Goal: Answer question/provide support: Share knowledge or assist other users

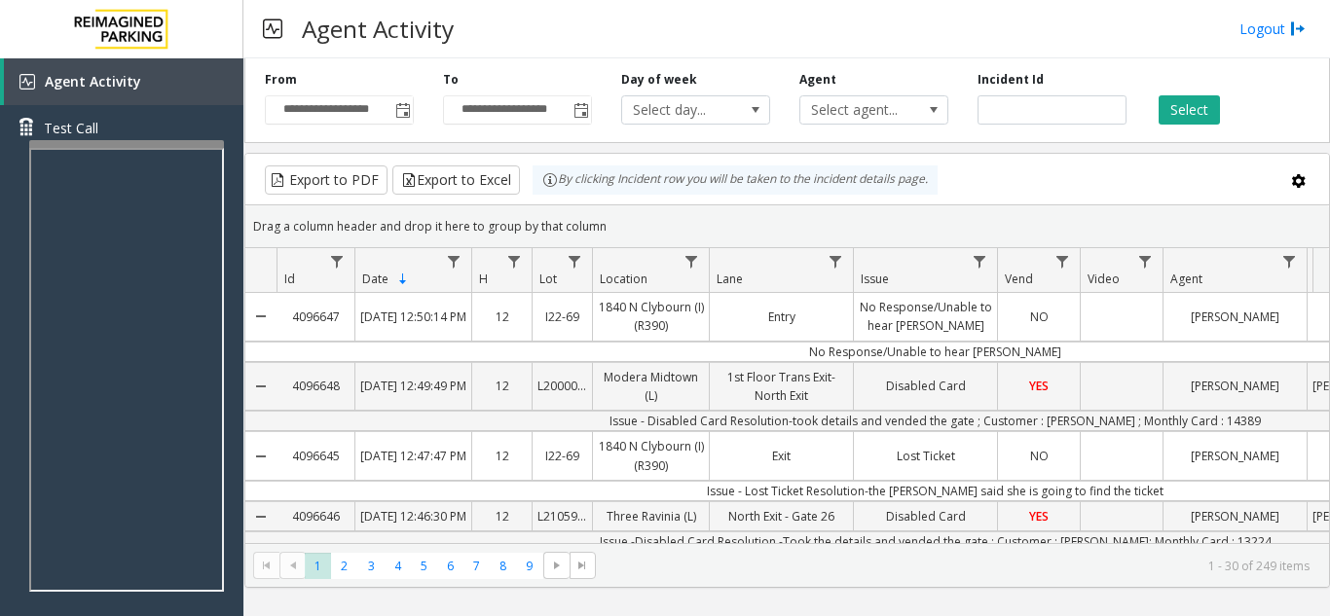
scroll to position [97, 0]
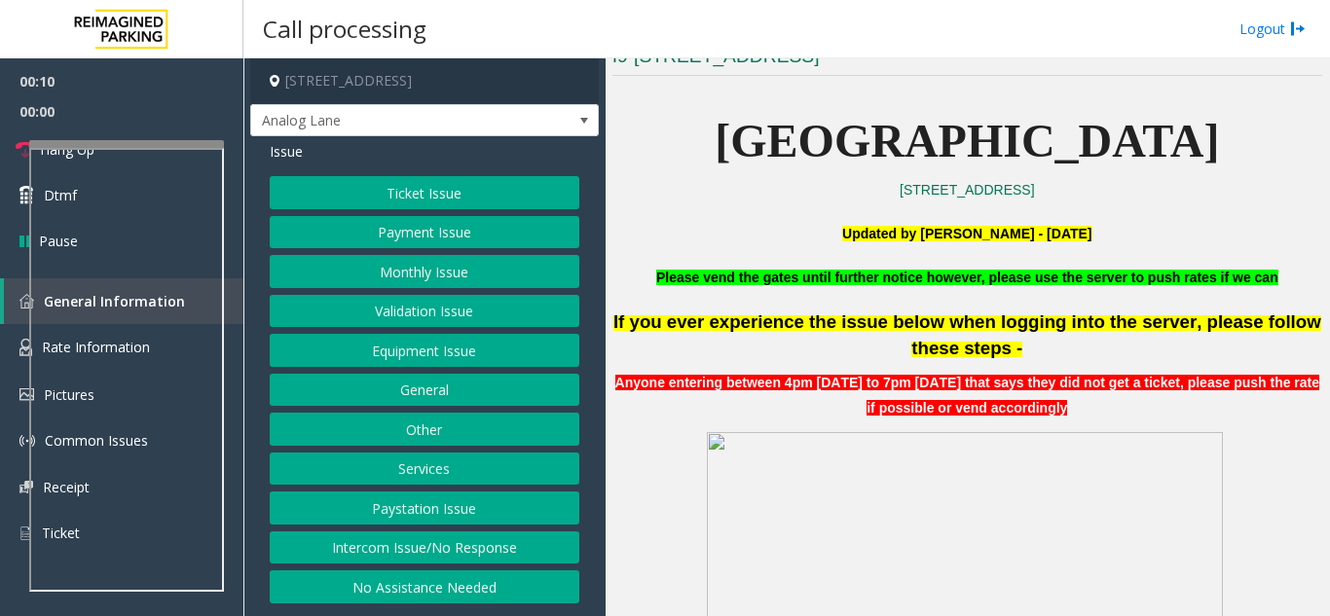
scroll to position [584, 0]
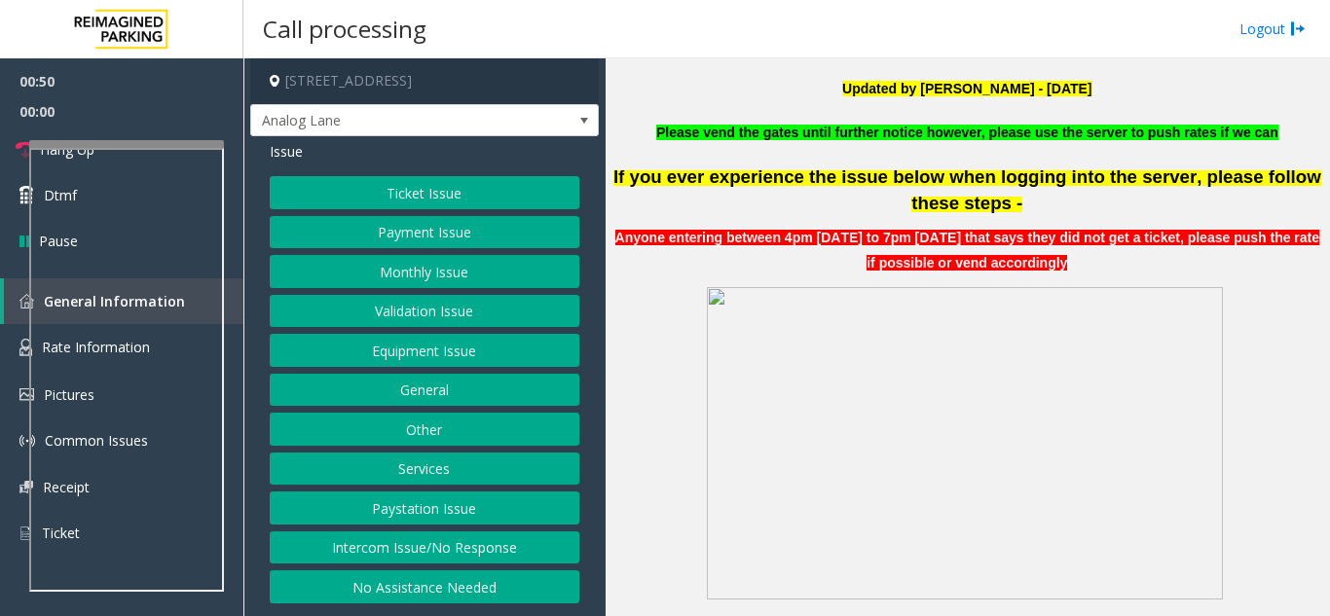
click at [421, 197] on button "Ticket Issue" at bounding box center [425, 192] width 310 height 33
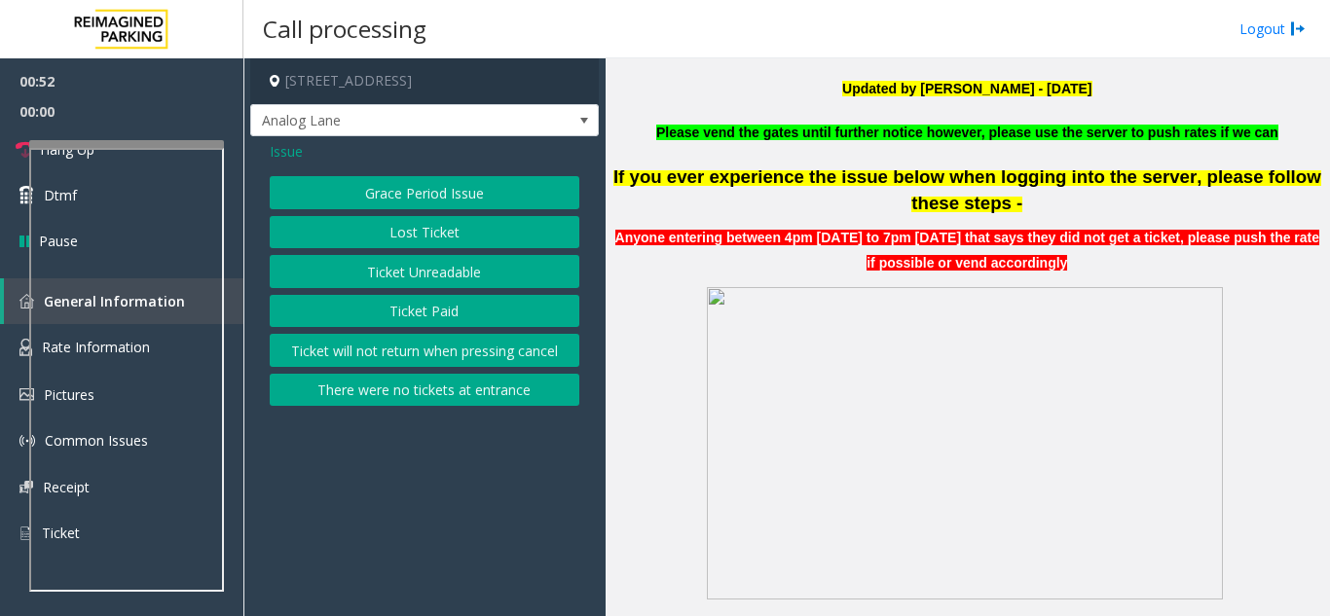
click at [290, 156] on span "Issue" at bounding box center [286, 151] width 33 height 20
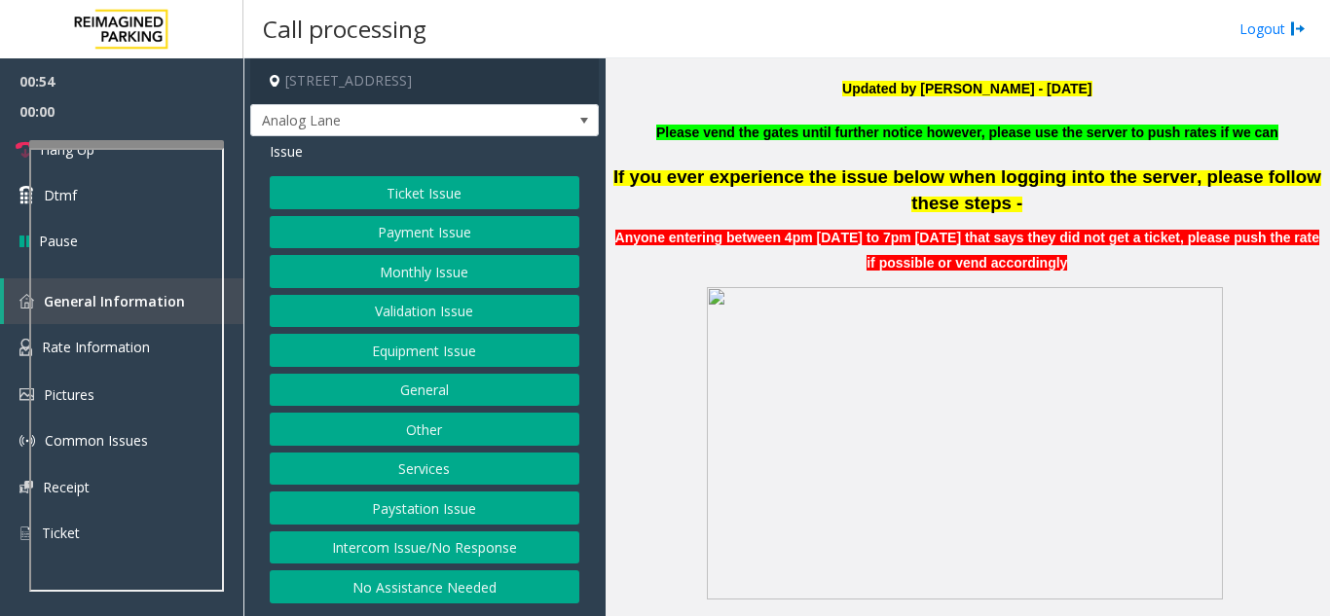
click at [435, 189] on button "Ticket Issue" at bounding box center [425, 192] width 310 height 33
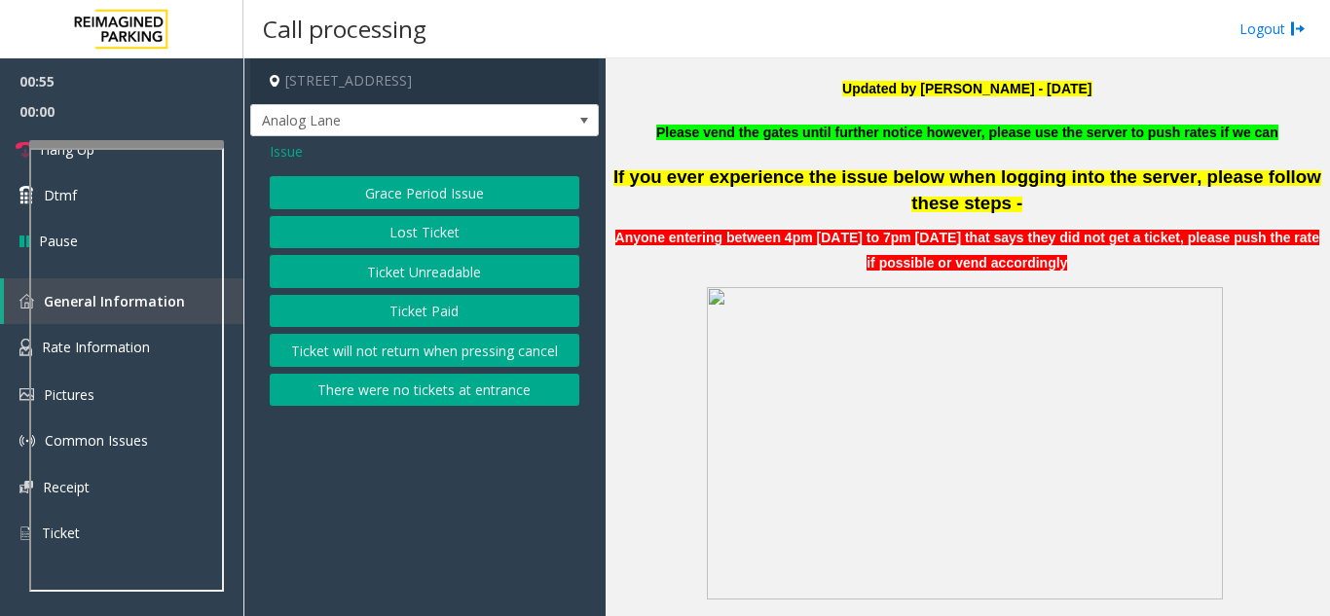
click at [434, 314] on button "Ticket Paid" at bounding box center [425, 311] width 310 height 33
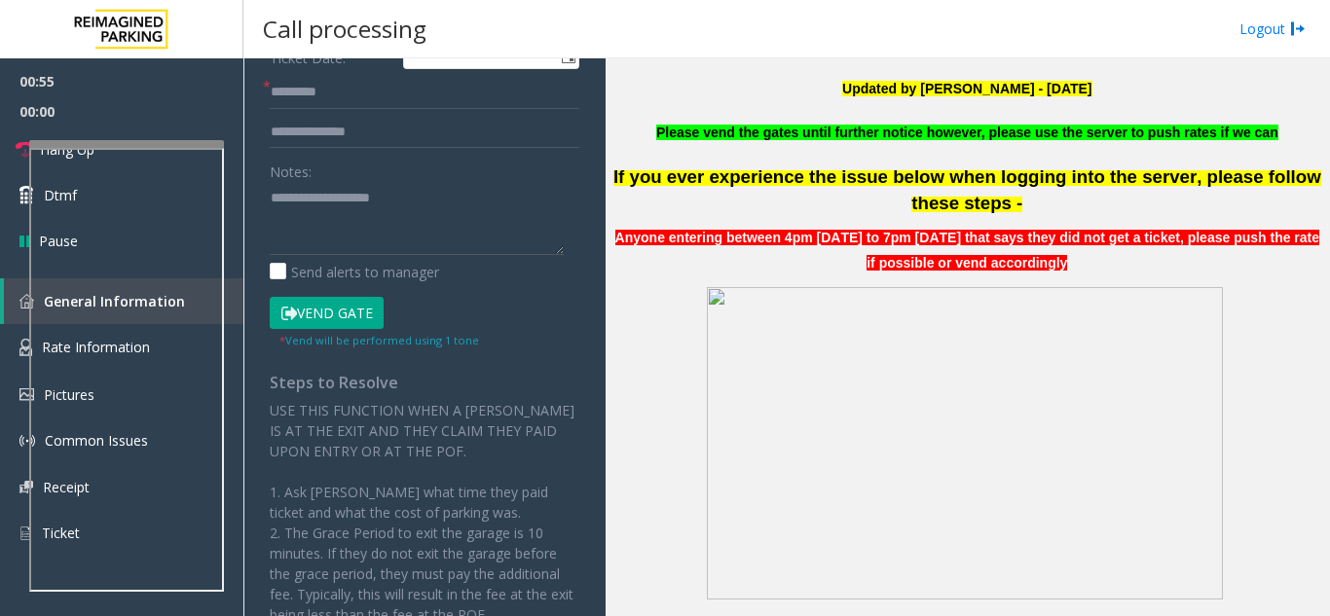
scroll to position [292, 0]
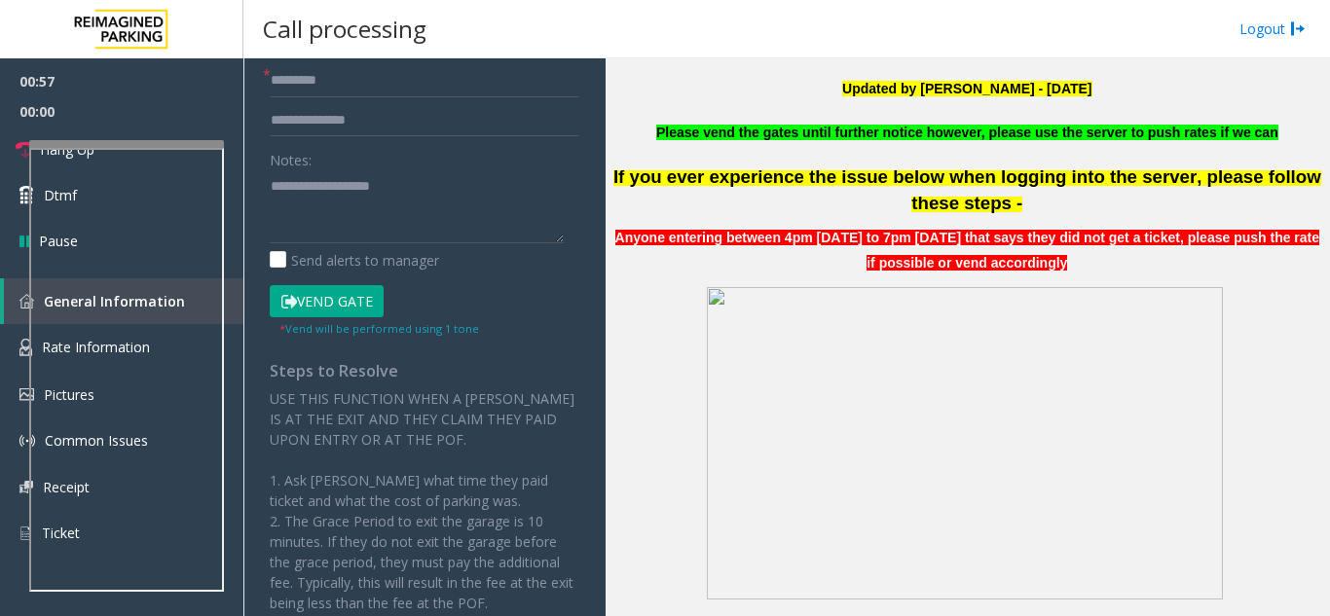
click at [353, 293] on button "Vend Gate" at bounding box center [327, 301] width 114 height 33
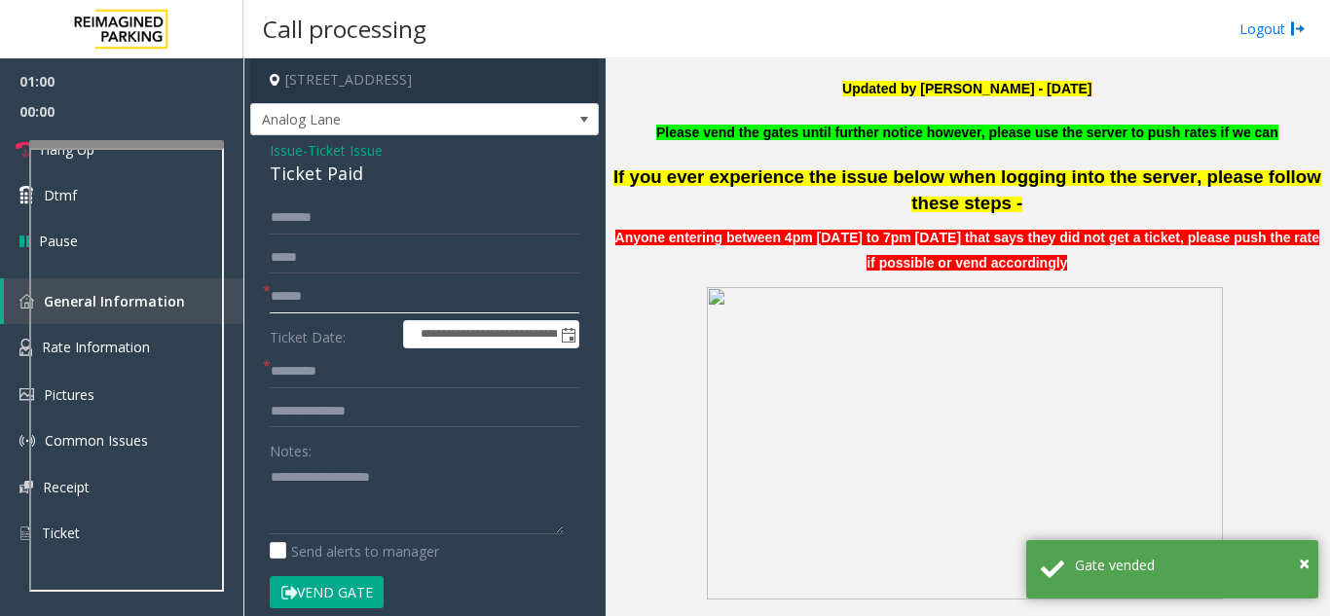
scroll to position [0, 0]
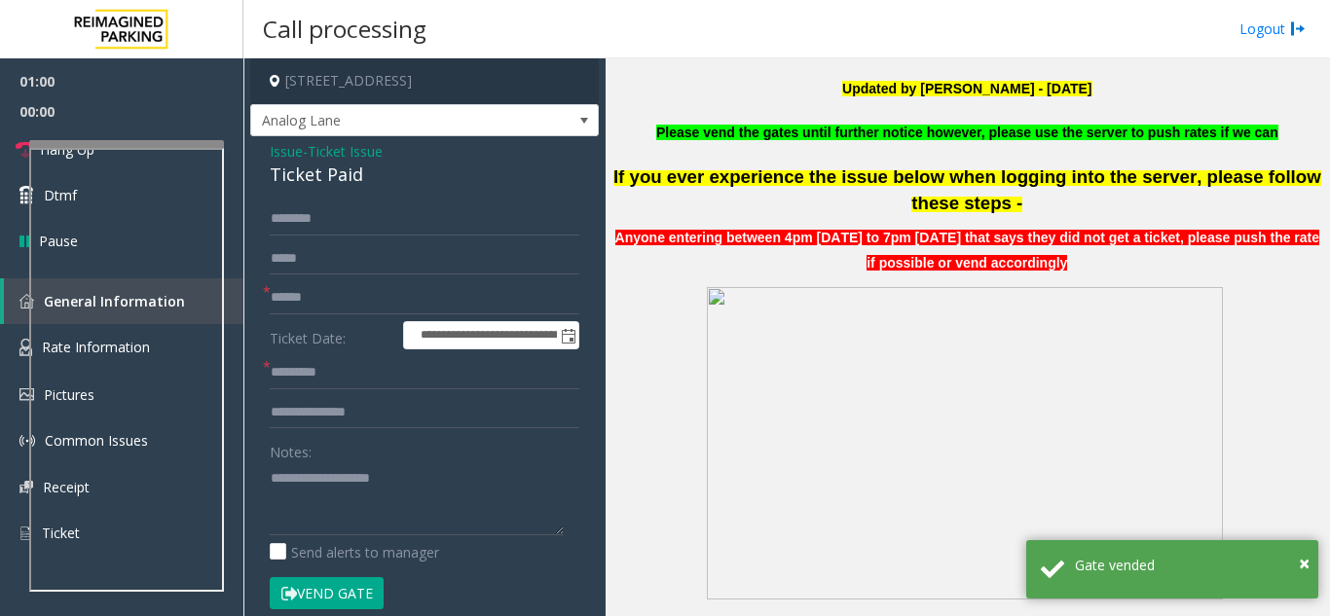
click at [351, 150] on span "Ticket Issue" at bounding box center [345, 151] width 75 height 20
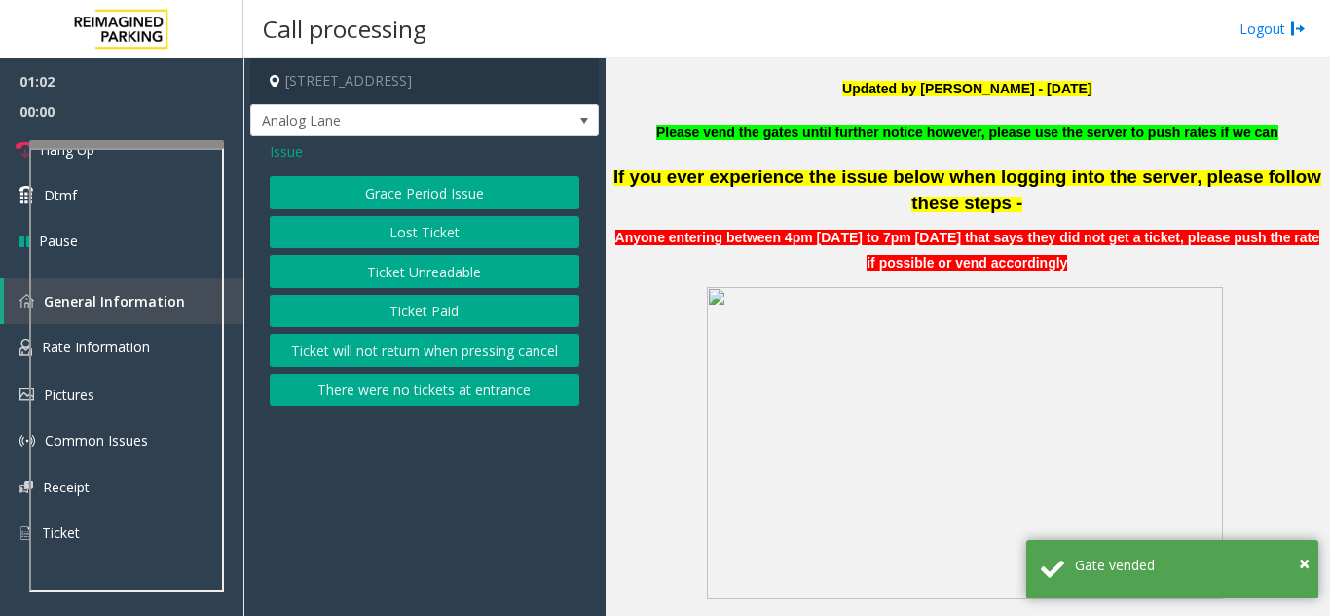
click at [284, 145] on span "Issue" at bounding box center [286, 151] width 33 height 20
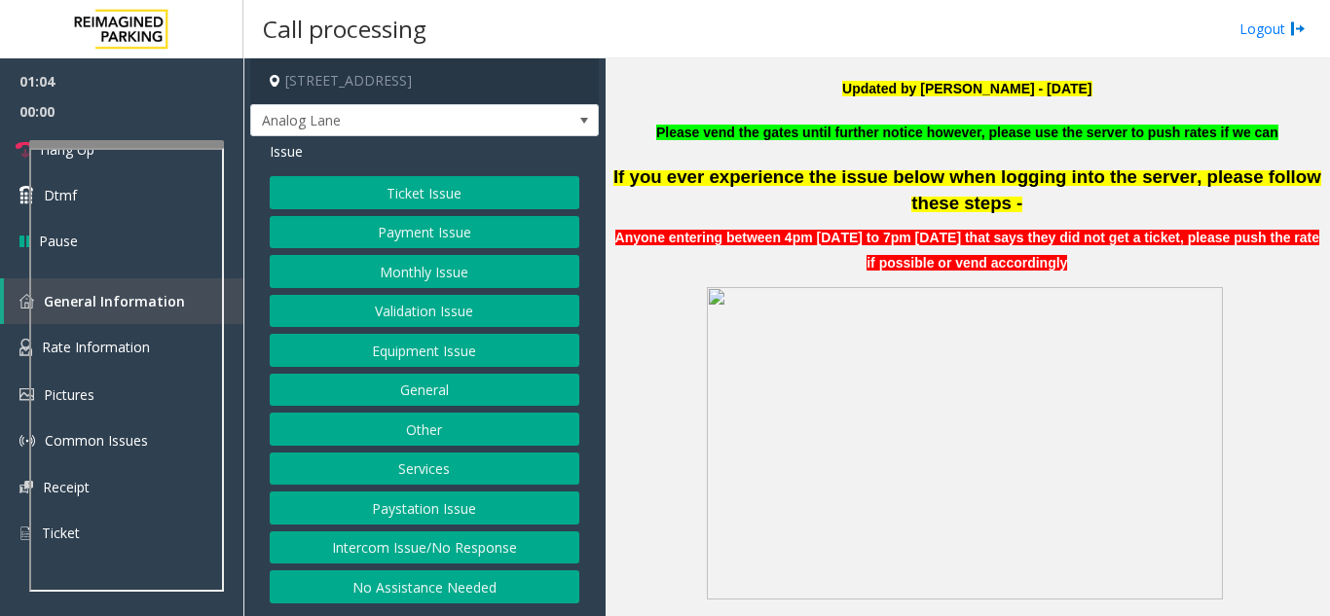
click at [413, 339] on button "Equipment Issue" at bounding box center [425, 350] width 310 height 33
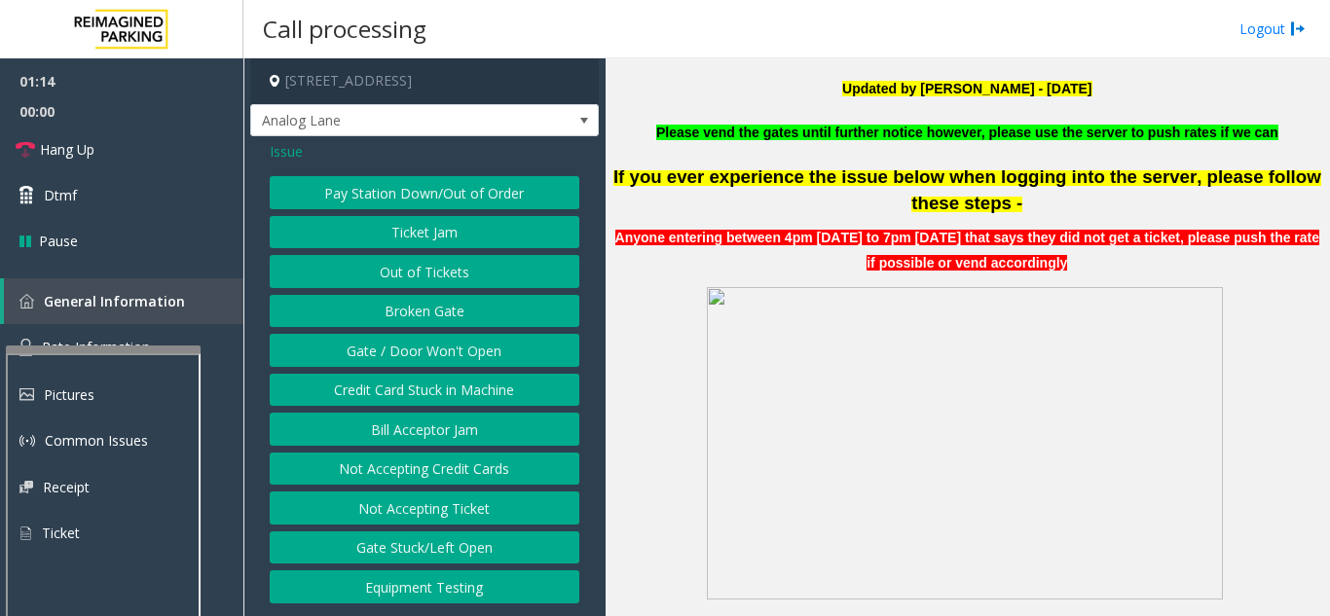
click at [117, 350] on div at bounding box center [103, 350] width 195 height 8
click at [418, 348] on button "Gate / Door Won't Open" at bounding box center [425, 350] width 310 height 33
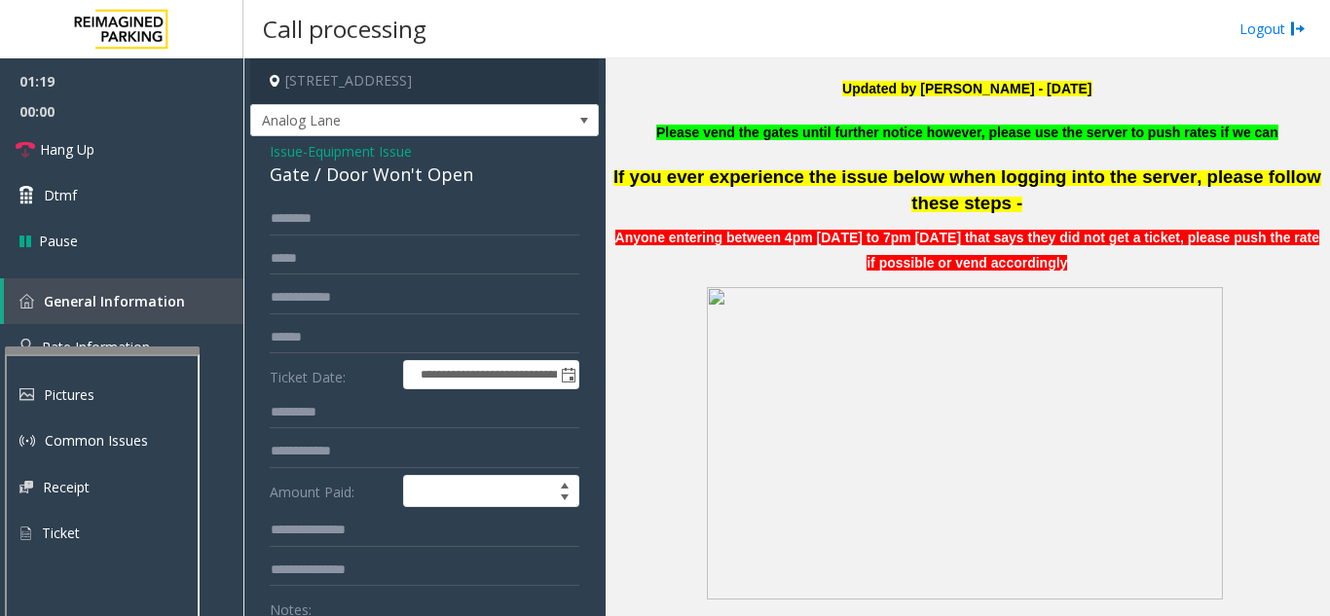
scroll to position [487, 0]
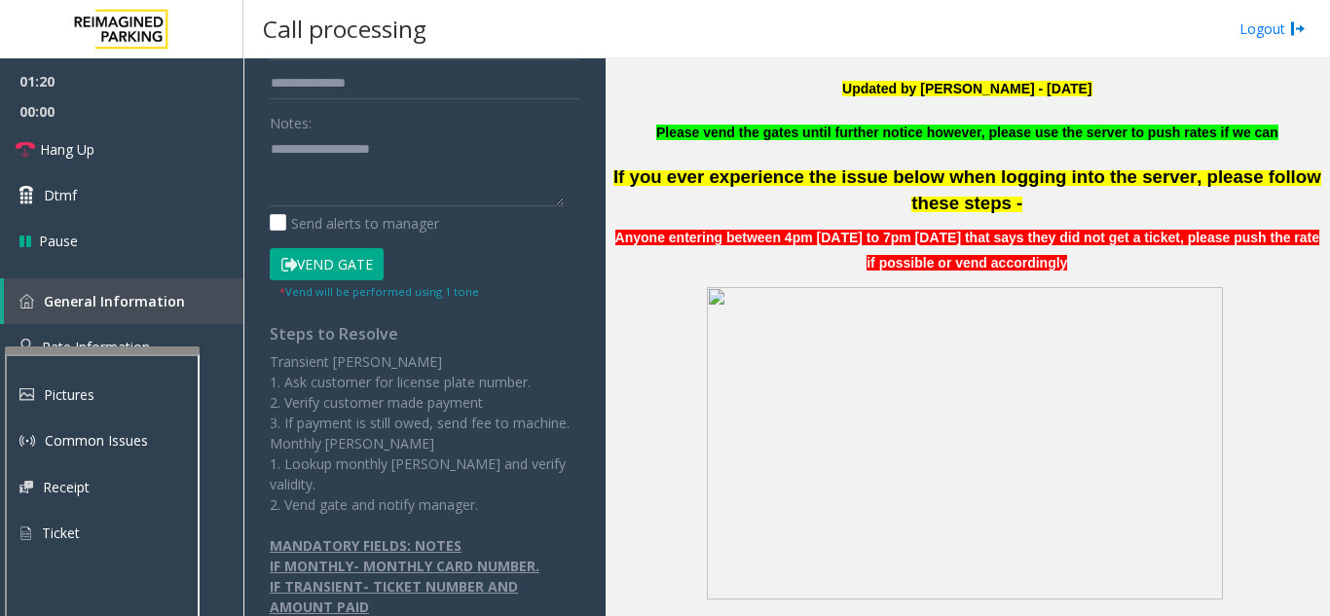
click at [327, 262] on button "Vend Gate" at bounding box center [327, 264] width 114 height 33
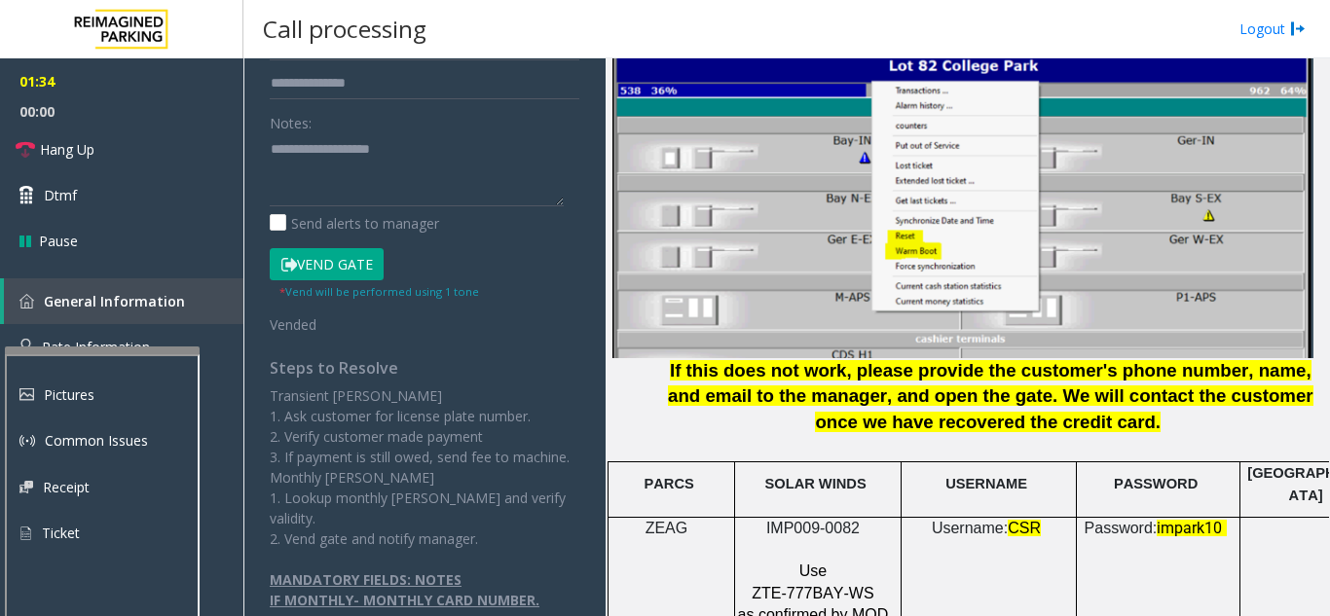
scroll to position [2629, 0]
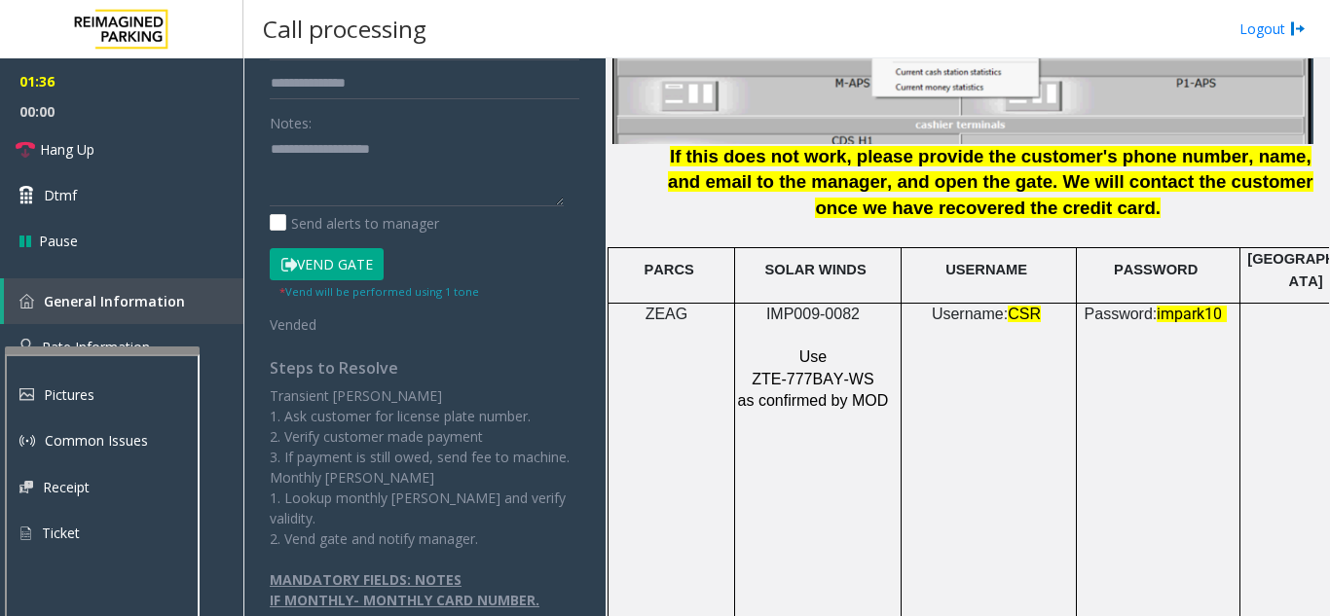
click at [803, 306] on span "IMP009-0082" at bounding box center [812, 314] width 93 height 17
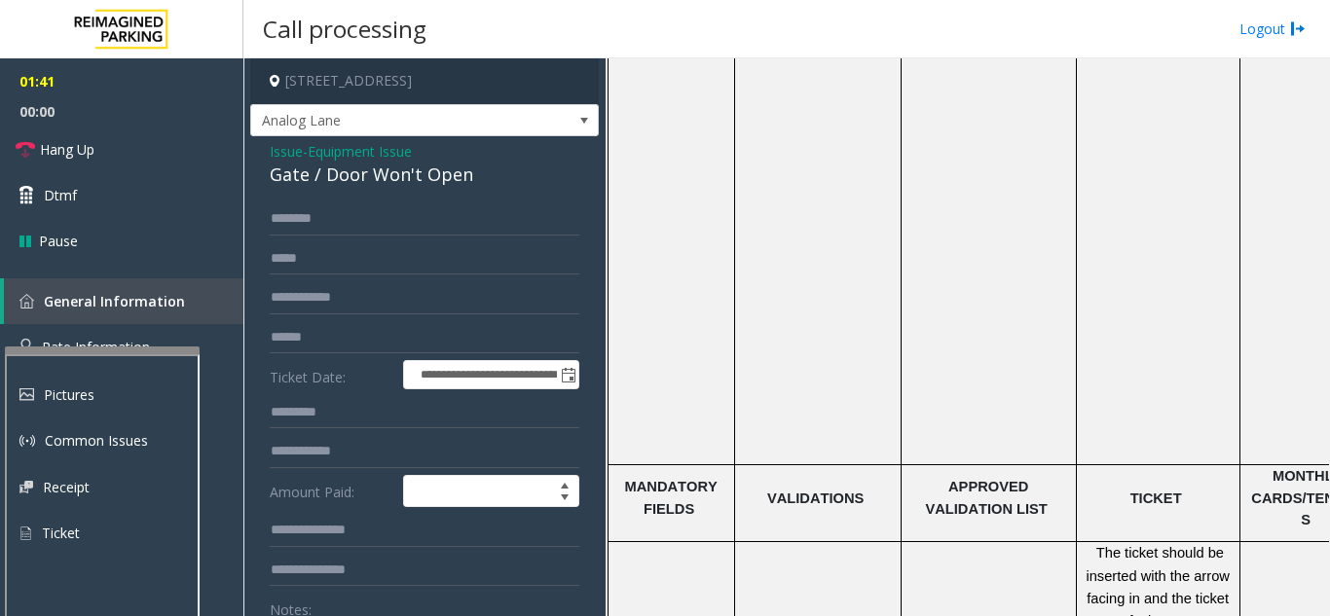
scroll to position [3018, 0]
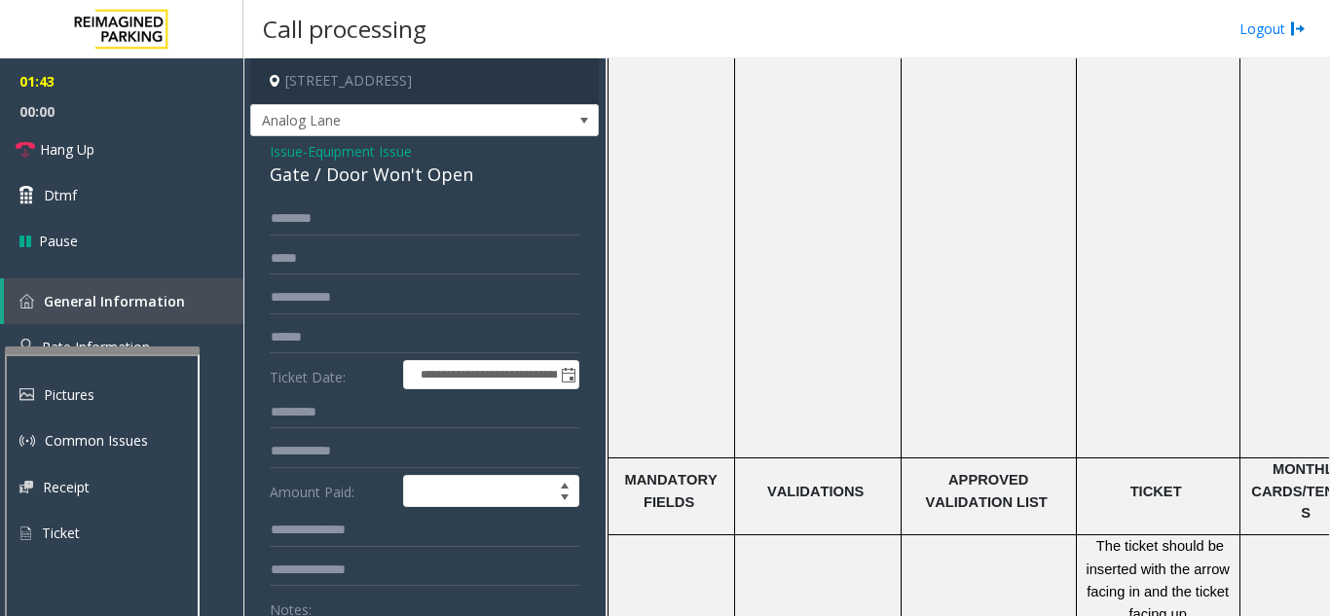
click at [313, 158] on span "- Equipment Issue" at bounding box center [357, 151] width 109 height 18
click at [105, 160] on link "Hang Up" at bounding box center [121, 150] width 243 height 46
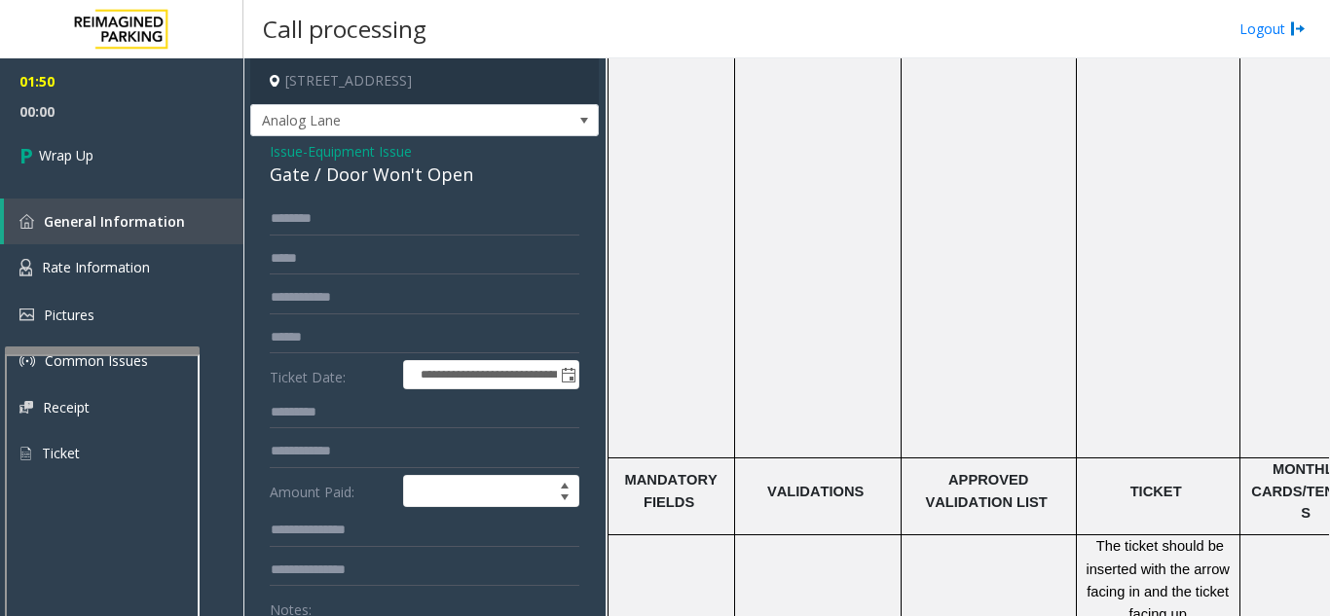
click at [367, 177] on div "Gate / Door Won't Open" at bounding box center [425, 175] width 310 height 26
copy div "Gate / Door Won't Open"
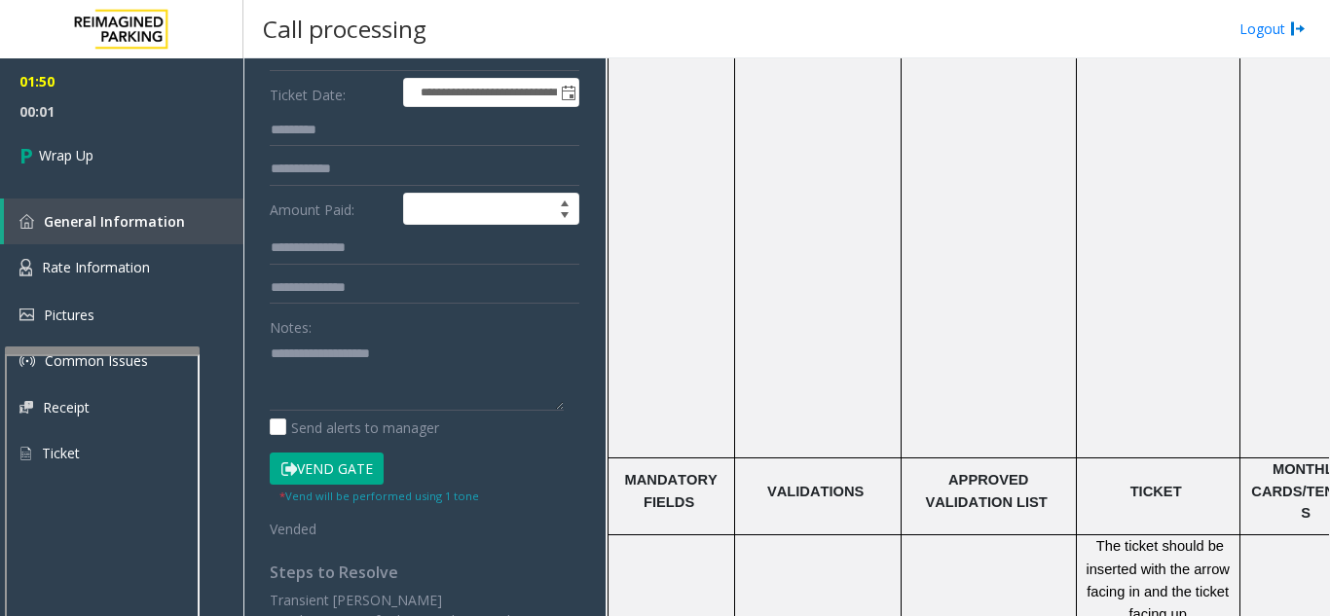
scroll to position [292, 0]
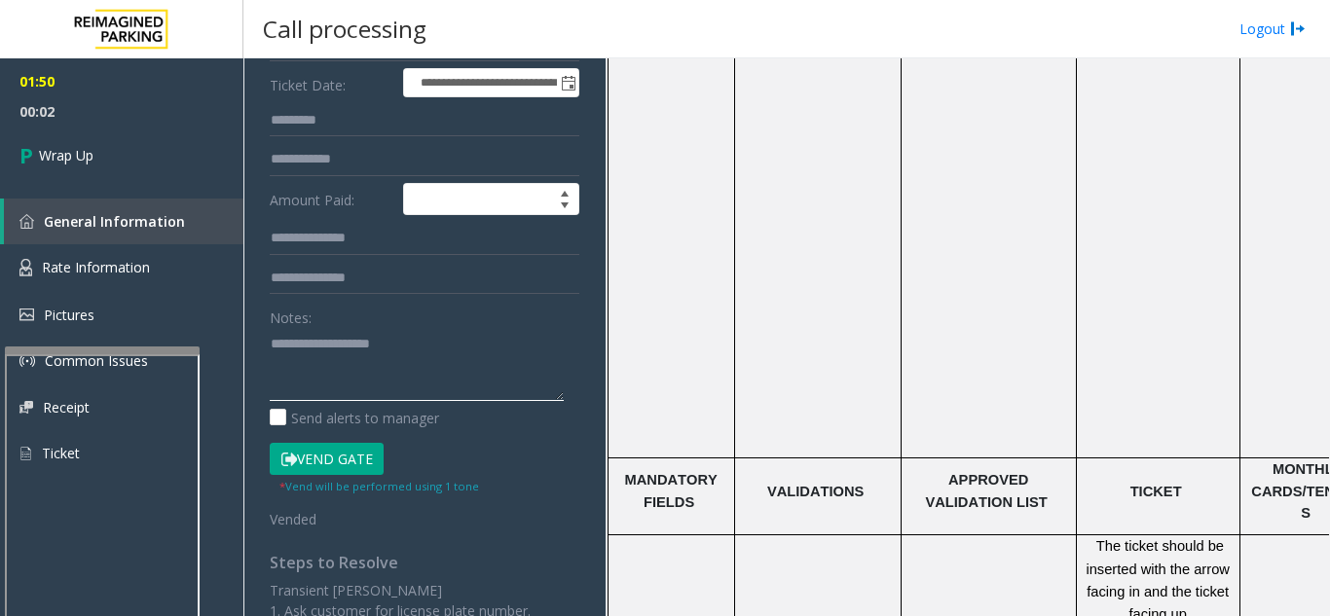
click at [391, 361] on textarea at bounding box center [417, 364] width 294 height 73
paste textarea "**********"
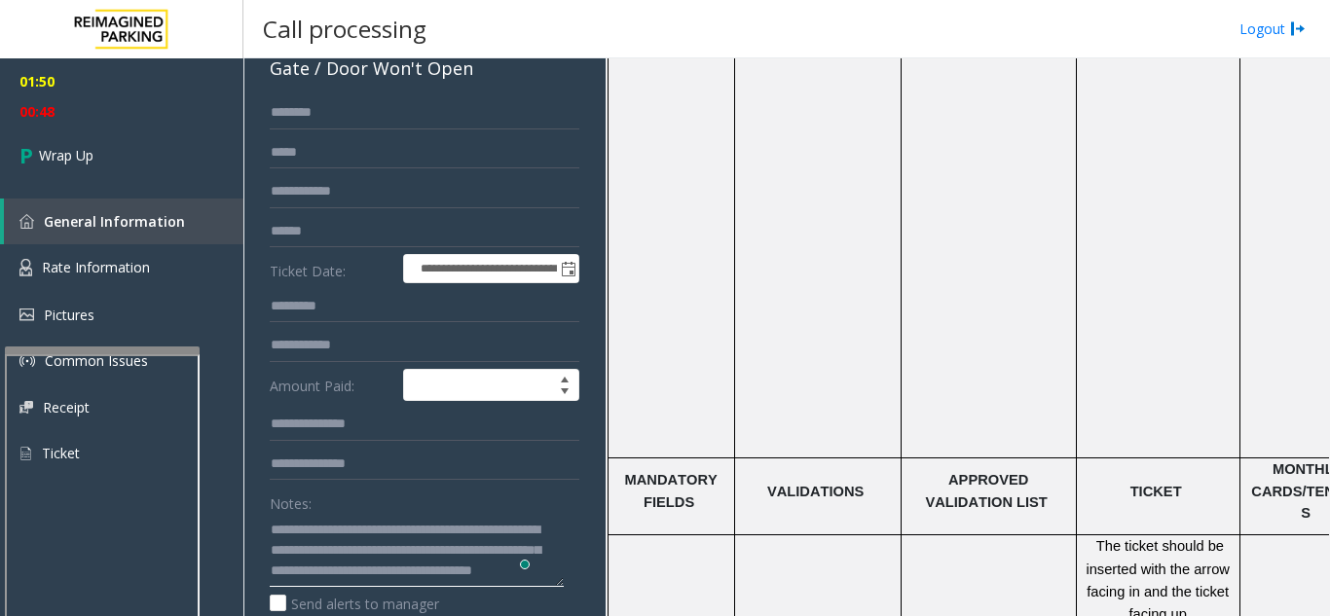
scroll to position [0, 0]
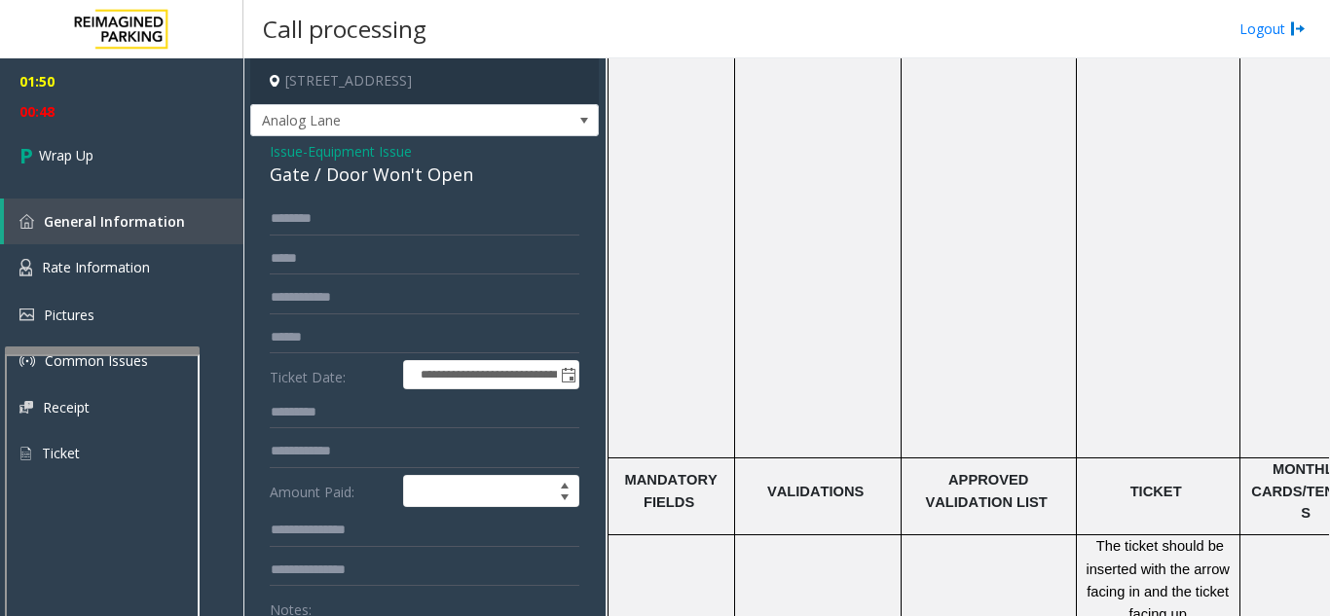
type textarea "**********"
click at [337, 152] on span "Equipment Issue" at bounding box center [360, 151] width 104 height 20
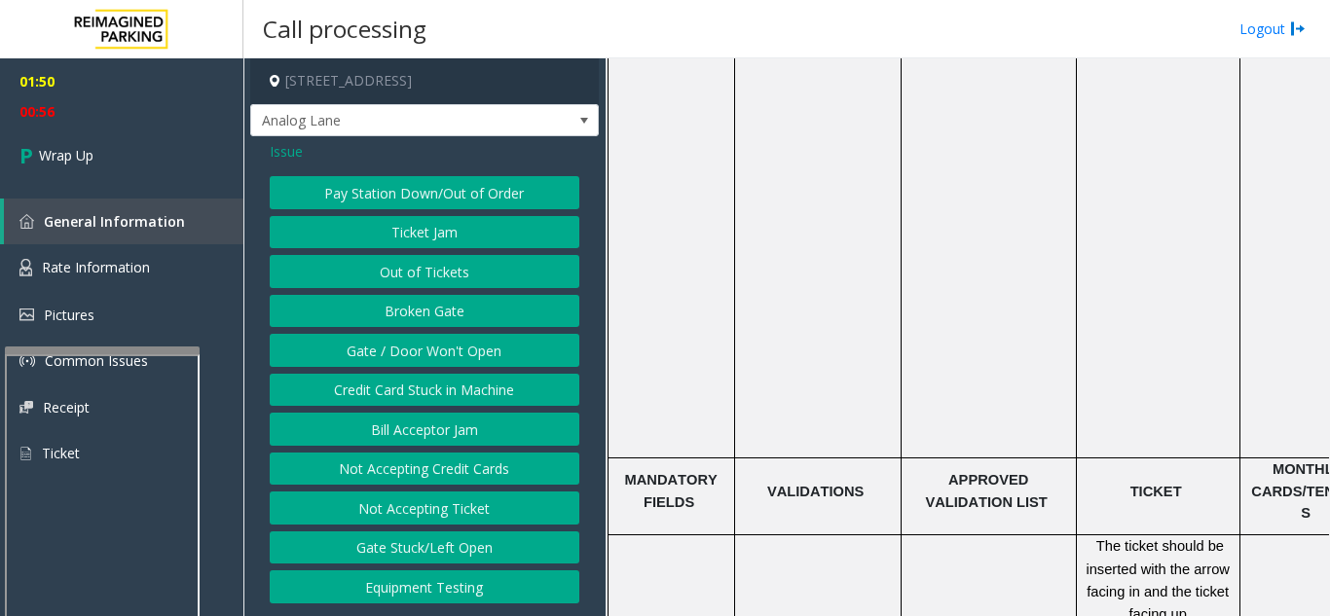
click at [282, 152] on span "Issue" at bounding box center [286, 151] width 33 height 20
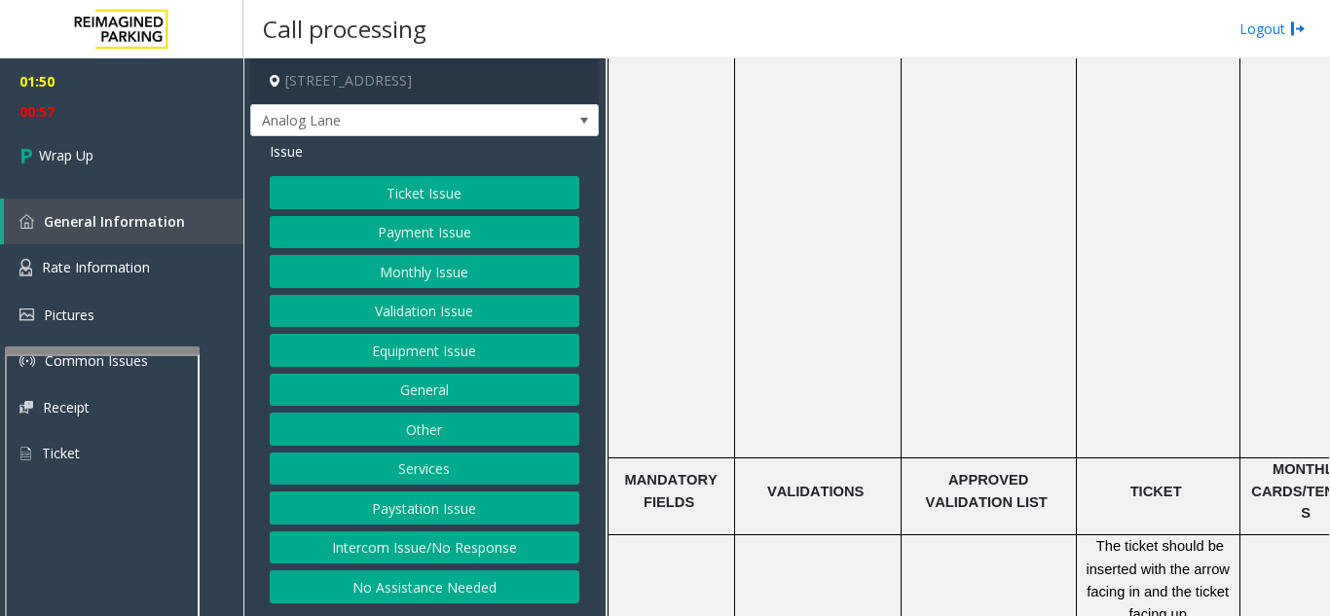
click at [403, 228] on button "Payment Issue" at bounding box center [425, 232] width 310 height 33
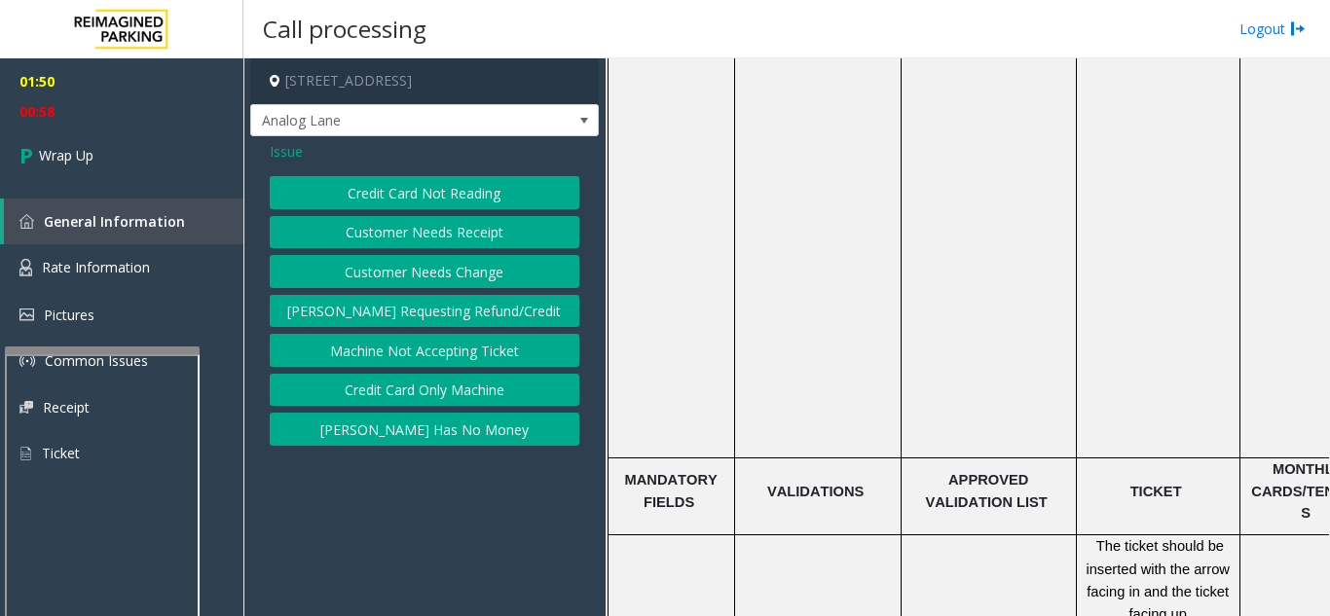
click at [469, 228] on button "Customer Needs Receipt" at bounding box center [425, 232] width 310 height 33
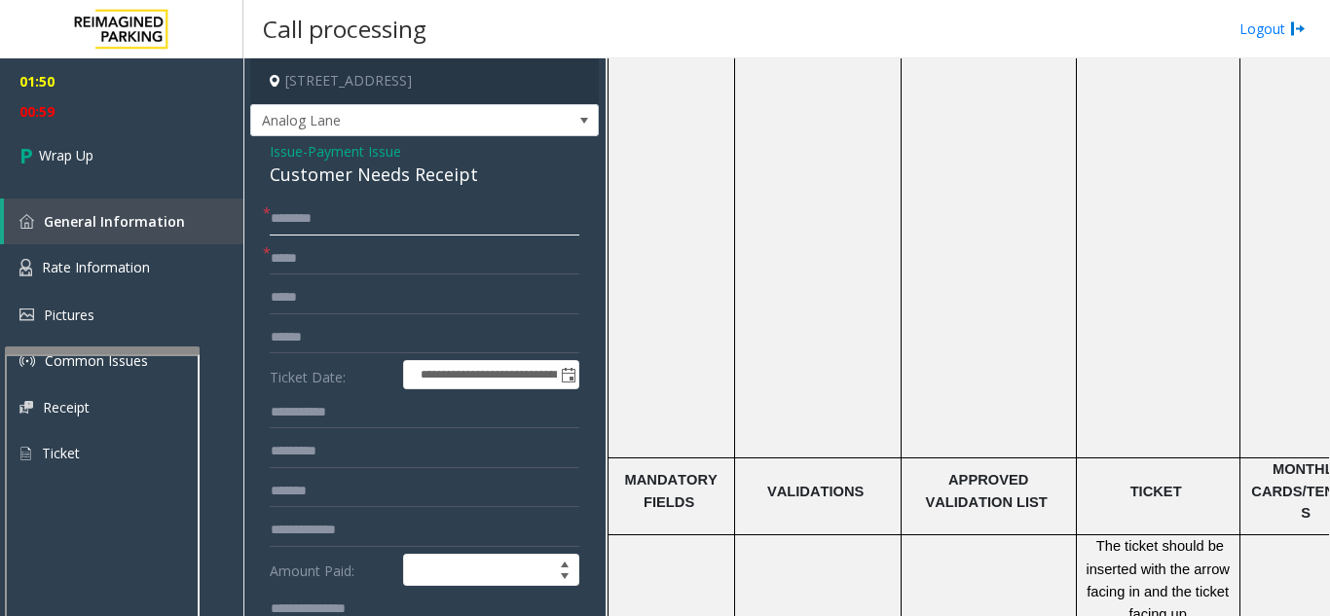
click at [339, 209] on input "text" at bounding box center [425, 219] width 310 height 33
type input "******"
click at [363, 269] on input "text" at bounding box center [425, 258] width 310 height 33
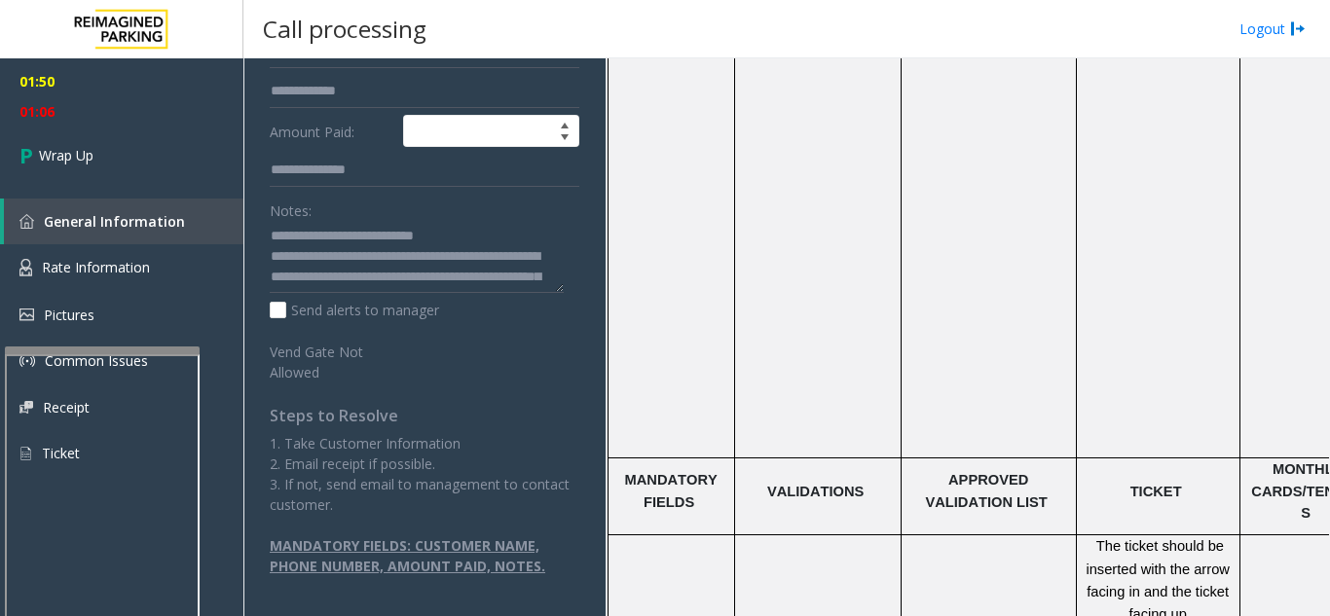
scroll to position [244, 0]
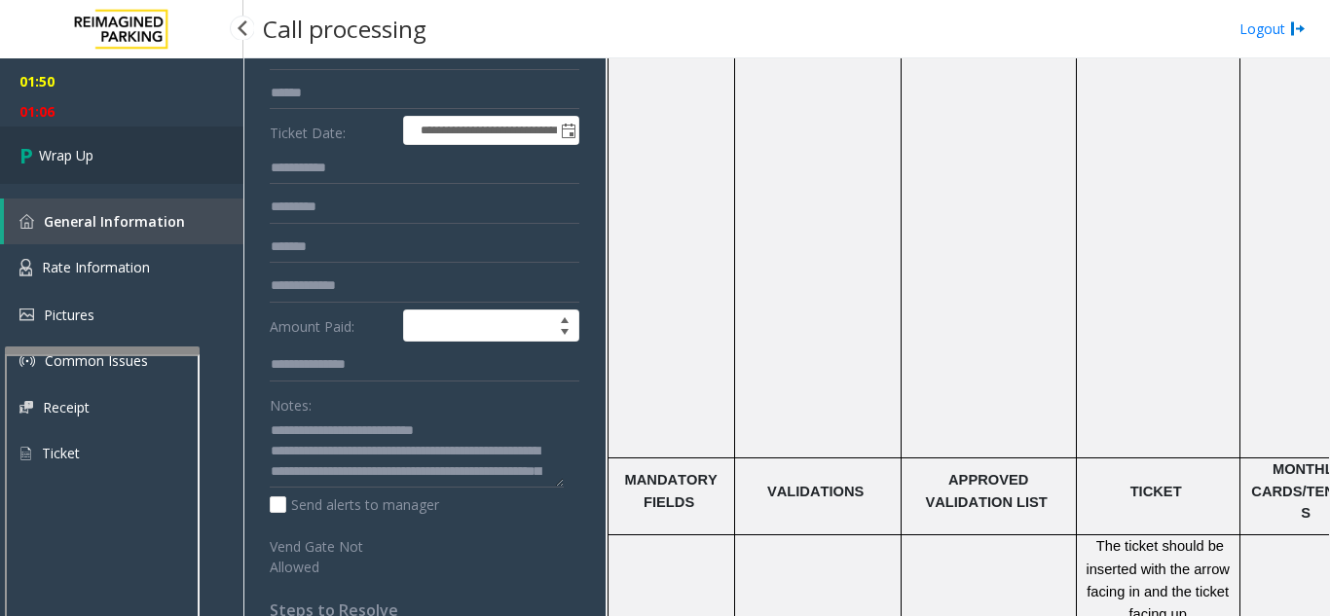
type input "**"
click at [108, 146] on link "Wrap Up" at bounding box center [121, 155] width 243 height 57
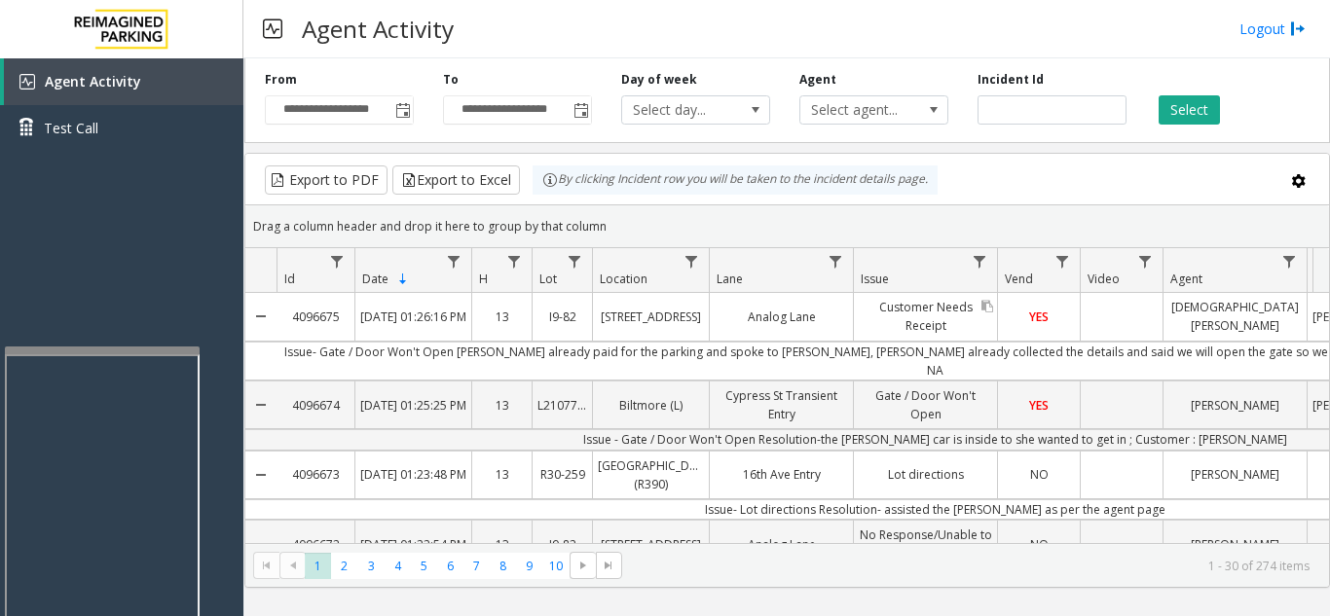
click at [936, 314] on link "Customer Needs Receipt" at bounding box center [925, 316] width 143 height 47
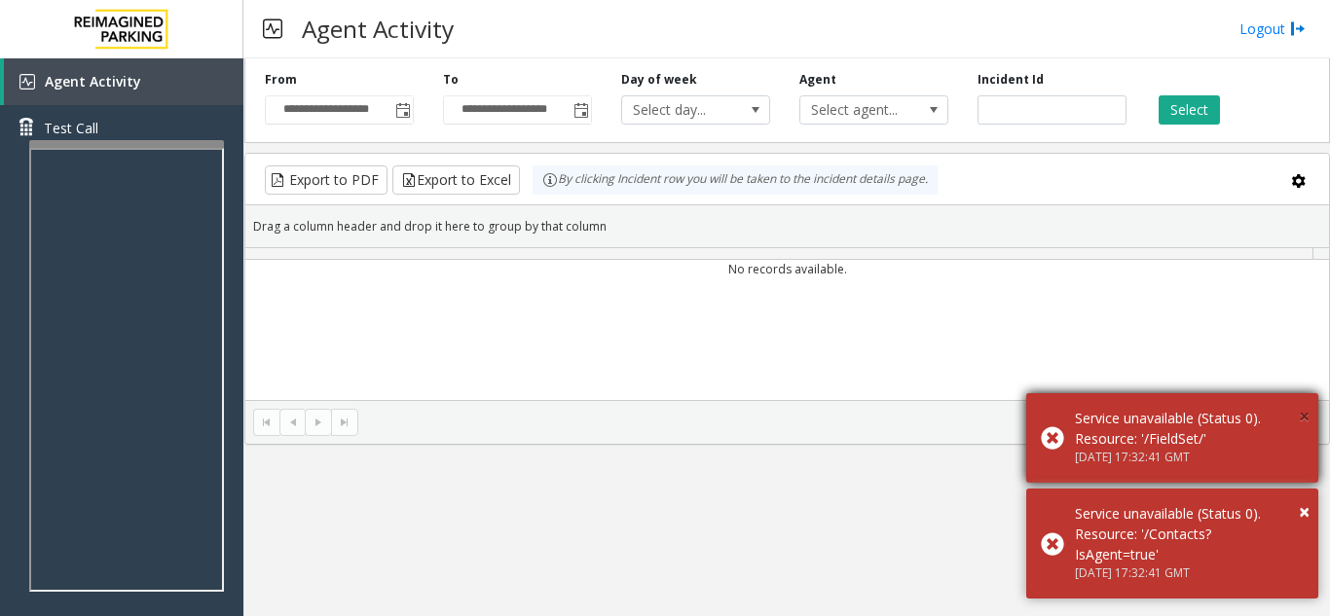
click at [1302, 417] on span "×" at bounding box center [1304, 416] width 11 height 26
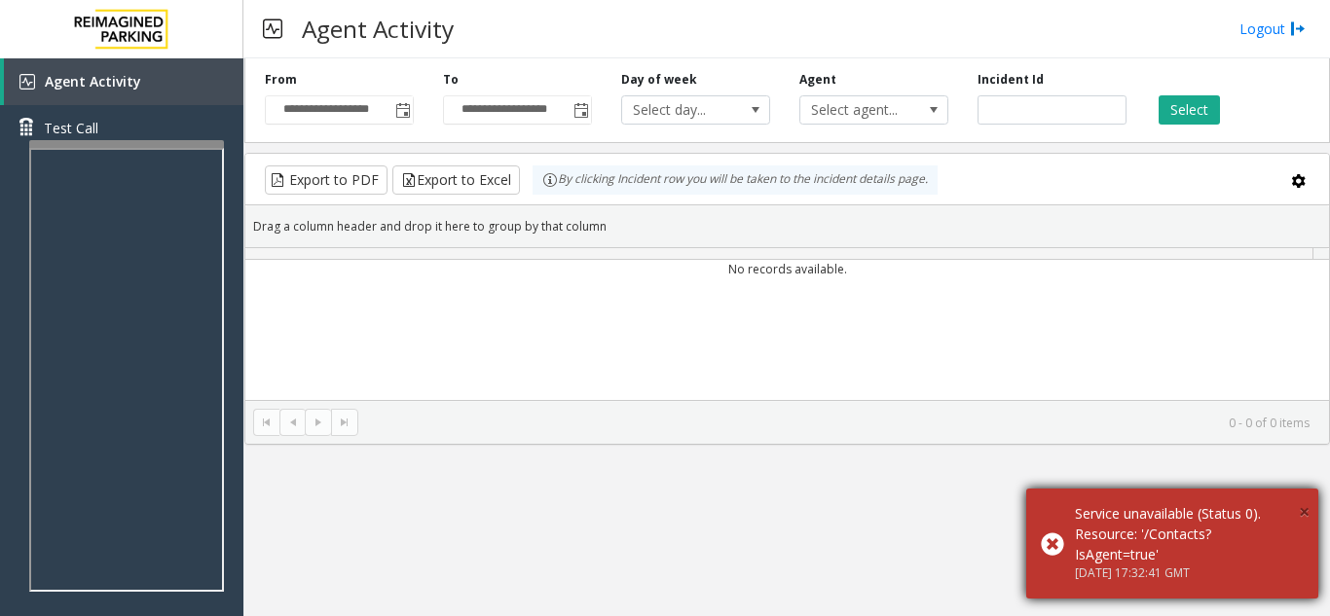
click at [1307, 508] on span "×" at bounding box center [1304, 511] width 11 height 26
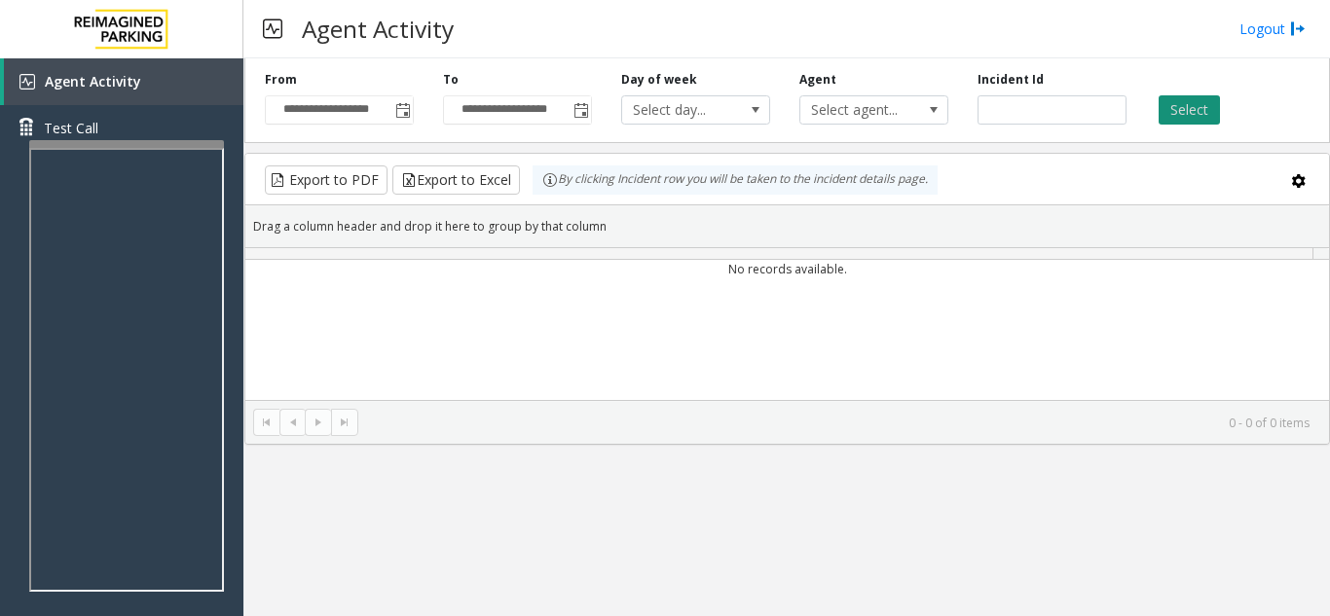
click at [1177, 106] on button "Select" at bounding box center [1189, 109] width 61 height 29
click at [1184, 108] on button "Select" at bounding box center [1189, 109] width 61 height 29
click at [1182, 107] on button "Select" at bounding box center [1189, 109] width 61 height 29
click at [404, 112] on span "Toggle popup" at bounding box center [403, 111] width 16 height 16
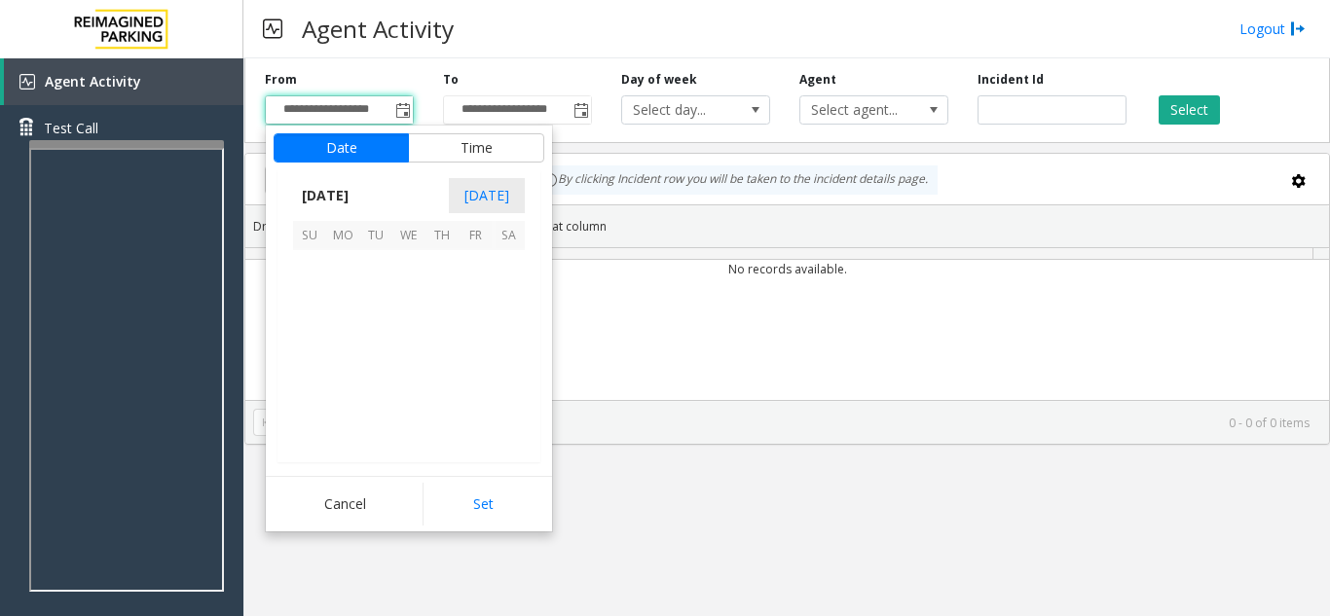
scroll to position [349665, 0]
click at [405, 271] on span "1" at bounding box center [408, 266] width 33 height 33
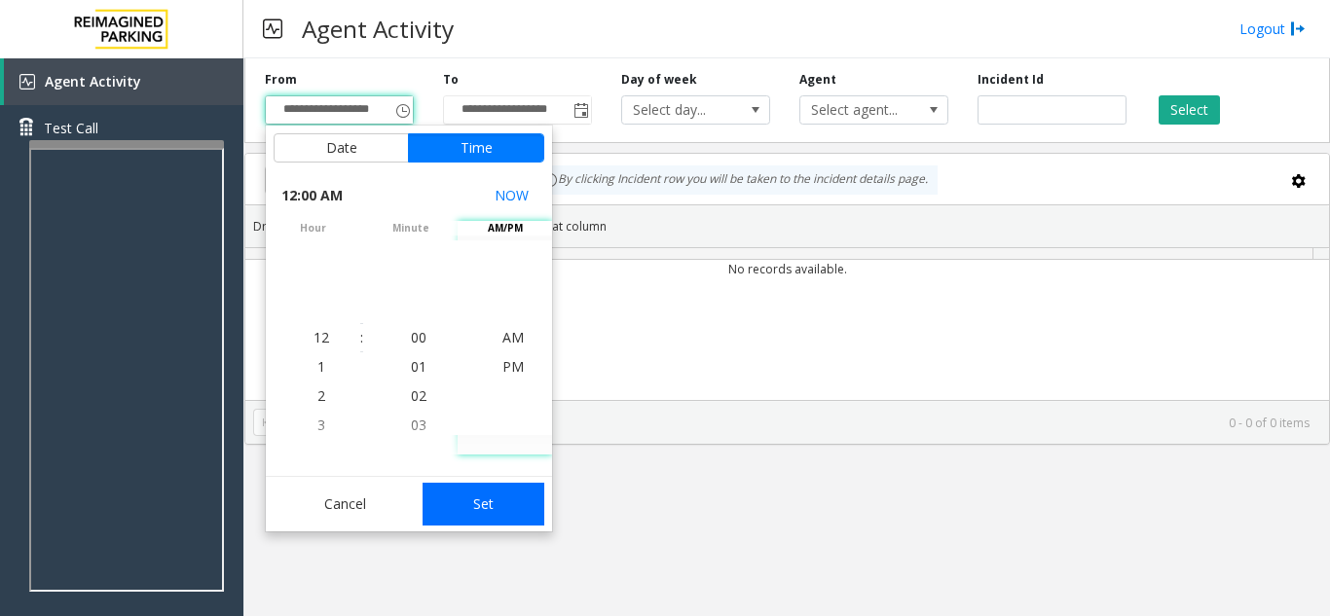
click at [499, 522] on button "Set" at bounding box center [484, 504] width 123 height 43
type input "**********"
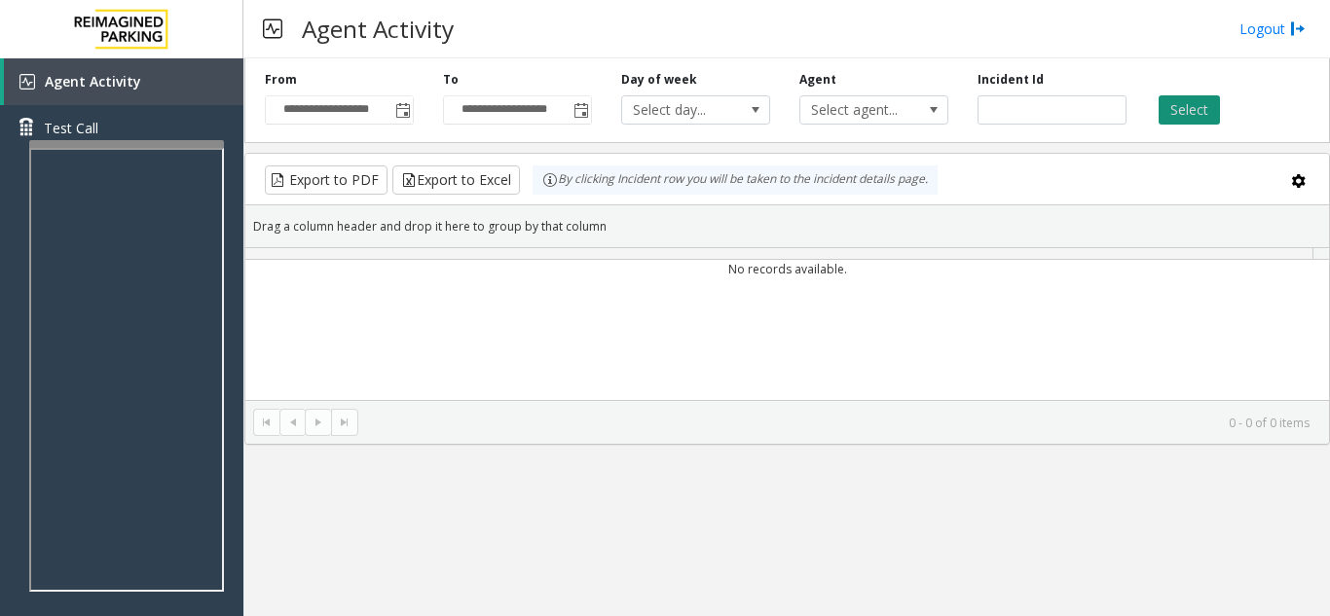
click at [1167, 115] on button "Select" at bounding box center [1189, 109] width 61 height 29
click at [1172, 112] on button "Select" at bounding box center [1189, 109] width 61 height 29
click at [1172, 111] on button "Select" at bounding box center [1189, 109] width 61 height 29
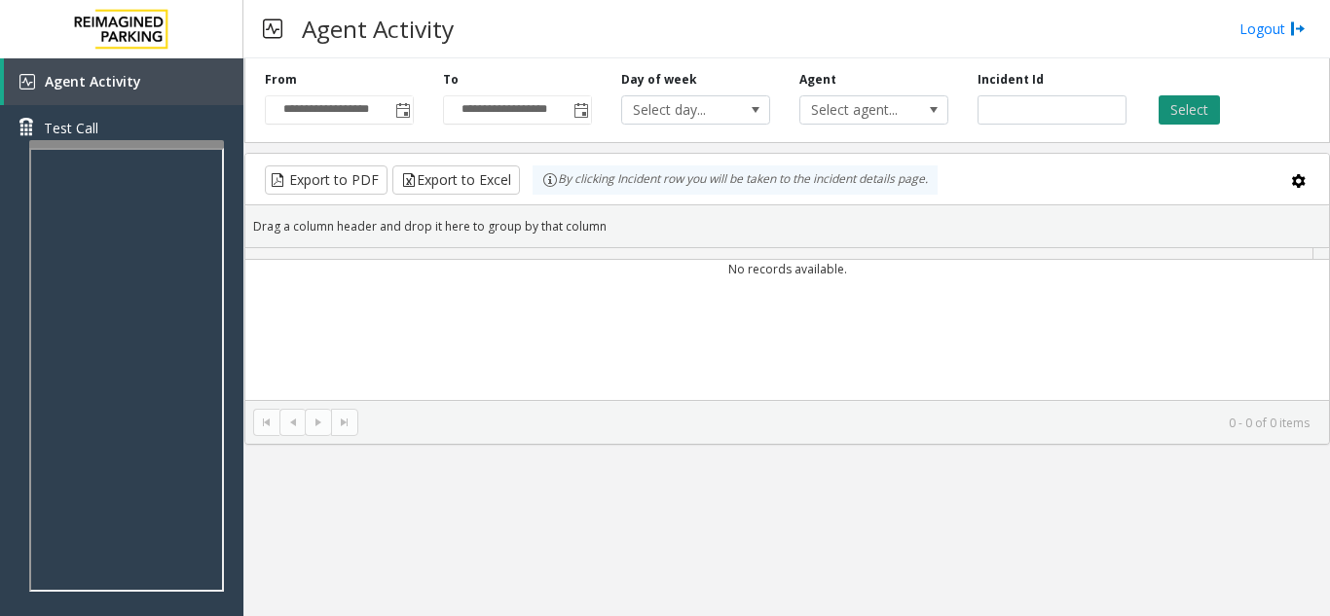
click at [1180, 115] on button "Select" at bounding box center [1189, 109] width 61 height 29
drag, startPoint x: 1180, startPoint y: 115, endPoint x: 807, endPoint y: 18, distance: 385.4
click at [1146, 106] on div "Select" at bounding box center [1230, 98] width 178 height 54
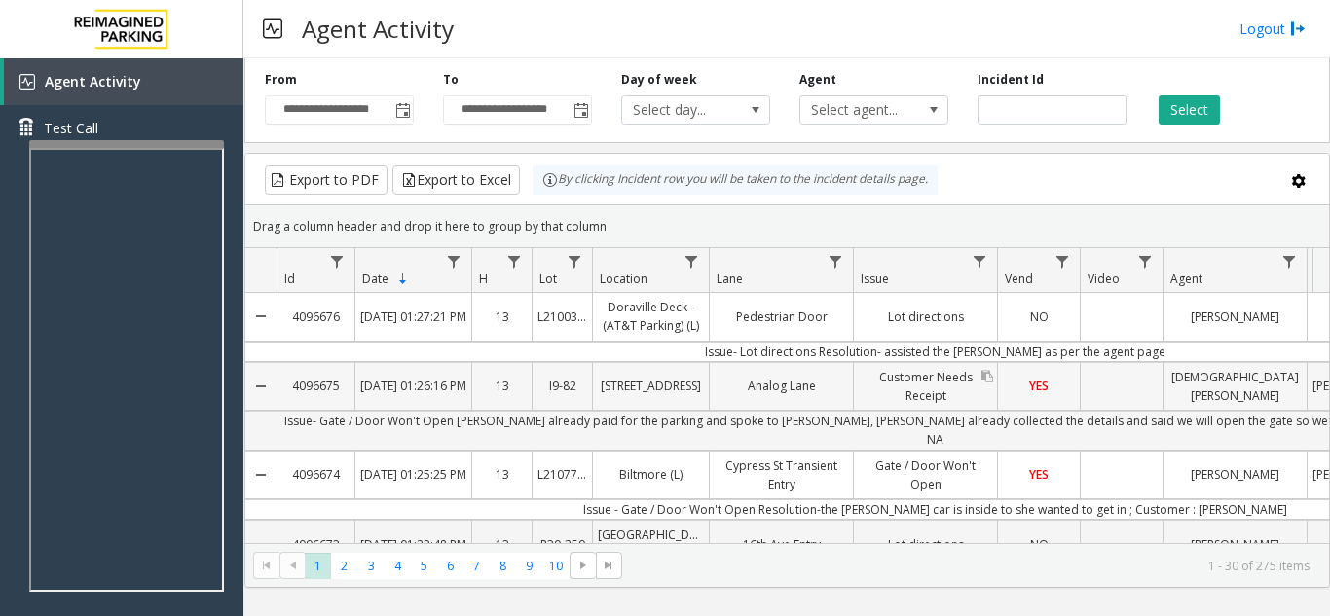
click at [939, 397] on link "Customer Needs Receipt" at bounding box center [925, 386] width 143 height 47
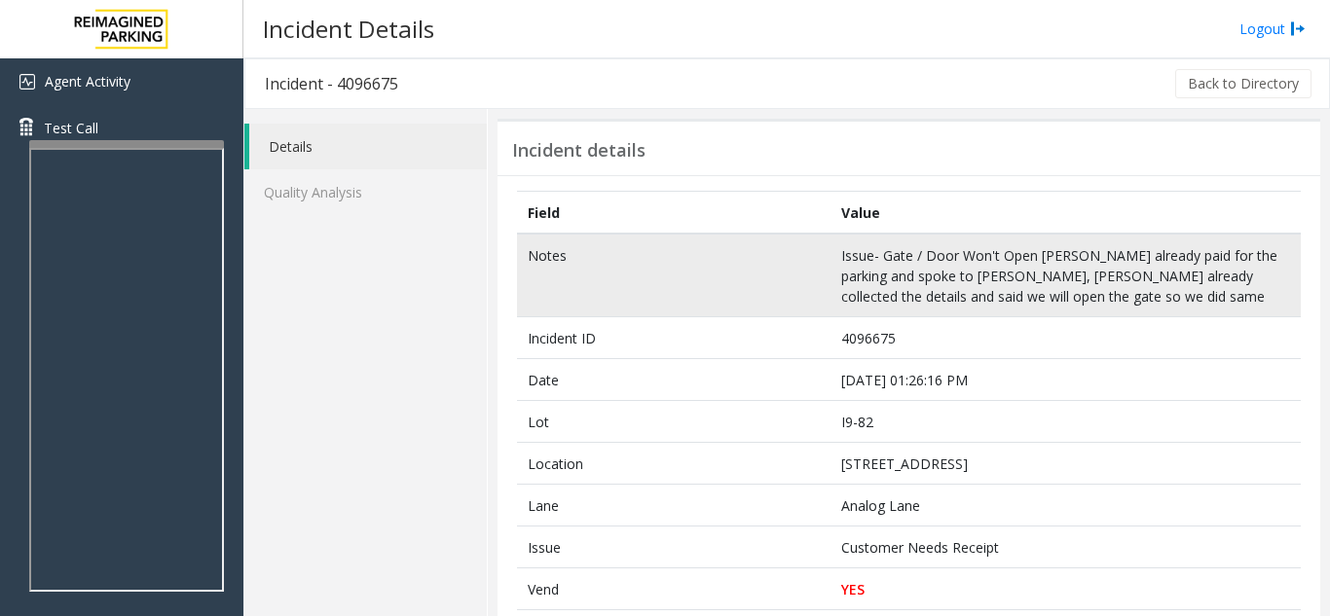
click at [960, 271] on td "Issue- Gate / Door Won't Open [PERSON_NAME] already paid for the parking and sp…" at bounding box center [1065, 276] width 470 height 84
click at [960, 270] on td "Issue- Gate / Door Won't Open [PERSON_NAME] already paid for the parking and sp…" at bounding box center [1065, 276] width 470 height 84
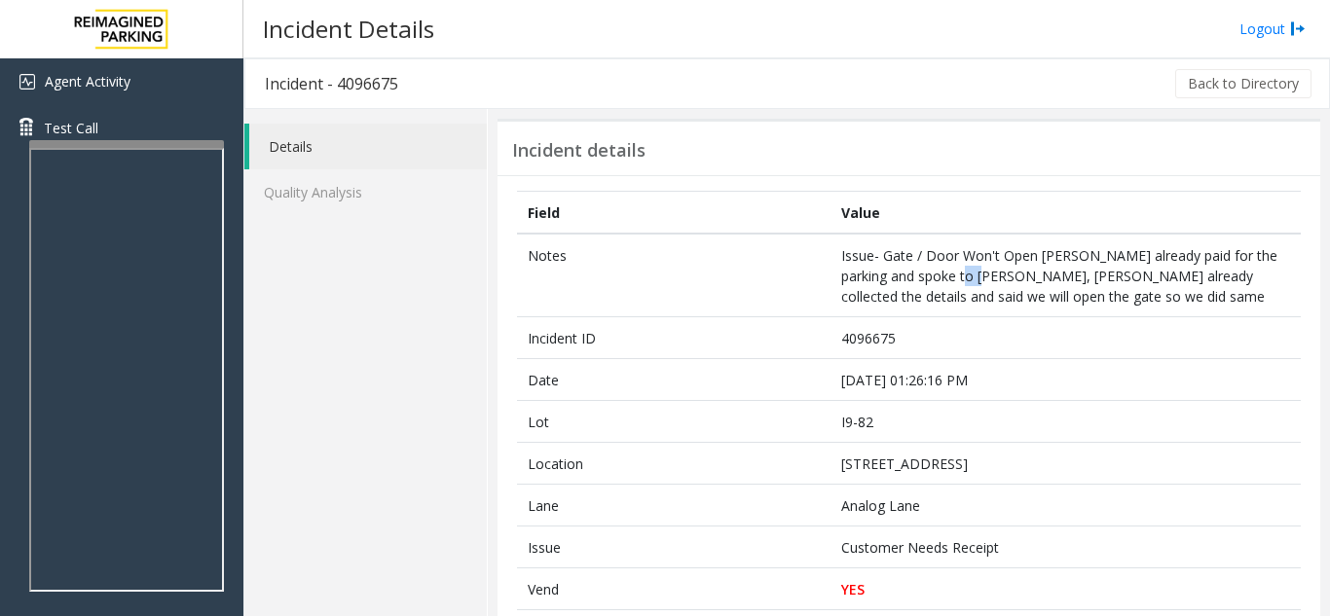
click at [313, 147] on link "Details" at bounding box center [368, 147] width 238 height 46
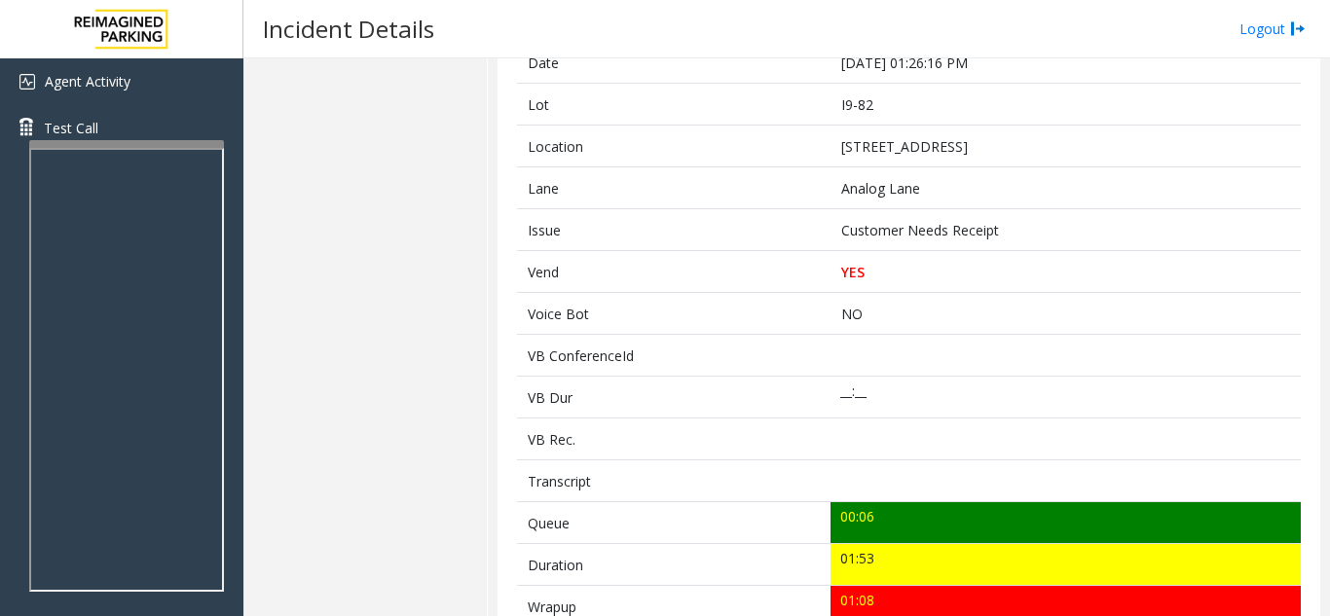
scroll to position [292, 0]
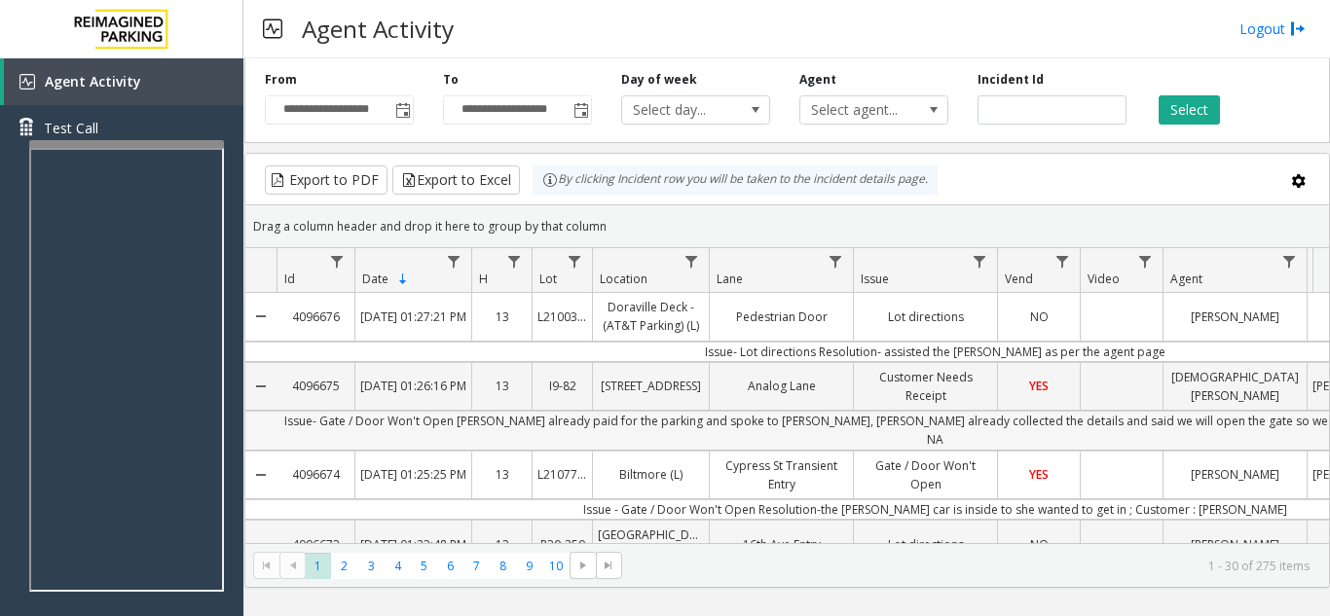
click at [867, 426] on td "Issue- Gate / Door Won't Open [PERSON_NAME] already paid for the parking and sp…" at bounding box center [935, 430] width 1317 height 39
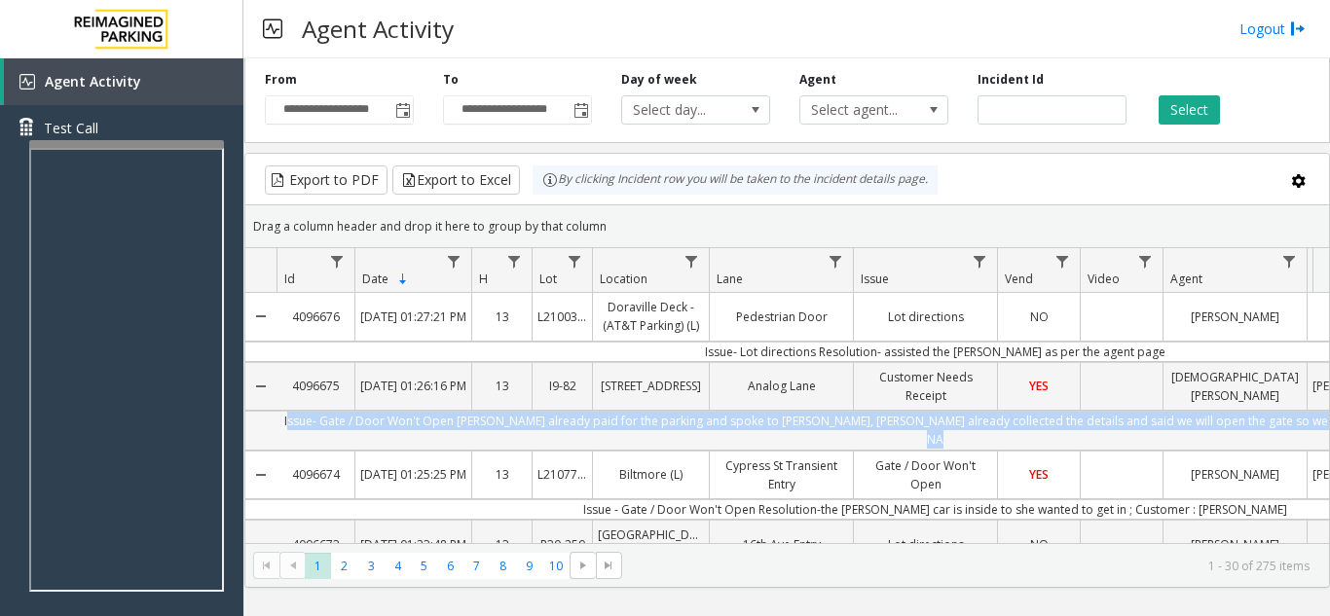
click at [867, 424] on td "Issue- Gate / Door Won't Open Resoln- Parker already paid for the parking and s…" at bounding box center [935, 430] width 1317 height 39
click at [867, 424] on td "Issue- Gate / Door Won't Open [PERSON_NAME] already paid for the parking and sp…" at bounding box center [935, 430] width 1317 height 39
drag, startPoint x: 867, startPoint y: 424, endPoint x: 788, endPoint y: 391, distance: 86.4
click at [788, 391] on link "Analog Lane" at bounding box center [781, 386] width 143 height 28
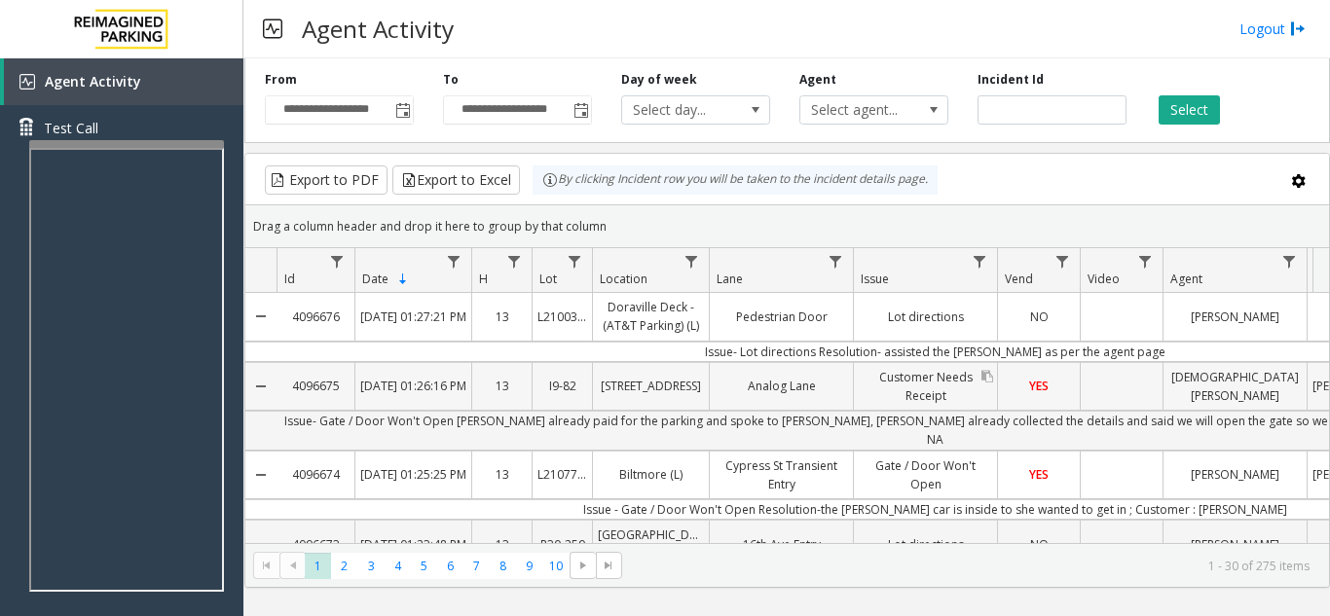
click at [954, 394] on link "Customer Needs Receipt" at bounding box center [925, 386] width 143 height 47
click at [1216, 392] on link "[DEMOGRAPHIC_DATA][PERSON_NAME]" at bounding box center [1234, 386] width 143 height 47
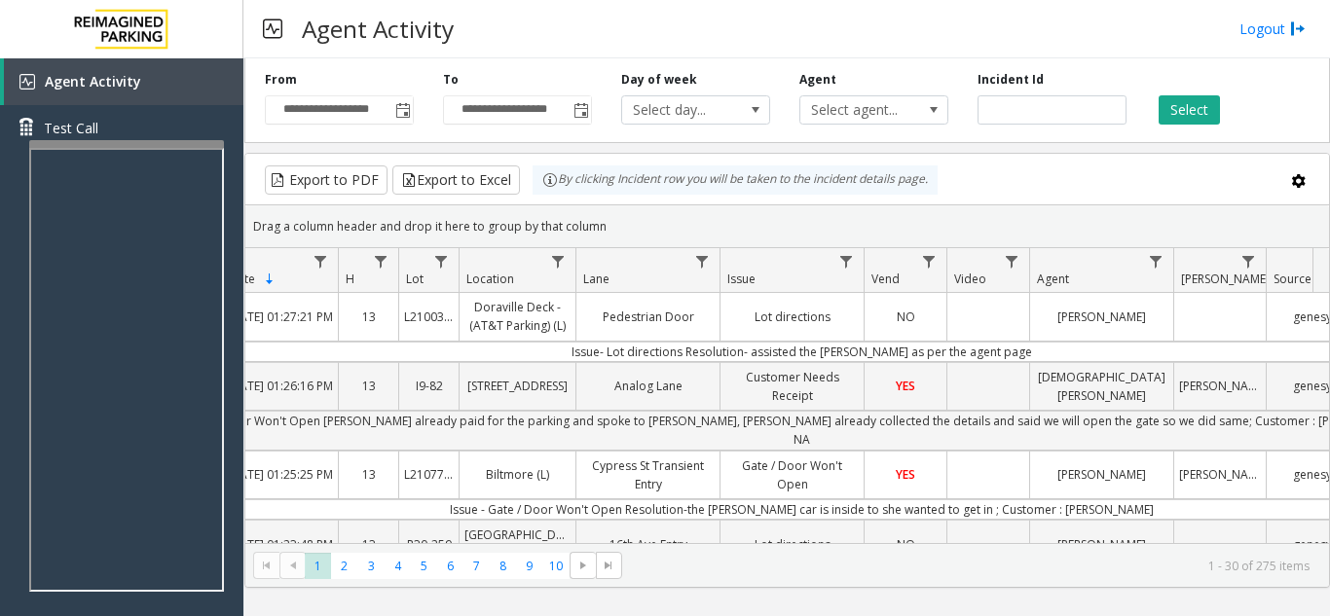
scroll to position [0, 280]
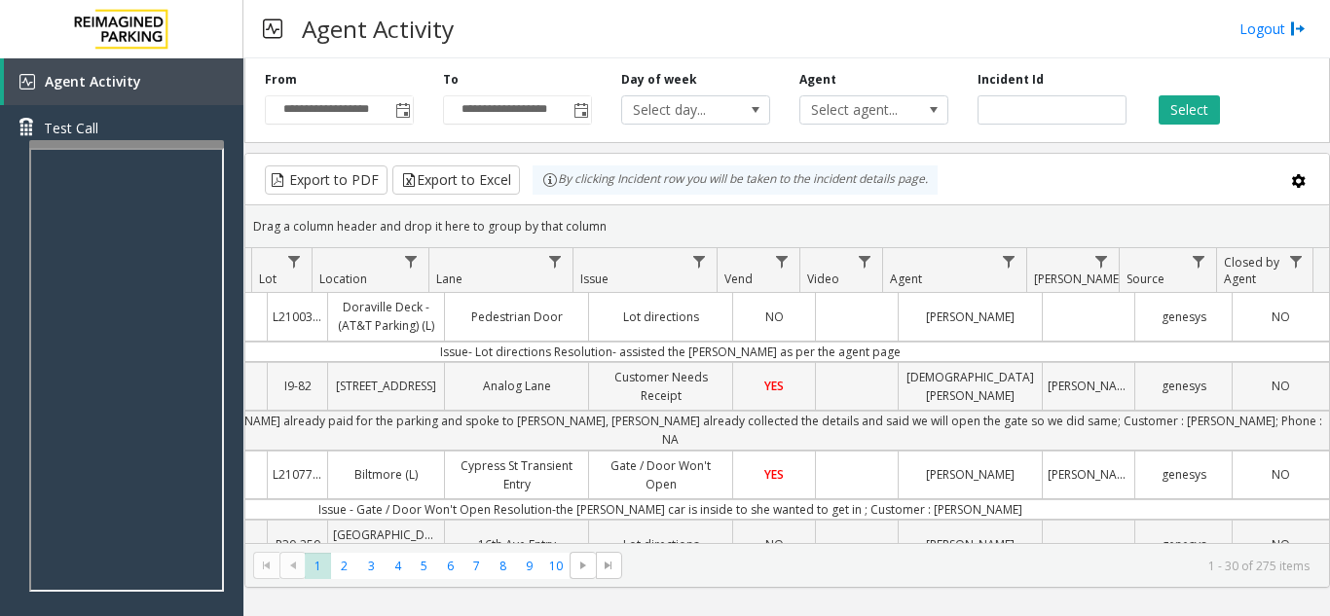
click at [1251, 393] on link "NO" at bounding box center [1281, 386] width 96 height 28
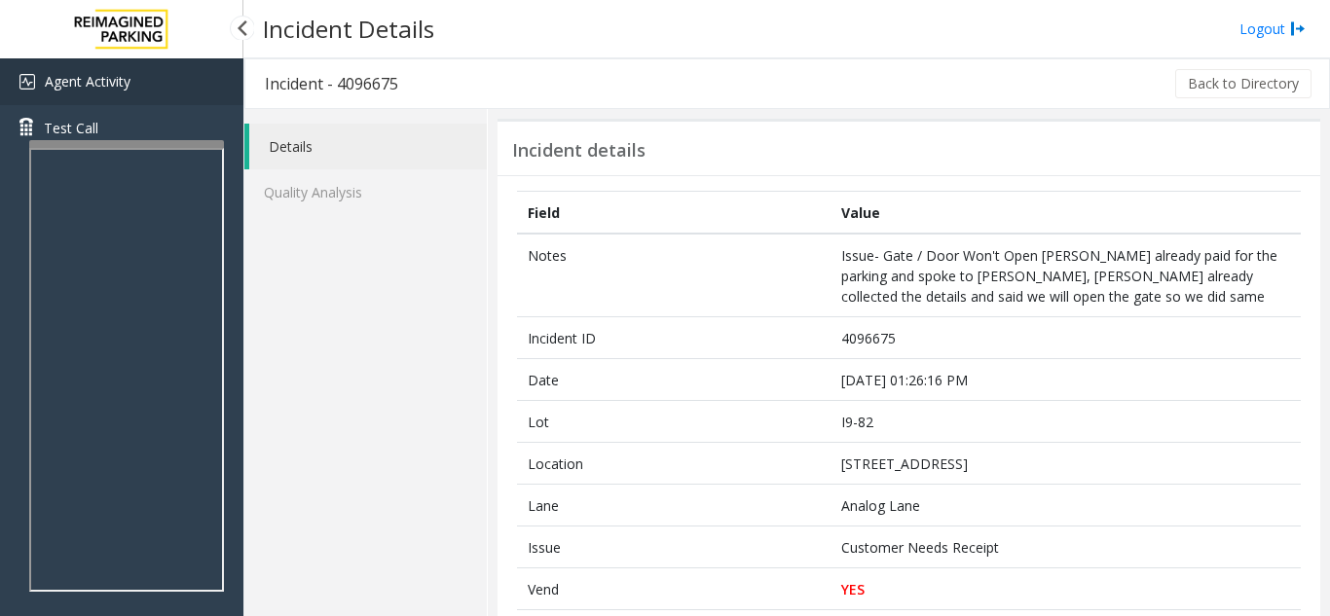
click at [100, 86] on span "Agent Activity" at bounding box center [88, 81] width 86 height 18
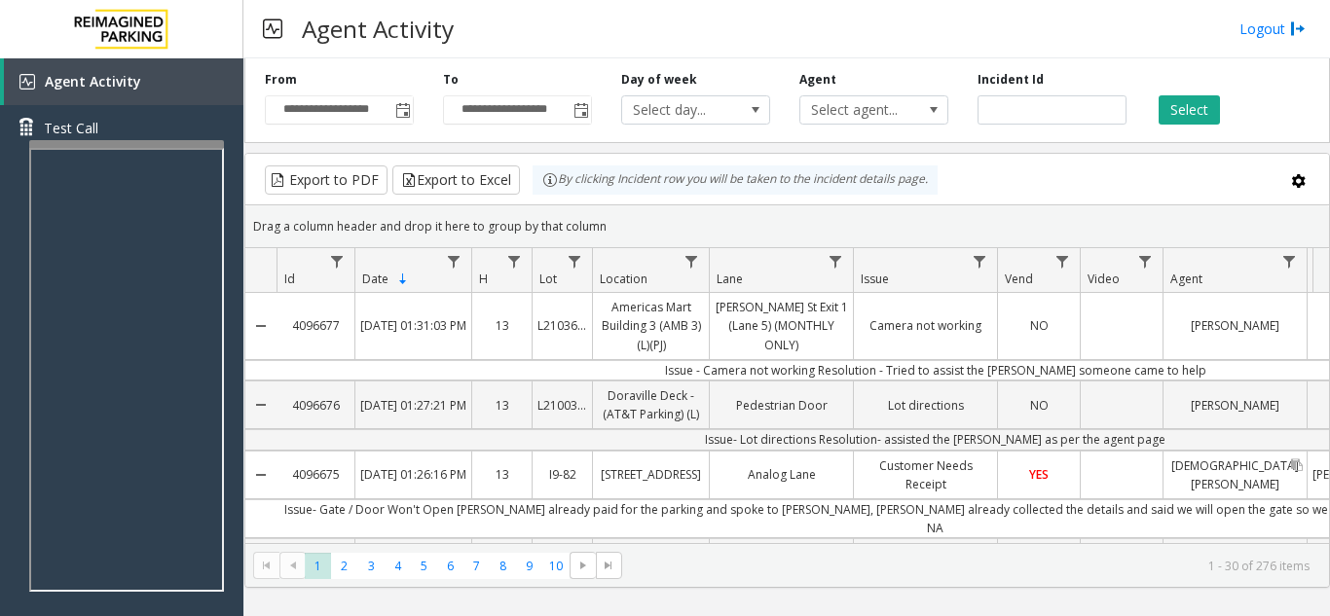
click at [1208, 469] on link "[DEMOGRAPHIC_DATA][PERSON_NAME]" at bounding box center [1234, 475] width 143 height 47
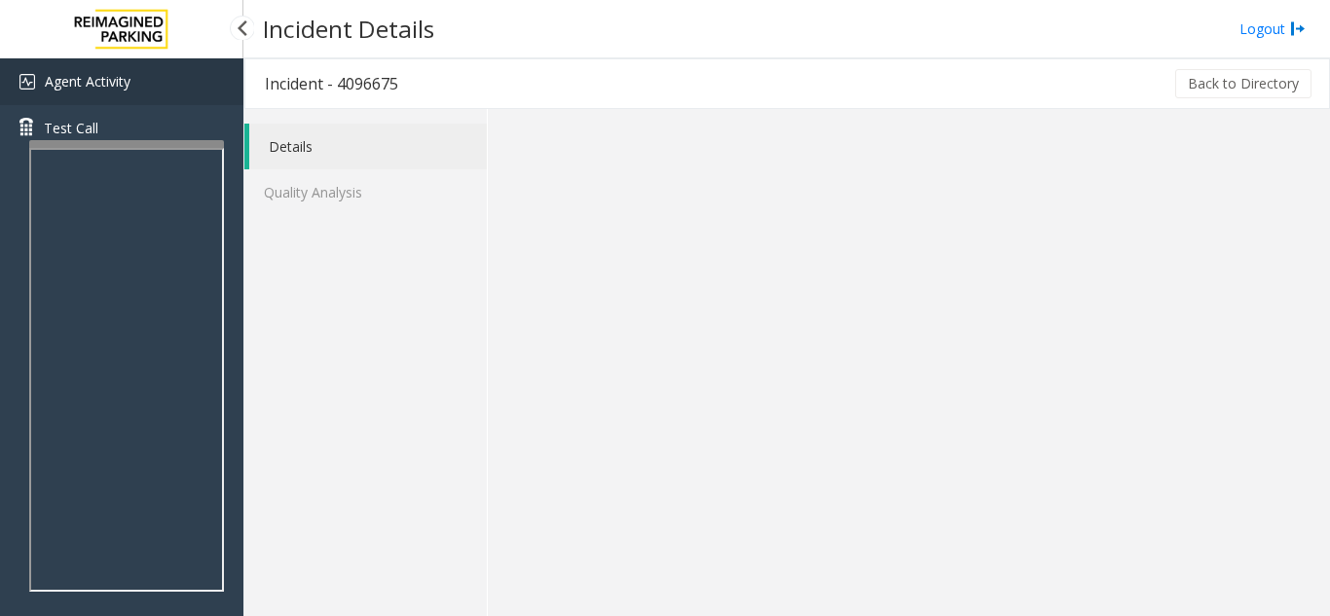
click at [93, 73] on span "Agent Activity" at bounding box center [88, 81] width 86 height 18
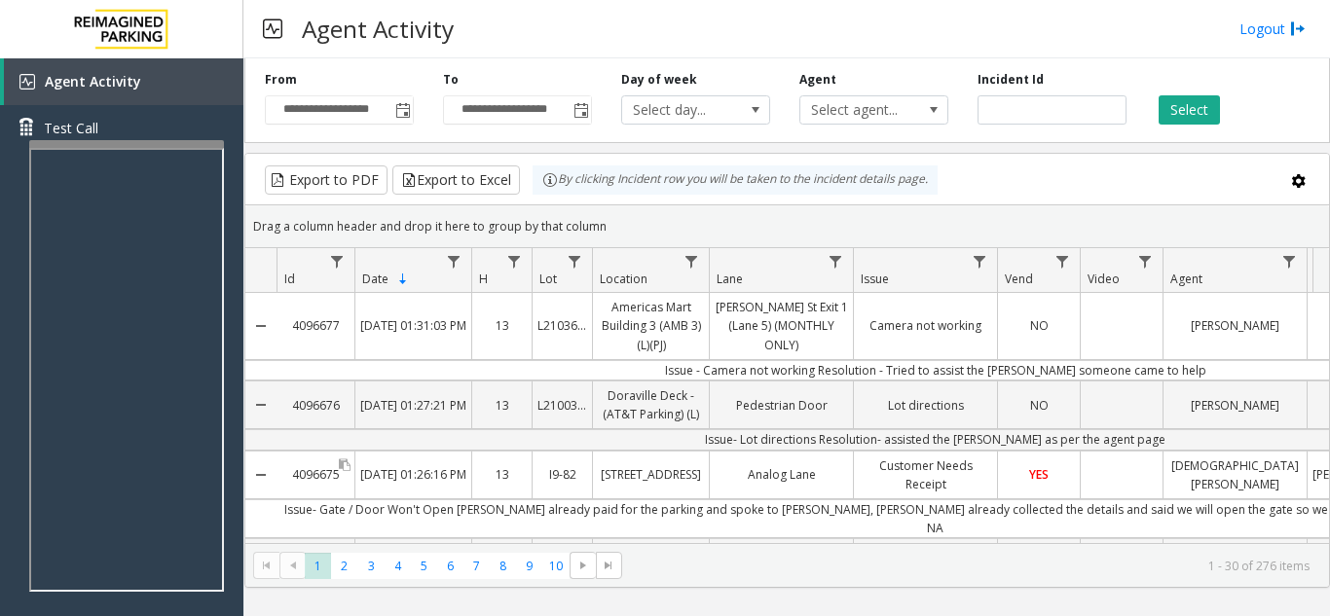
click at [281, 471] on link "4096675" at bounding box center [316, 475] width 78 height 28
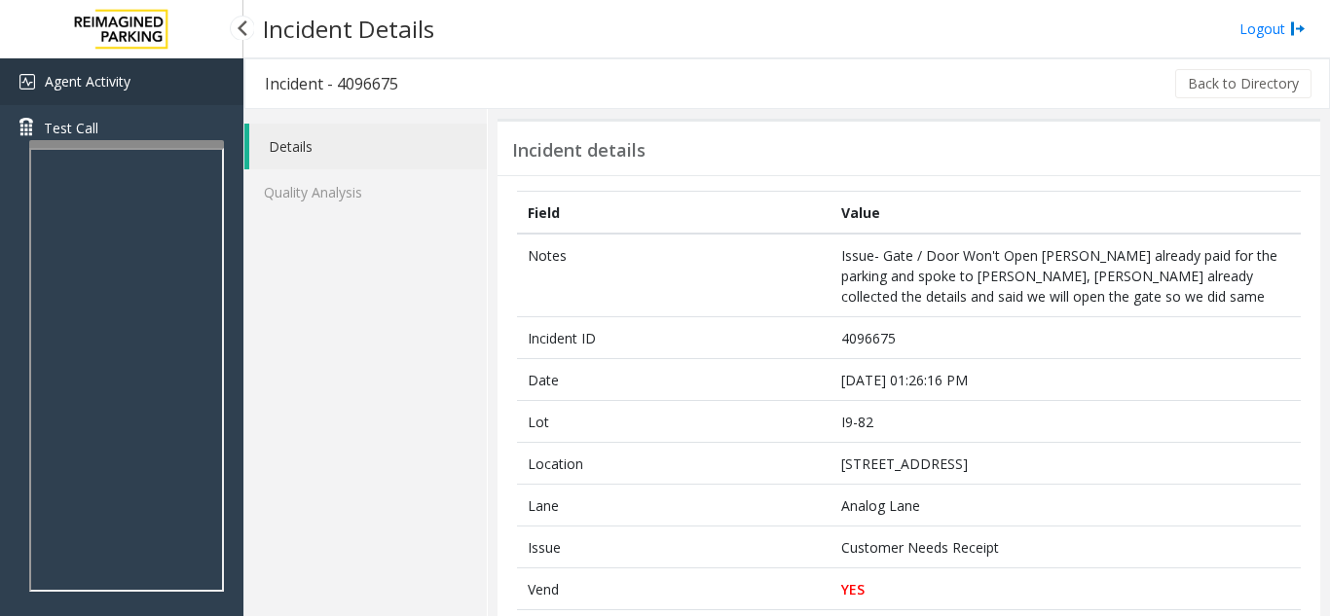
click at [151, 66] on link "Agent Activity" at bounding box center [121, 81] width 243 height 47
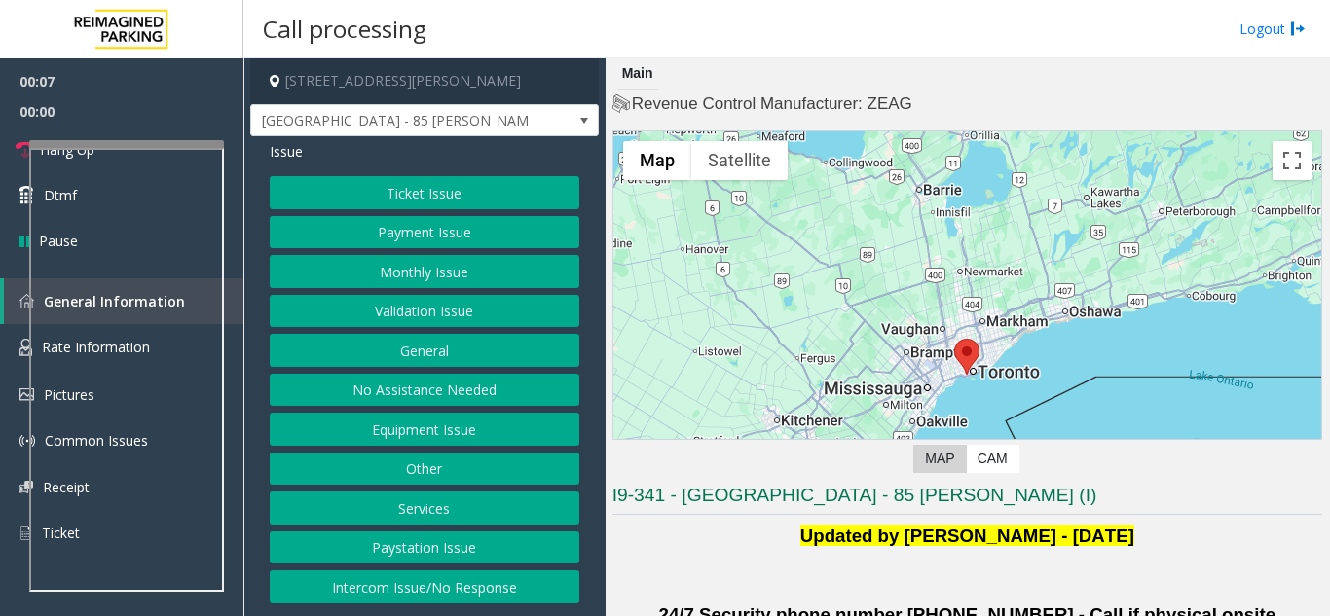
click at [438, 310] on button "Validation Issue" at bounding box center [425, 311] width 310 height 33
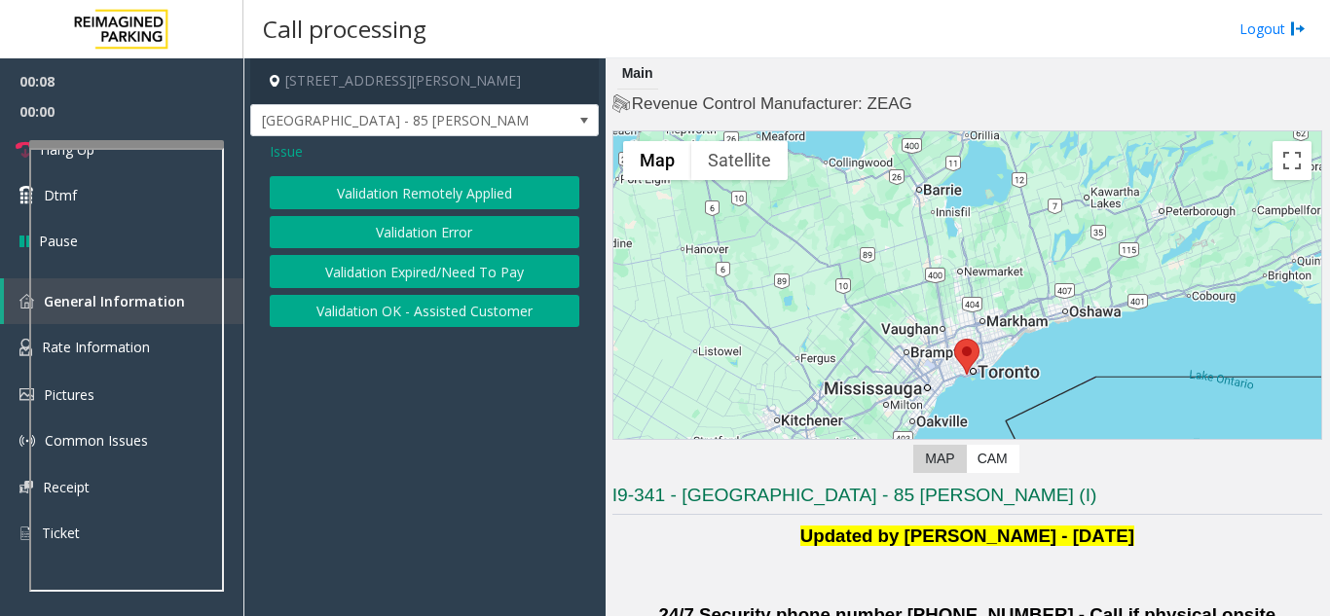
click at [437, 226] on button "Validation Error" at bounding box center [425, 232] width 310 height 33
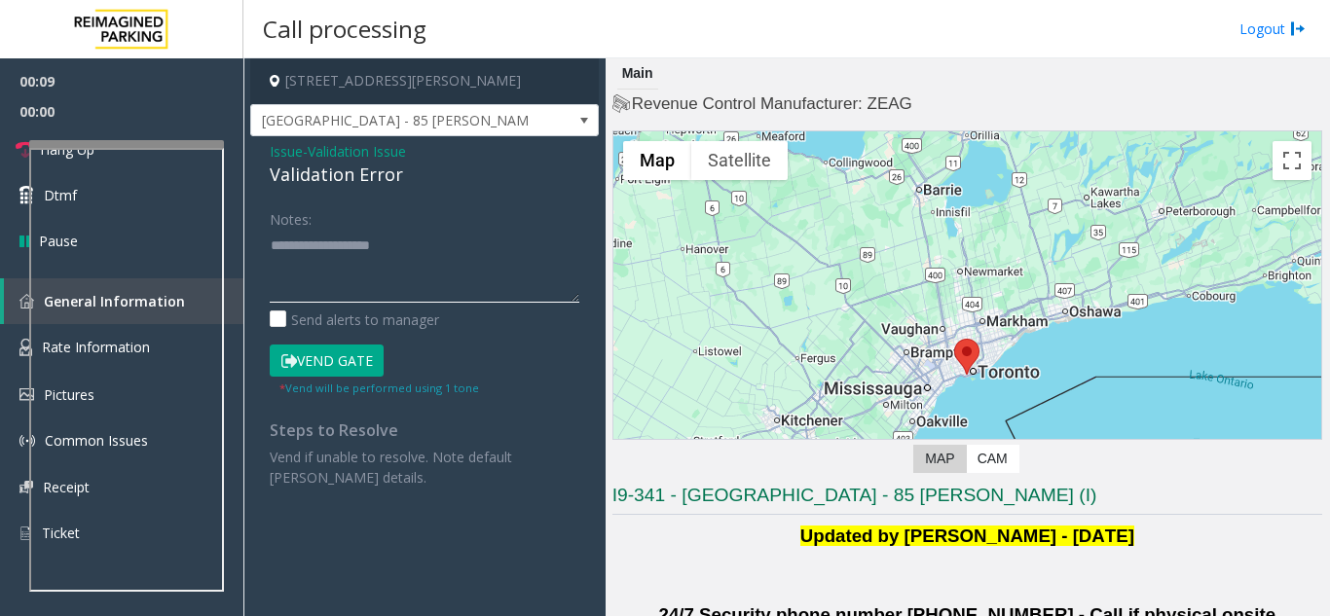
click at [283, 260] on textarea at bounding box center [425, 266] width 310 height 73
drag, startPoint x: 364, startPoint y: 358, endPoint x: 361, endPoint y: 347, distance: 12.0
click at [364, 358] on button "Vend Gate" at bounding box center [327, 361] width 114 height 33
click at [347, 297] on textarea "To enrich screen reader interactions, please activate Accessibility in Grammarl…" at bounding box center [425, 266] width 310 height 73
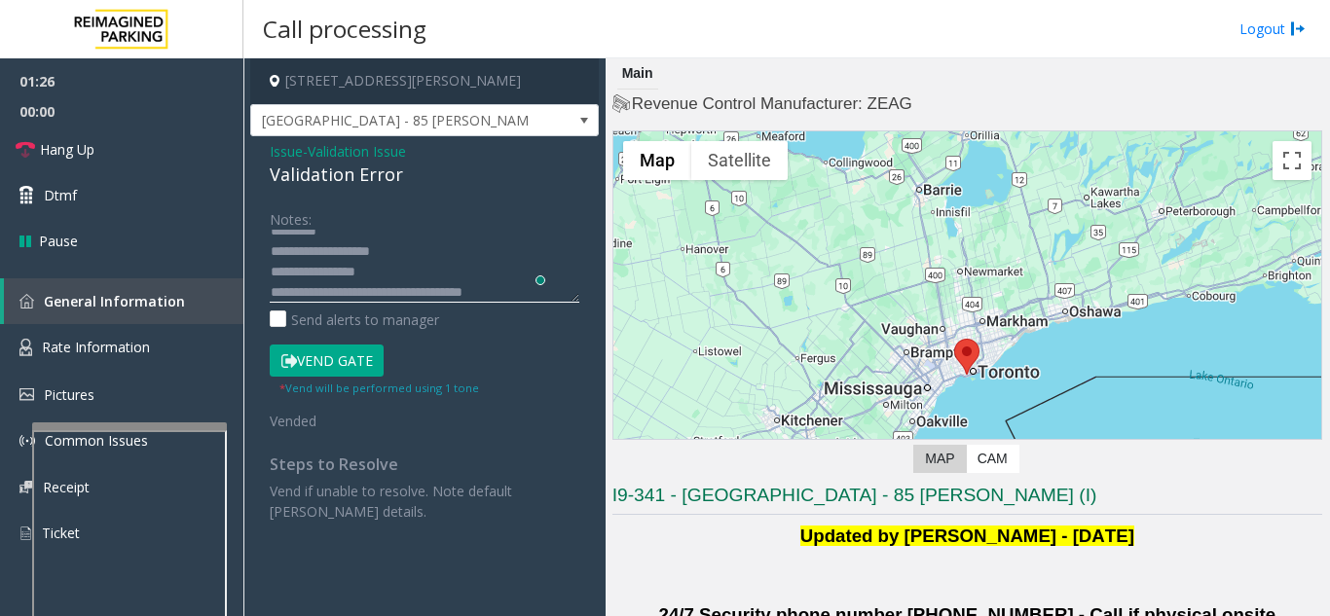
click at [108, 430] on div at bounding box center [129, 427] width 195 height 8
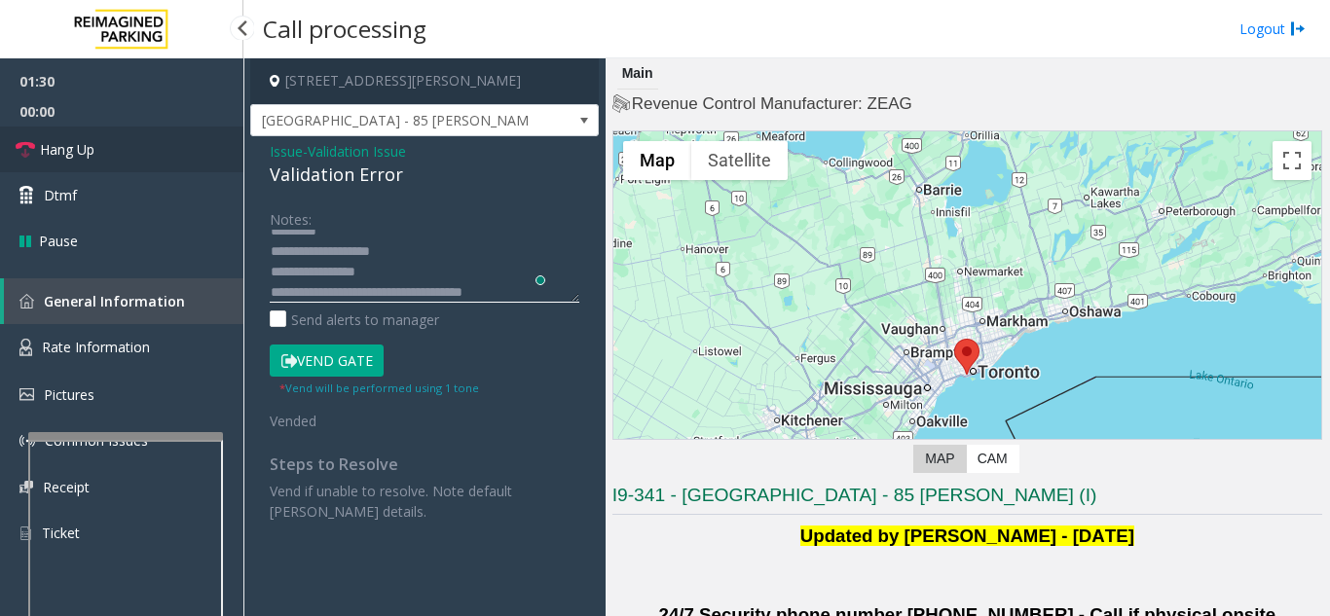
type textarea "**********"
click at [137, 161] on link "Hang Up" at bounding box center [121, 150] width 243 height 46
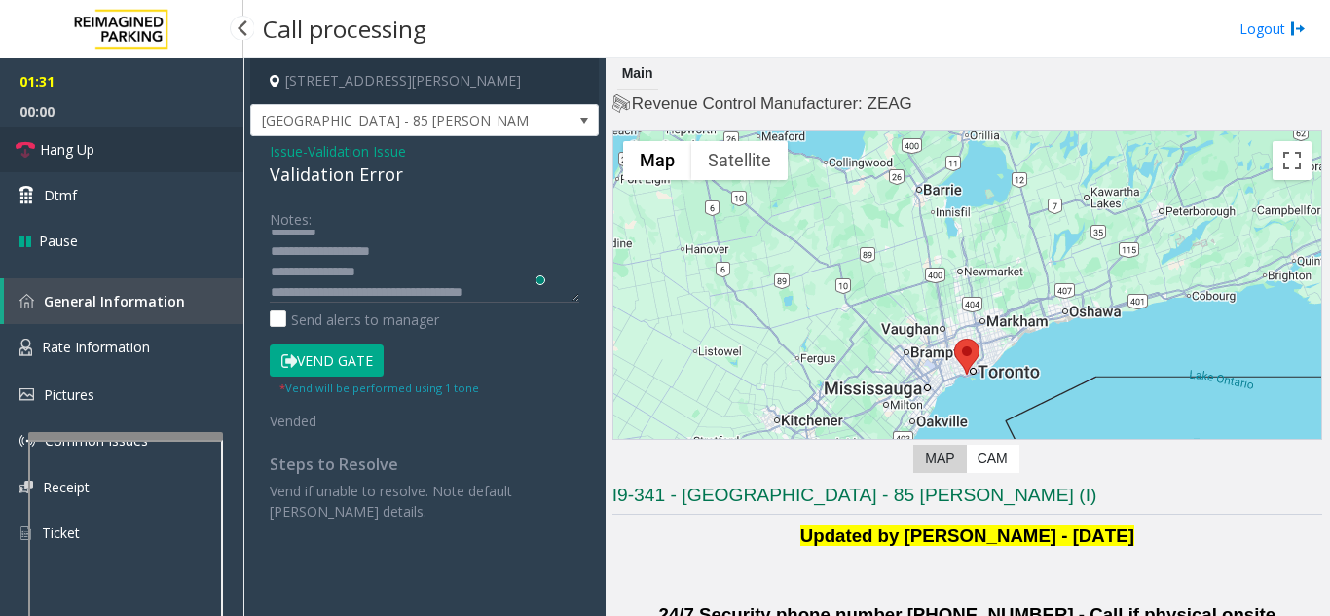
click at [137, 161] on link "Hang Up" at bounding box center [121, 150] width 243 height 46
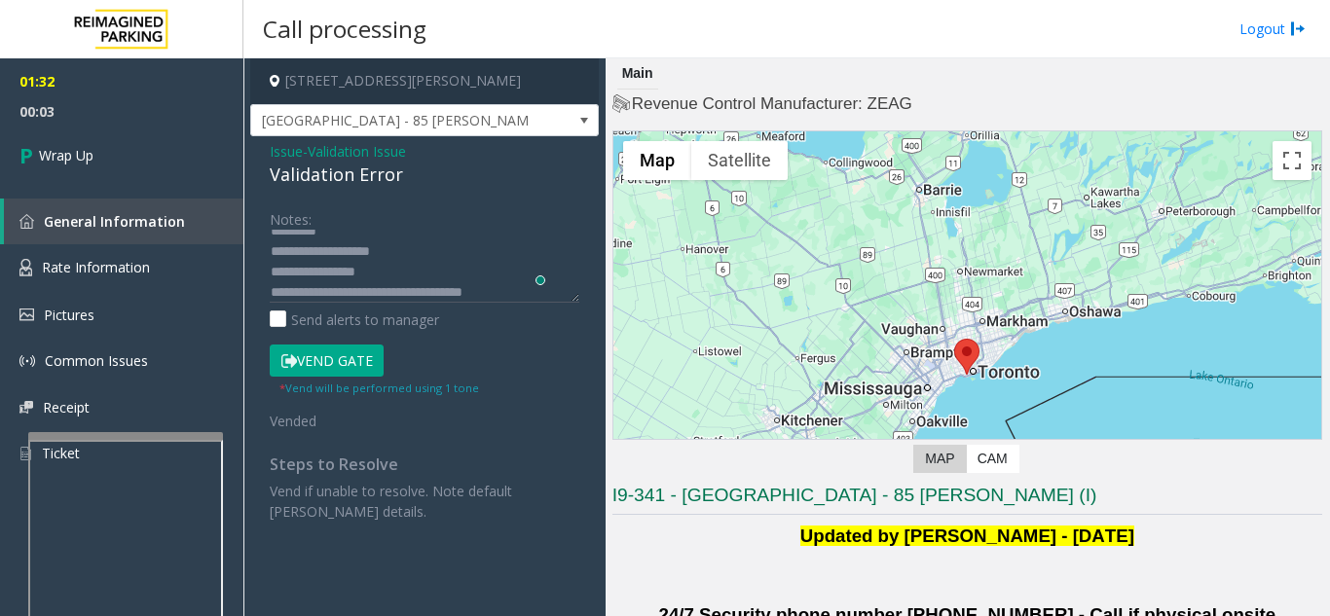
scroll to position [0, 0]
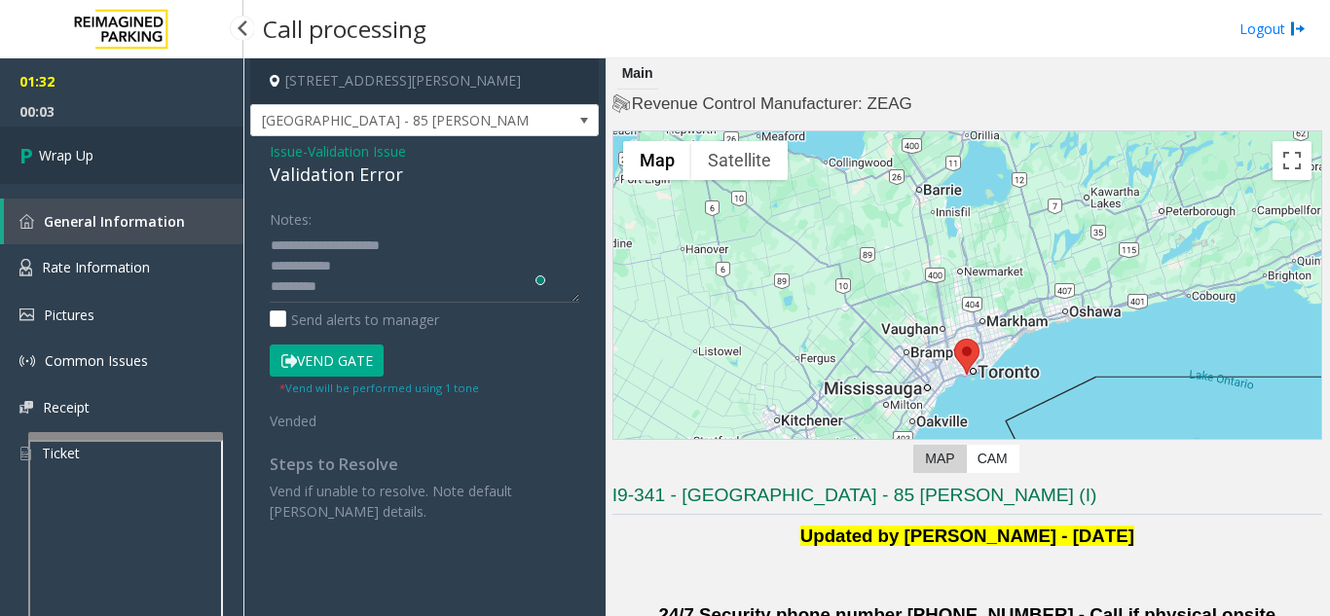
click at [102, 157] on link "Wrap Up" at bounding box center [121, 155] width 243 height 57
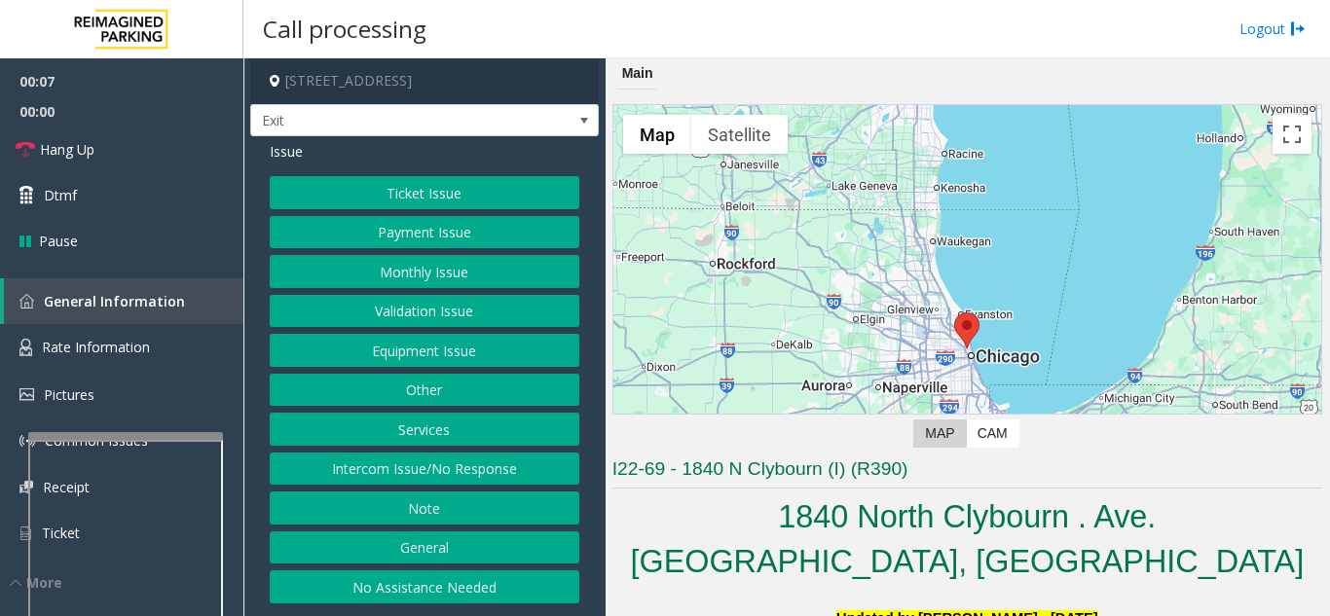
click at [428, 313] on button "Validation Issue" at bounding box center [425, 311] width 310 height 33
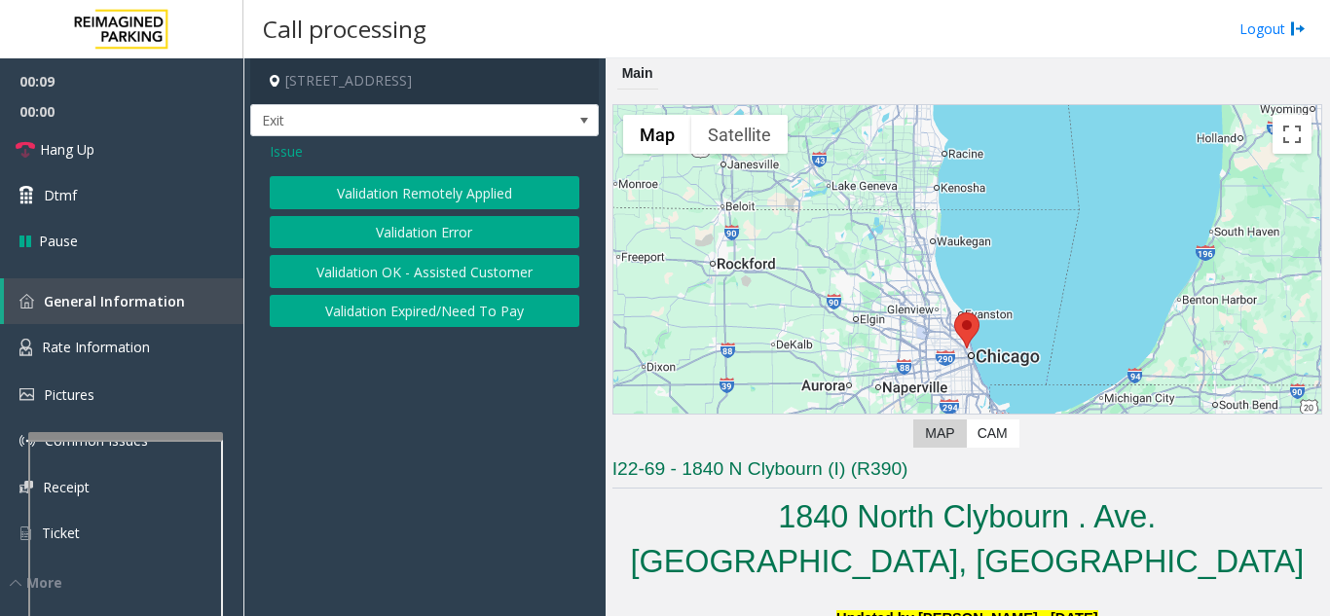
click at [416, 223] on button "Validation Error" at bounding box center [425, 232] width 310 height 33
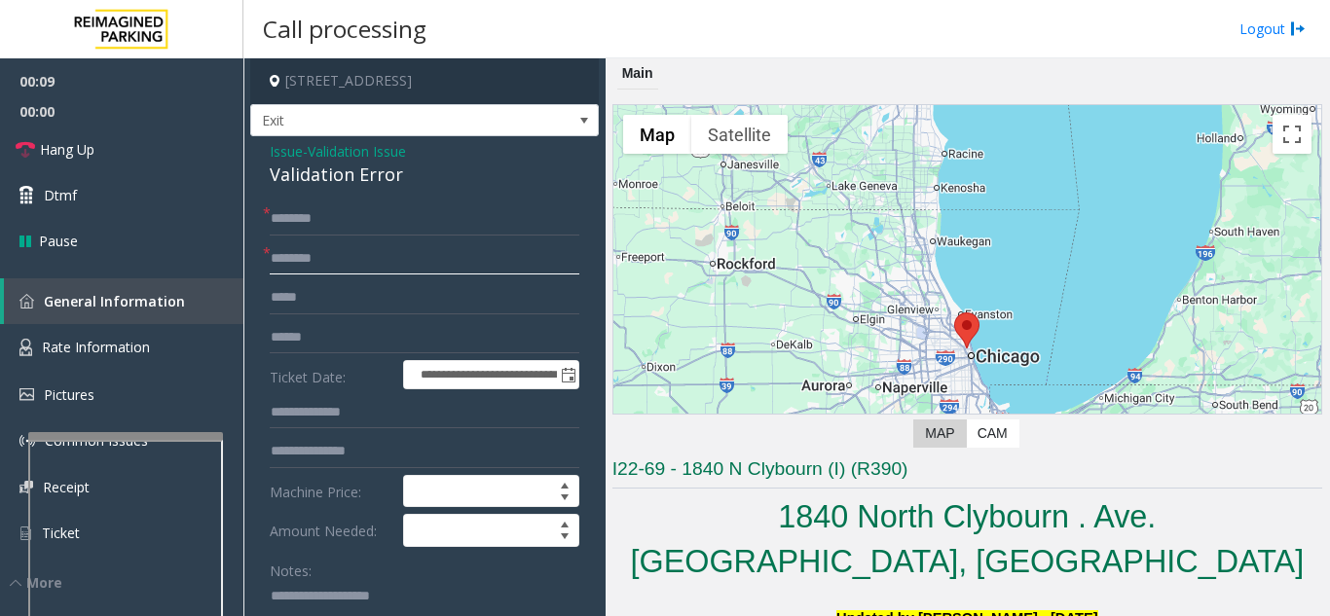
click at [310, 263] on input "text" at bounding box center [425, 258] width 310 height 33
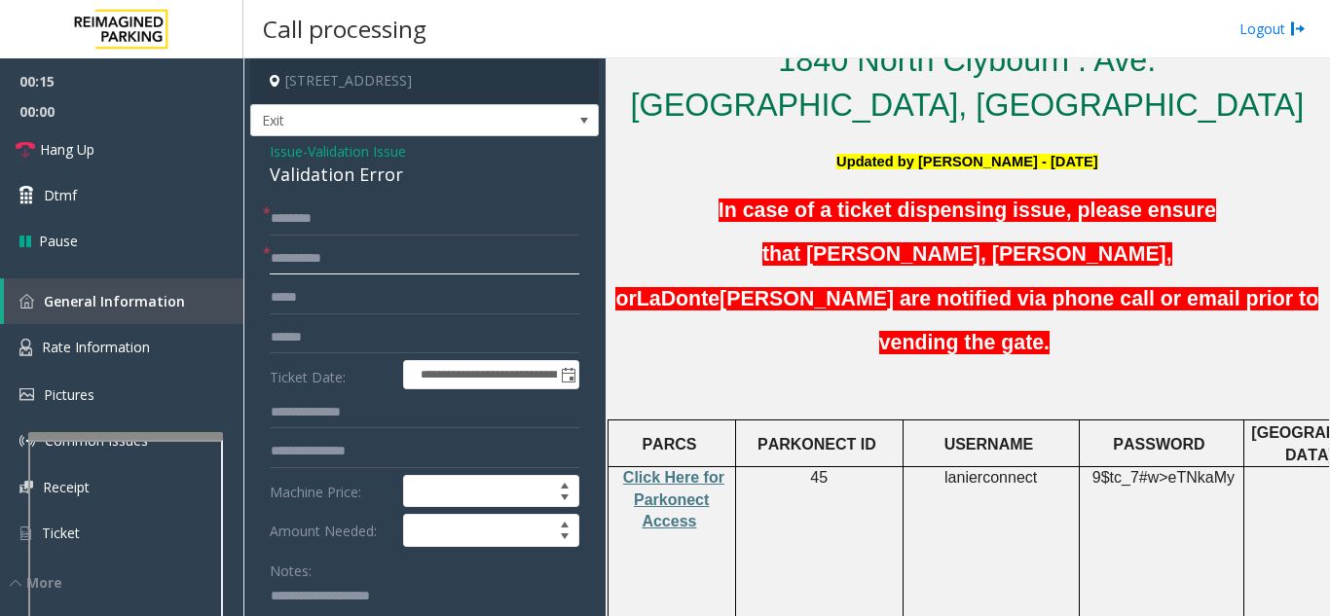
scroll to position [487, 0]
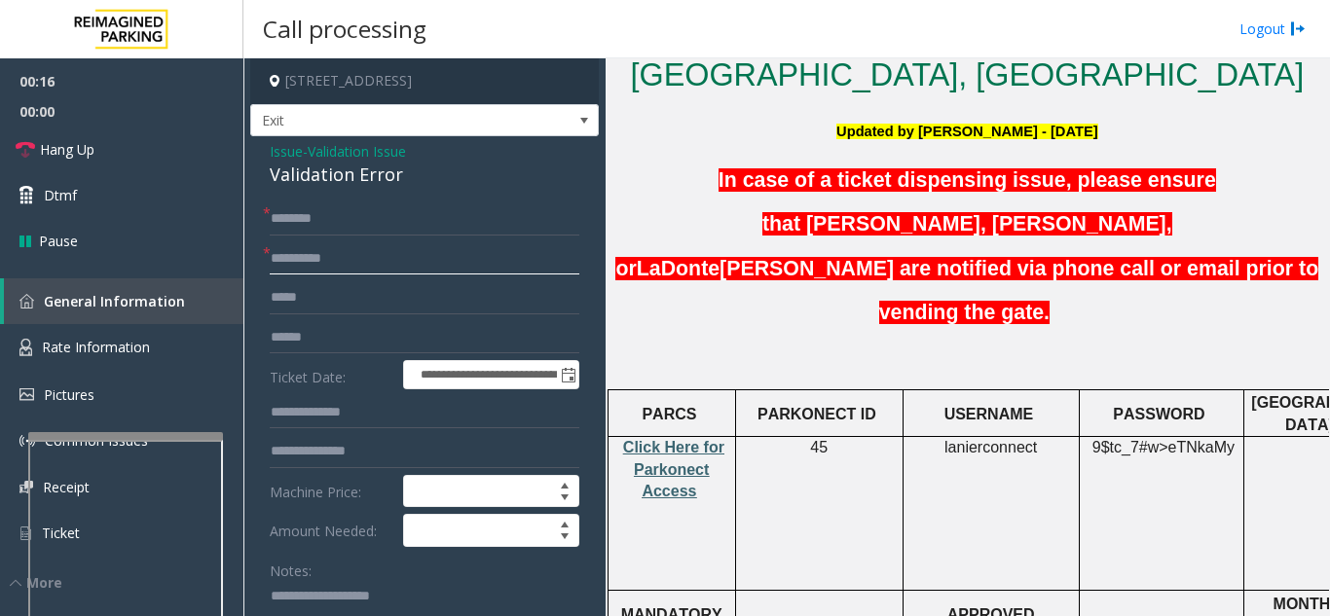
type input "**********"
click at [681, 439] on span "Click Here for Parkonect Access" at bounding box center [673, 469] width 101 height 60
click at [981, 439] on span "lanierconnect" at bounding box center [990, 448] width 92 height 18
click at [1004, 439] on span "lanierconnect" at bounding box center [990, 448] width 92 height 18
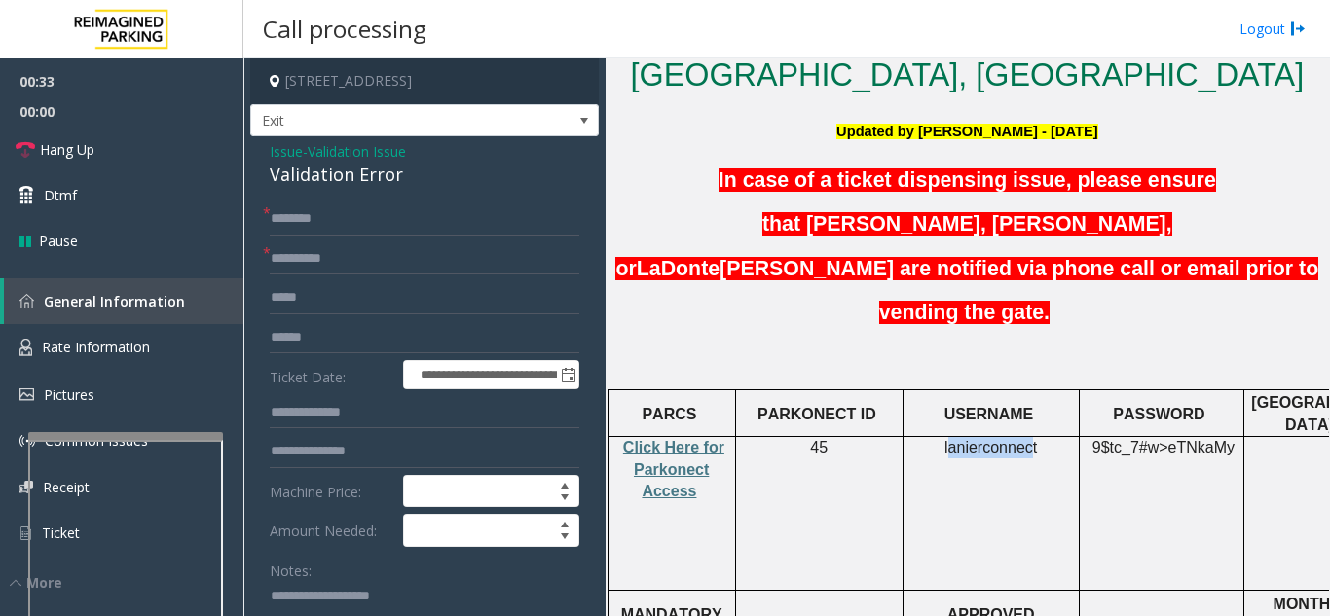
drag, startPoint x: 1031, startPoint y: 350, endPoint x: 952, endPoint y: 369, distance: 81.2
click at [952, 437] on td "lanierconnect" at bounding box center [991, 514] width 176 height 154
drag, startPoint x: 1033, startPoint y: 355, endPoint x: 945, endPoint y: 355, distance: 87.6
click at [945, 437] on p "lanierconnect" at bounding box center [991, 447] width 162 height 21
copy p "lanierconnect"
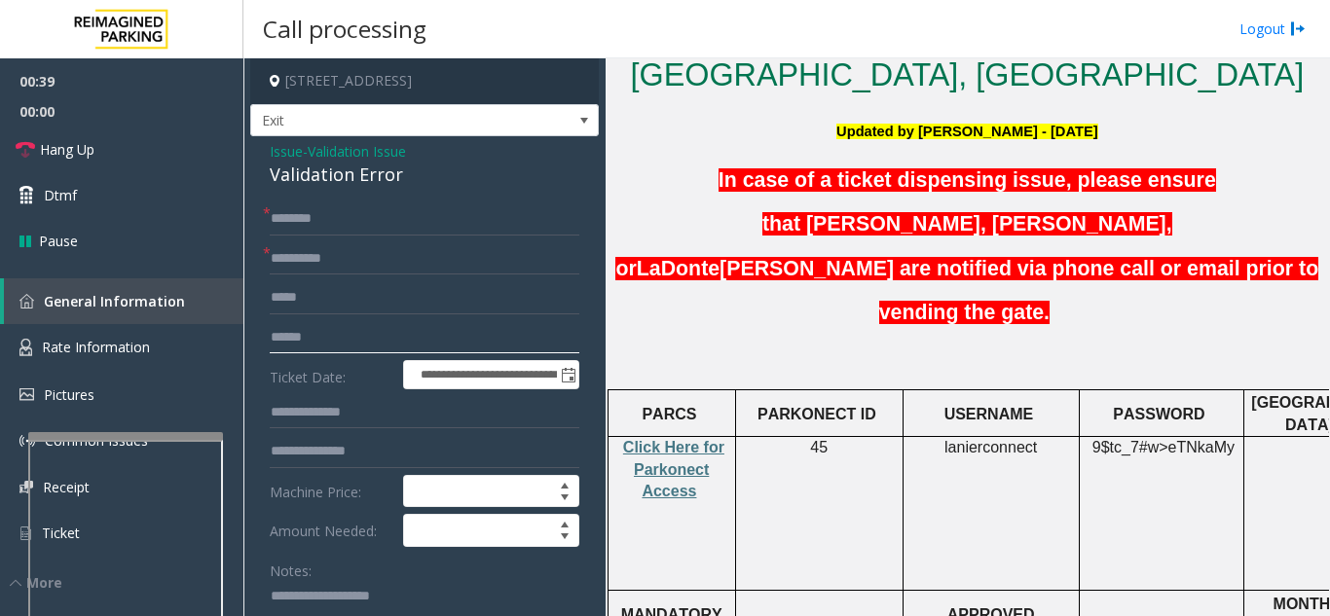
click at [309, 343] on input "text" at bounding box center [425, 337] width 310 height 33
type input "**********"
click at [326, 223] on input "text" at bounding box center [425, 219] width 310 height 33
click at [337, 216] on input "text" at bounding box center [425, 219] width 310 height 33
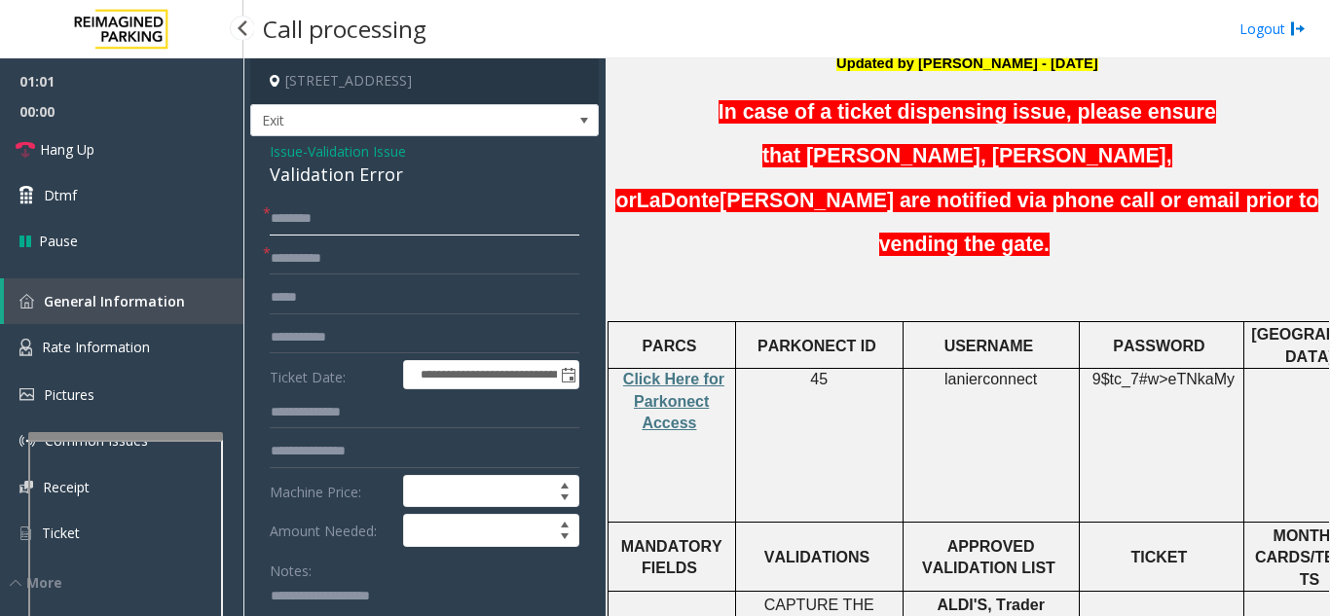
scroll to position [682, 0]
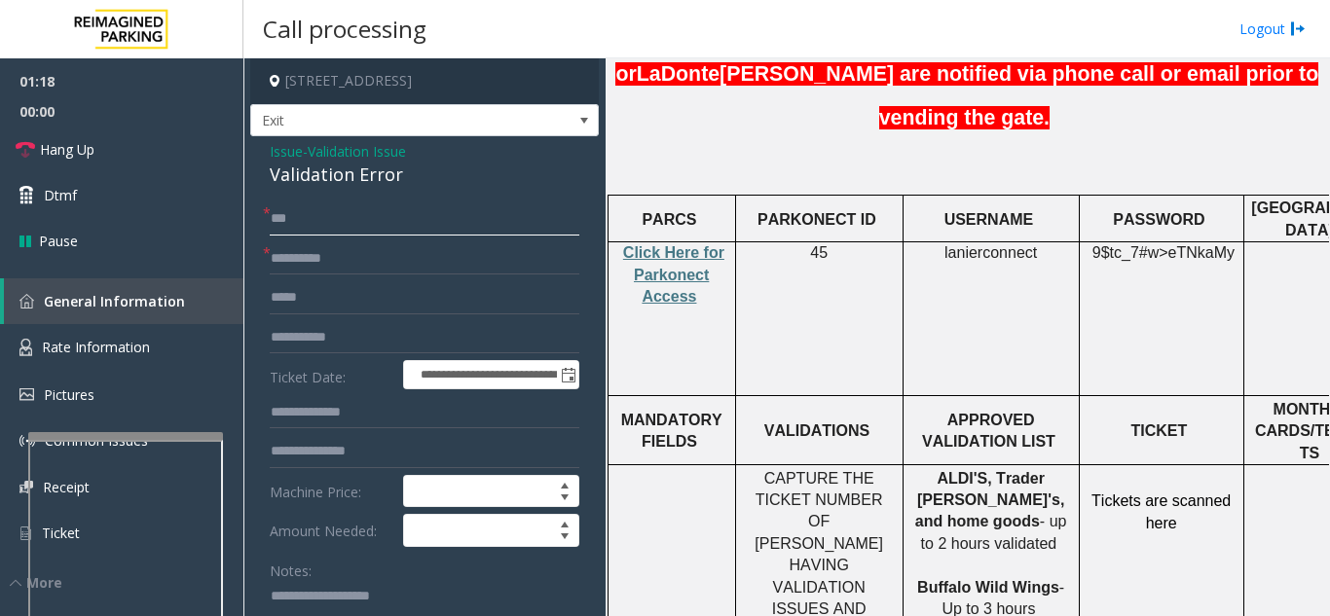
type input "***"
drag, startPoint x: 1024, startPoint y: 157, endPoint x: 941, endPoint y: 161, distance: 83.8
click at [941, 242] on p "lanierconnect" at bounding box center [991, 252] width 162 height 21
copy p "lanierconnect"
click at [319, 454] on input "text" at bounding box center [425, 451] width 310 height 33
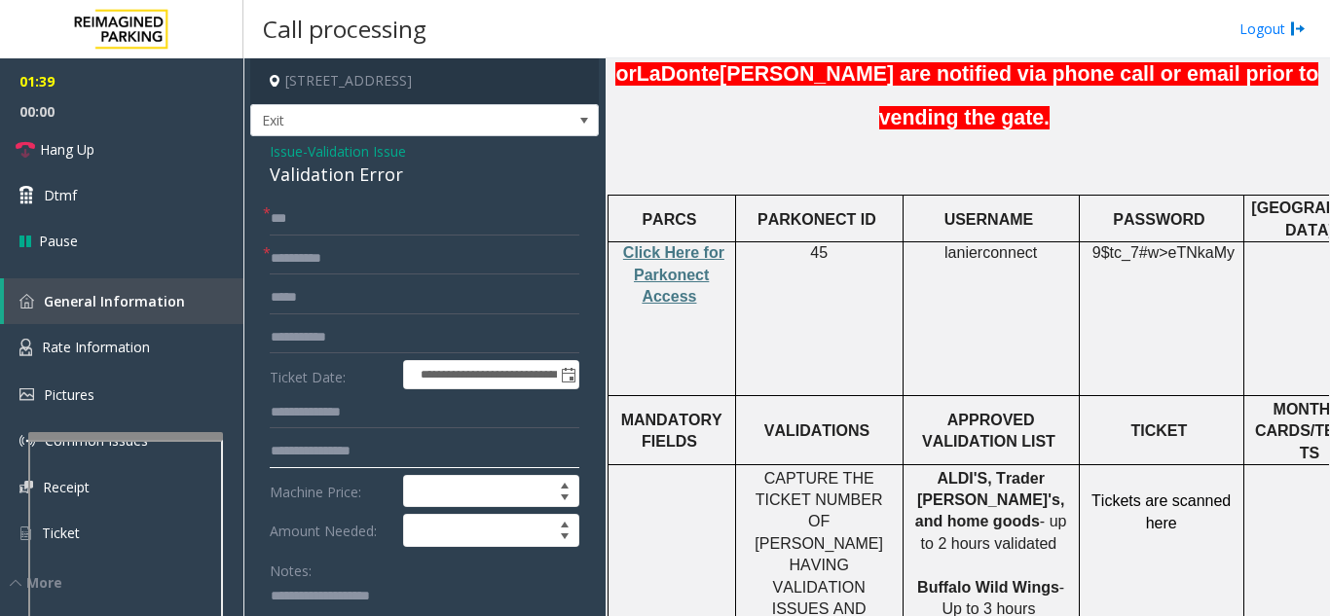
type input "**********"
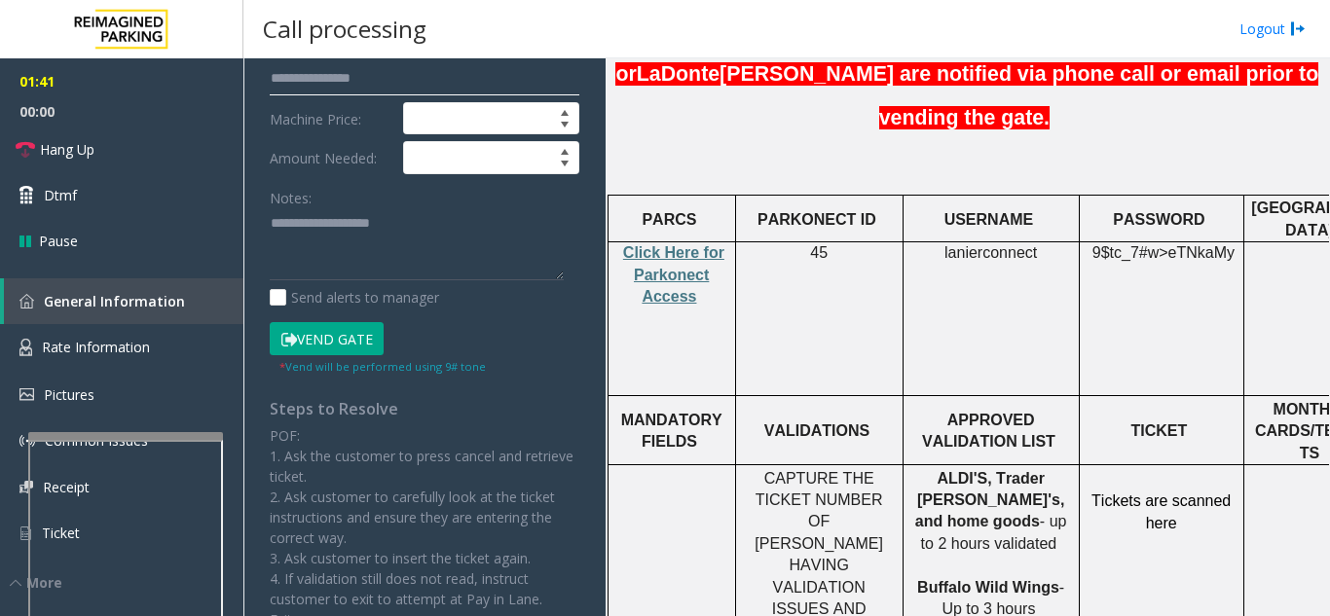
scroll to position [487, 0]
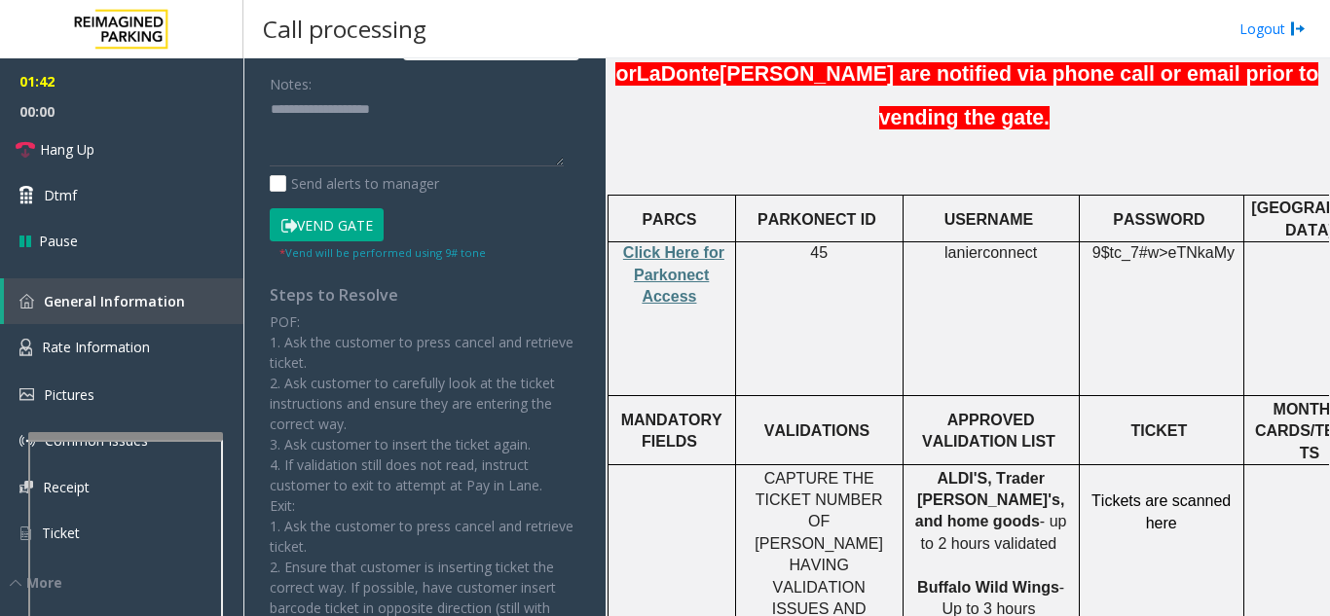
click at [309, 215] on button "Vend Gate" at bounding box center [327, 224] width 114 height 33
drag, startPoint x: 333, startPoint y: 133, endPoint x: 345, endPoint y: 125, distance: 14.6
click at [334, 129] on textarea at bounding box center [417, 130] width 294 height 73
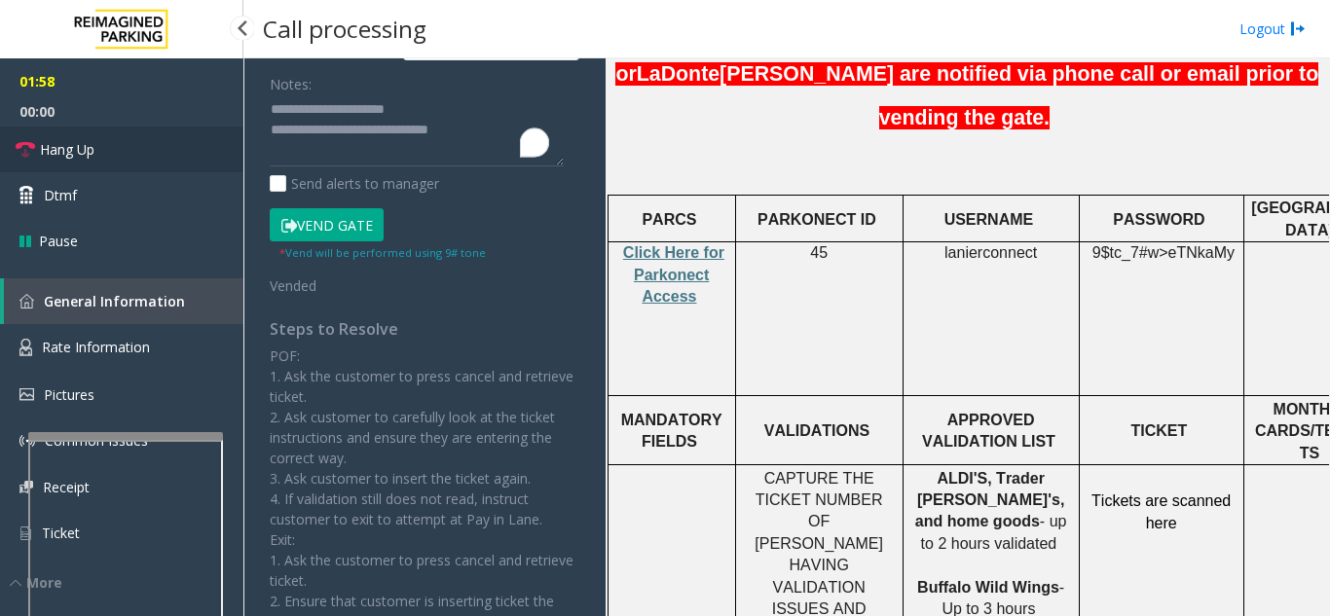
click at [75, 138] on link "Hang Up" at bounding box center [121, 150] width 243 height 46
click at [498, 134] on textarea "To enrich screen reader interactions, please activate Accessibility in Grammarl…" at bounding box center [417, 130] width 294 height 73
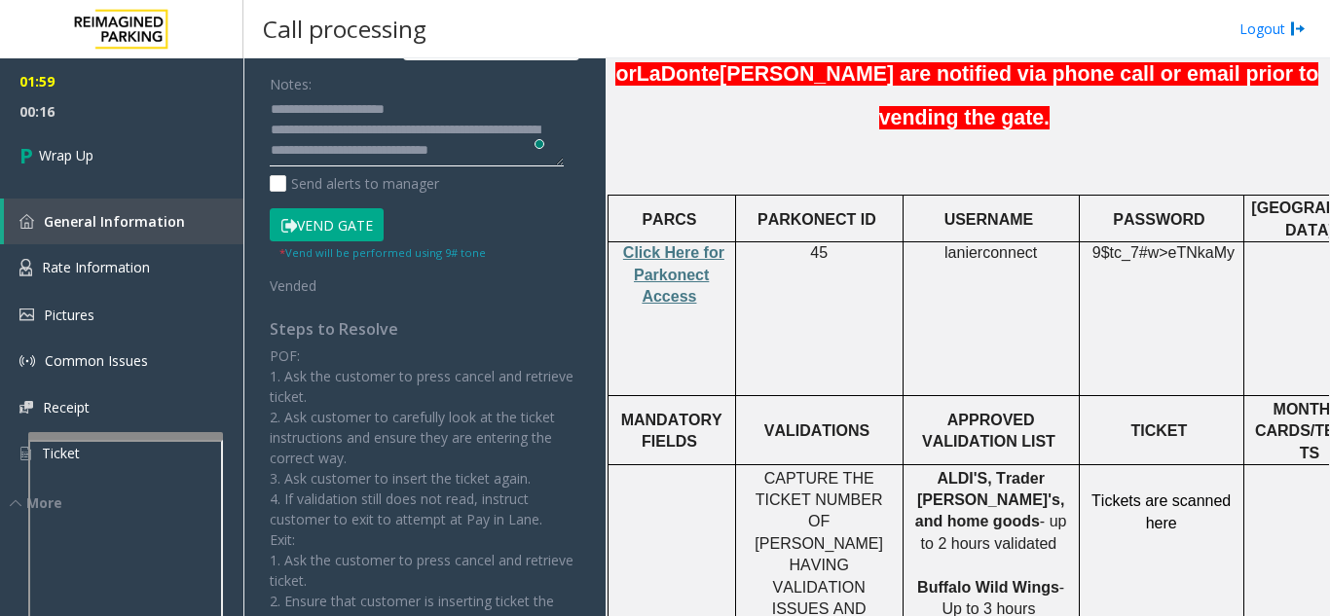
scroll to position [16, 0]
type textarea "**********"
click at [203, 164] on link "Wrap Up" at bounding box center [121, 155] width 243 height 57
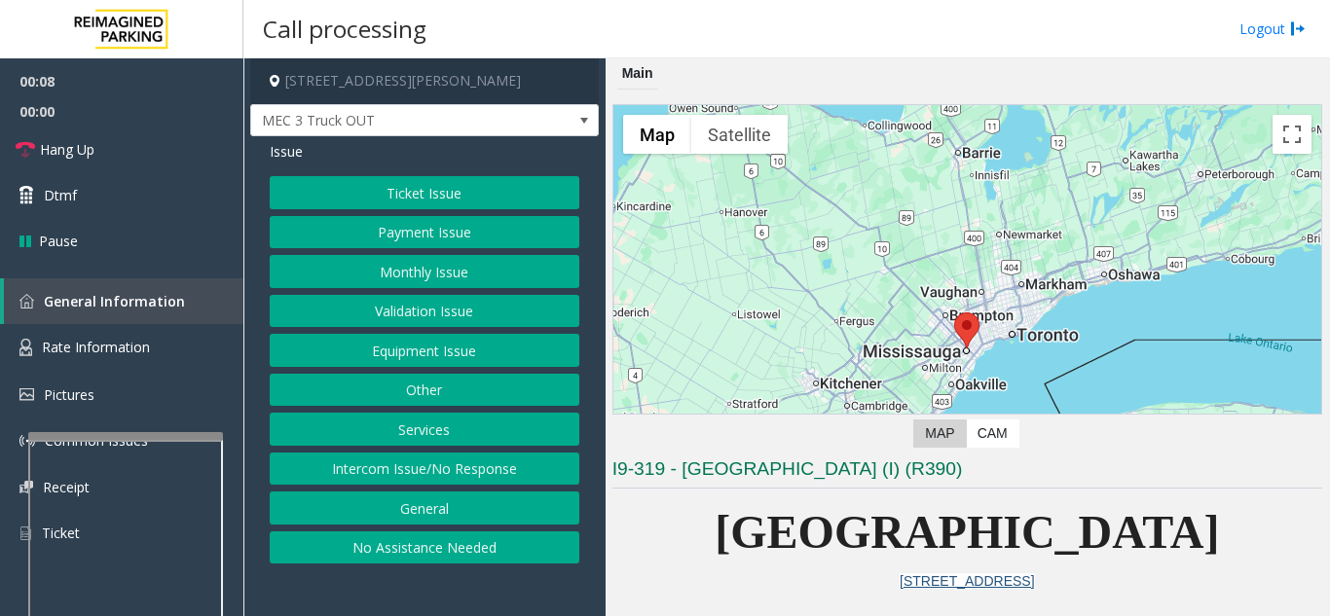
click at [427, 433] on button "Services" at bounding box center [425, 429] width 310 height 33
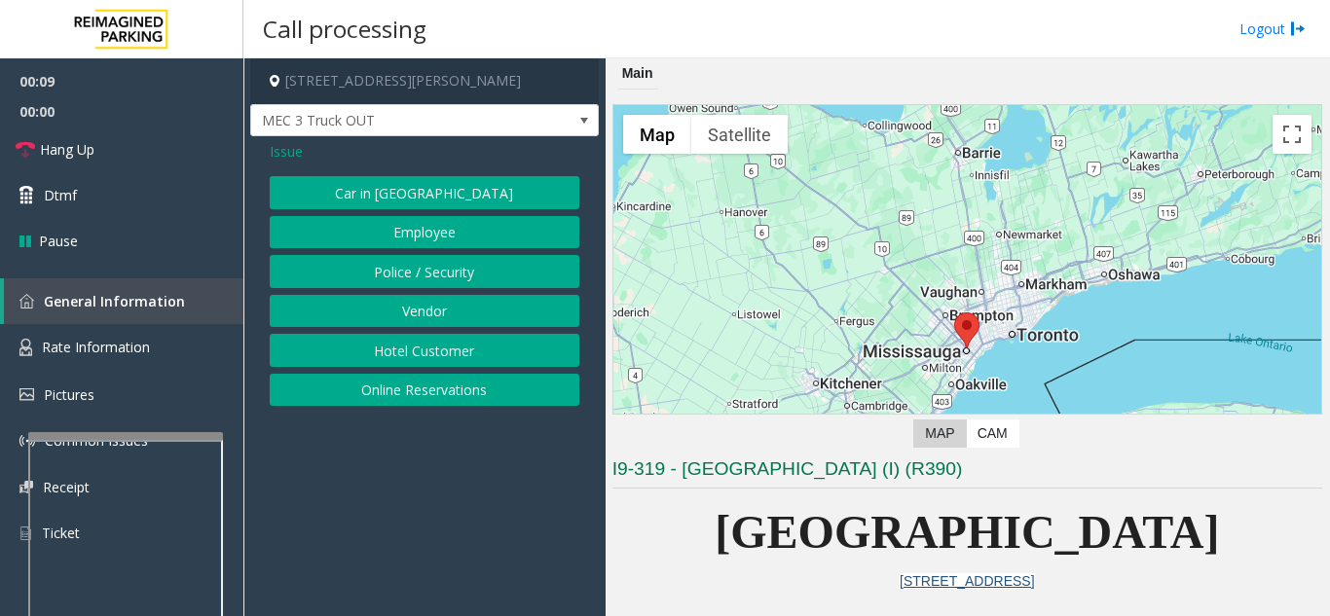
click at [421, 317] on button "Vendor" at bounding box center [425, 311] width 310 height 33
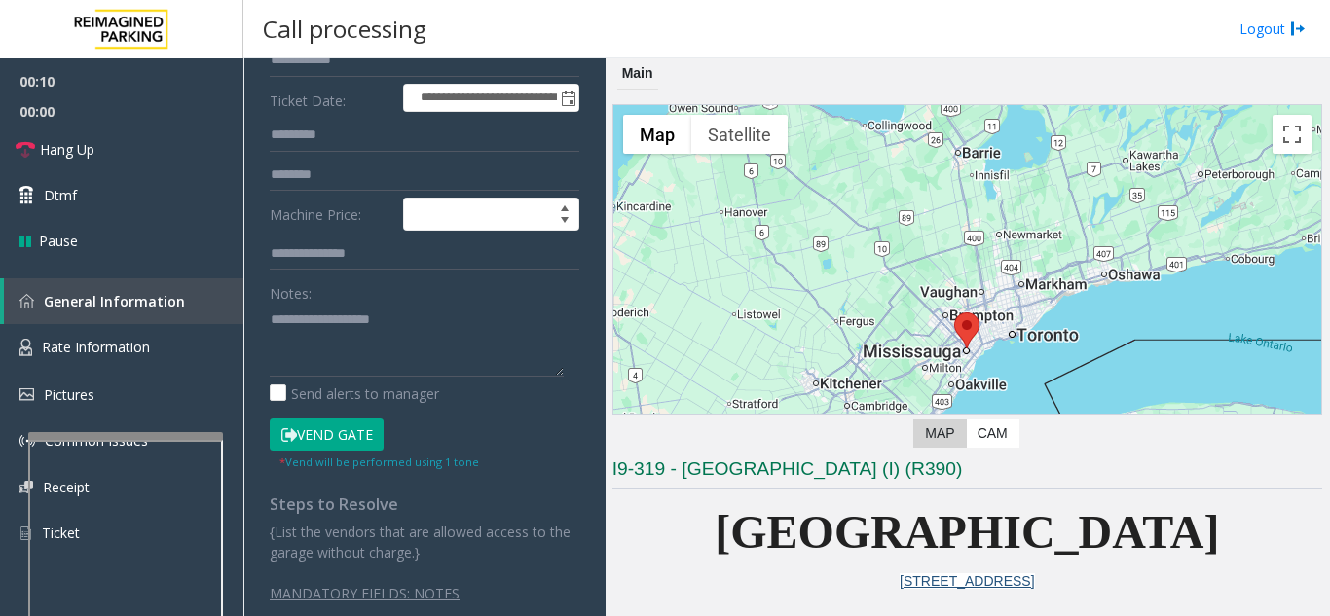
scroll to position [265, 0]
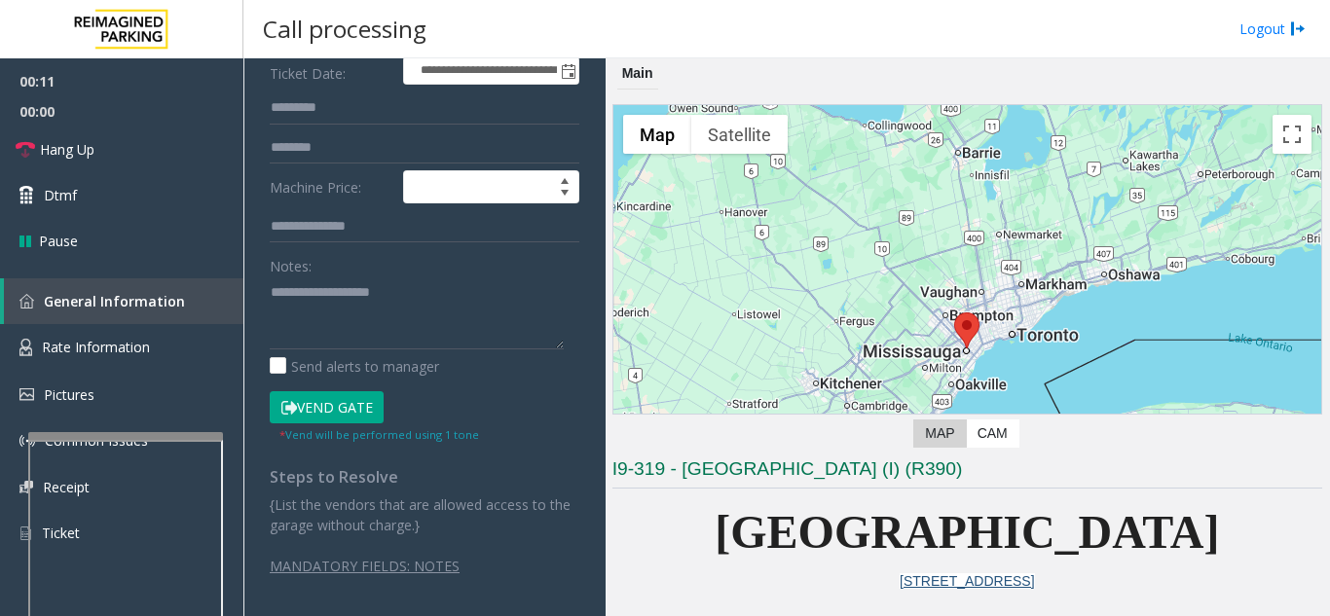
click at [354, 396] on button "Vend Gate" at bounding box center [327, 407] width 114 height 33
click at [328, 323] on textarea at bounding box center [417, 313] width 294 height 73
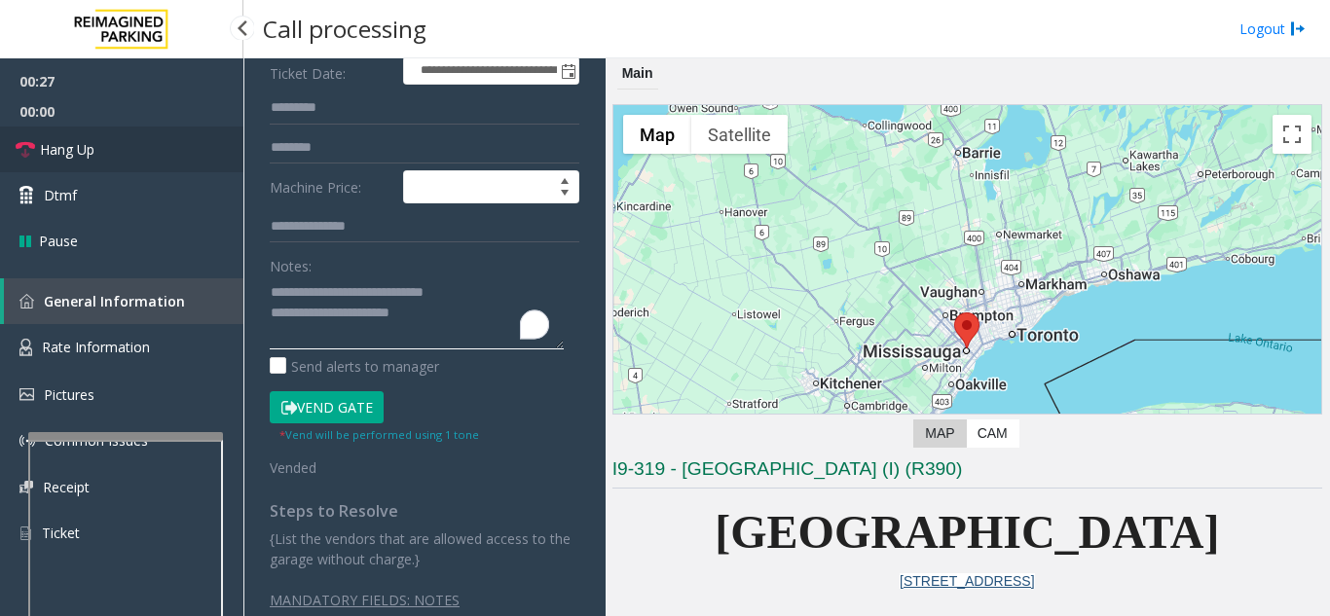
type textarea "**********"
click at [107, 162] on link "Hang Up" at bounding box center [121, 150] width 243 height 46
click at [107, 164] on link "Hang Up" at bounding box center [121, 150] width 243 height 46
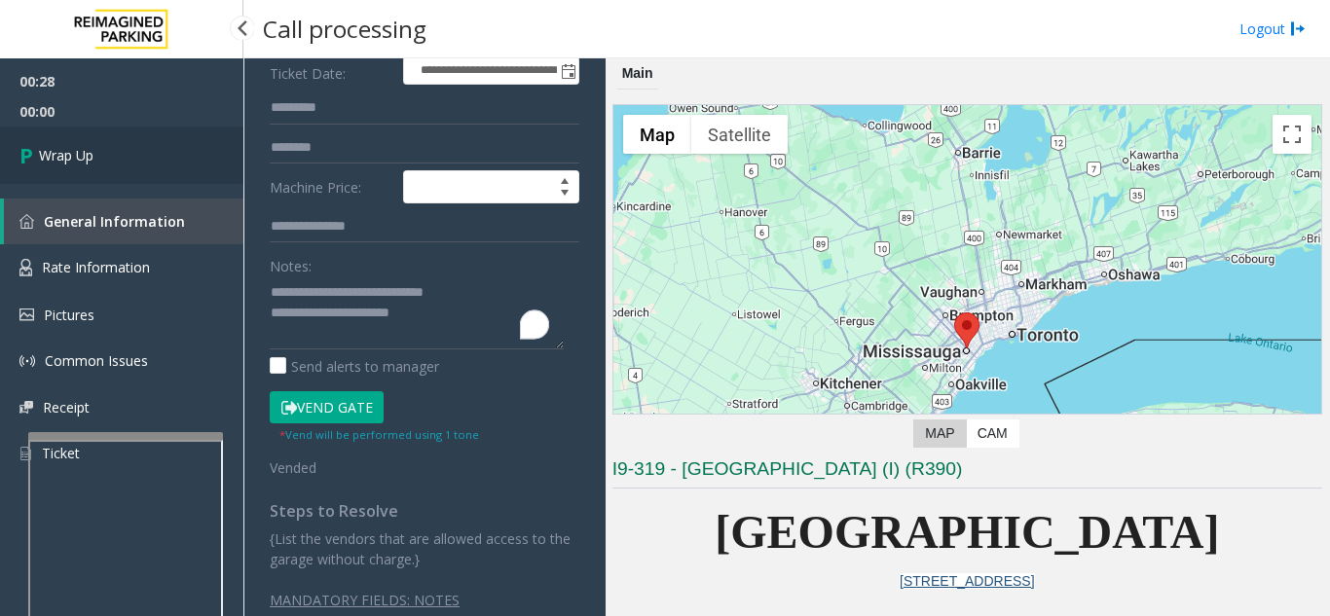
click at [70, 143] on link "Wrap Up" at bounding box center [121, 155] width 243 height 57
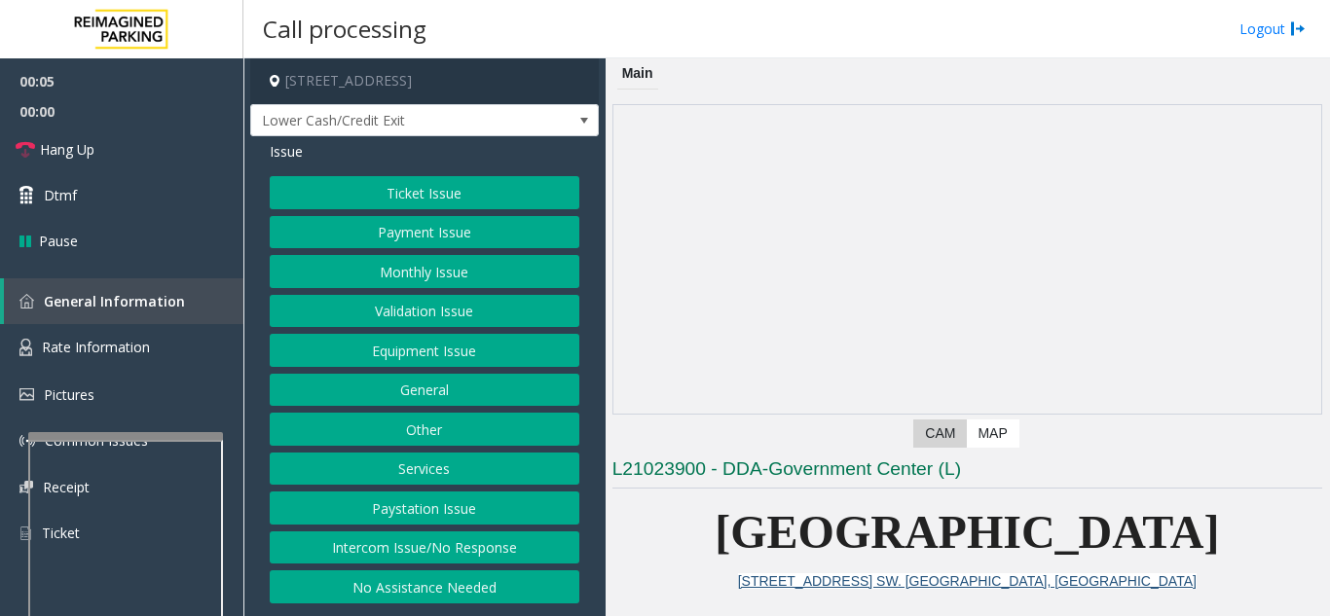
click at [471, 549] on button "Intercom Issue/No Response" at bounding box center [425, 548] width 310 height 33
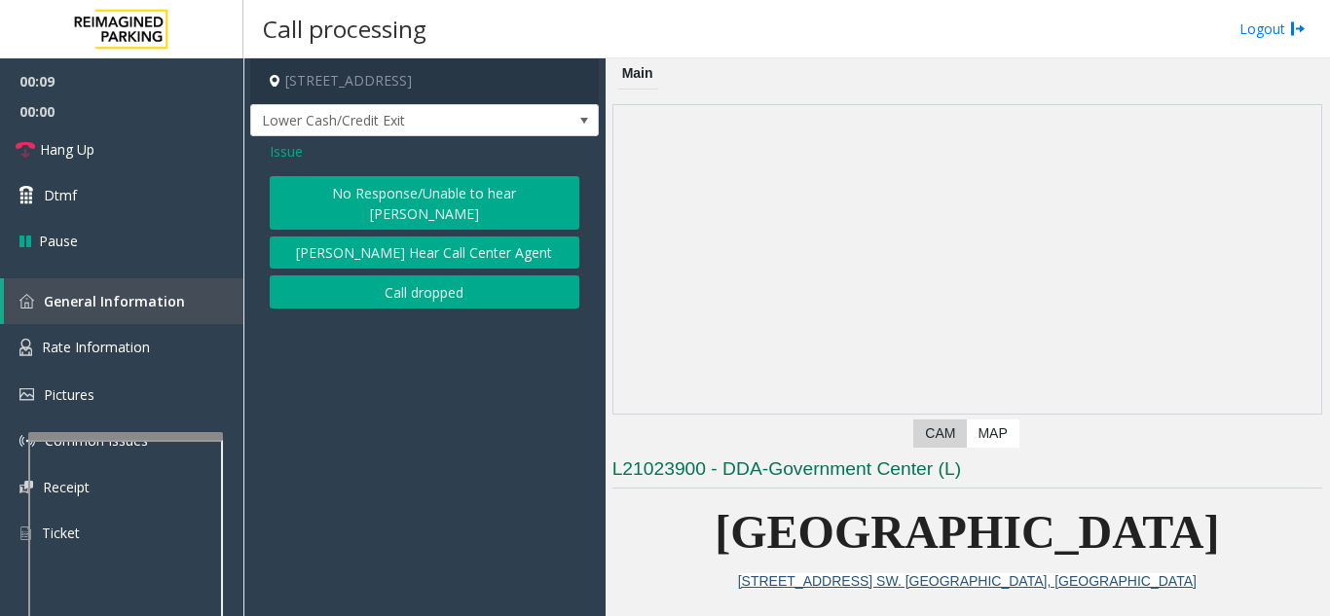
click at [430, 196] on button "No Response/Unable to hear [PERSON_NAME]" at bounding box center [425, 203] width 310 height 54
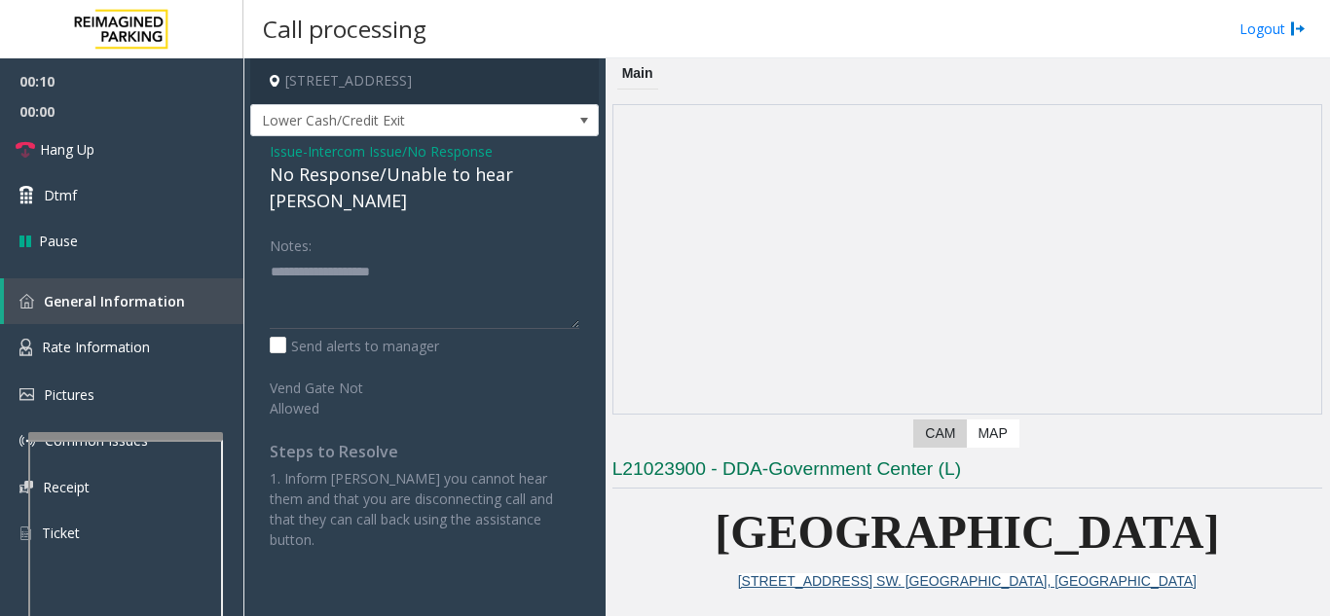
click at [404, 177] on div "No Response/Unable to hear [PERSON_NAME]" at bounding box center [425, 188] width 310 height 53
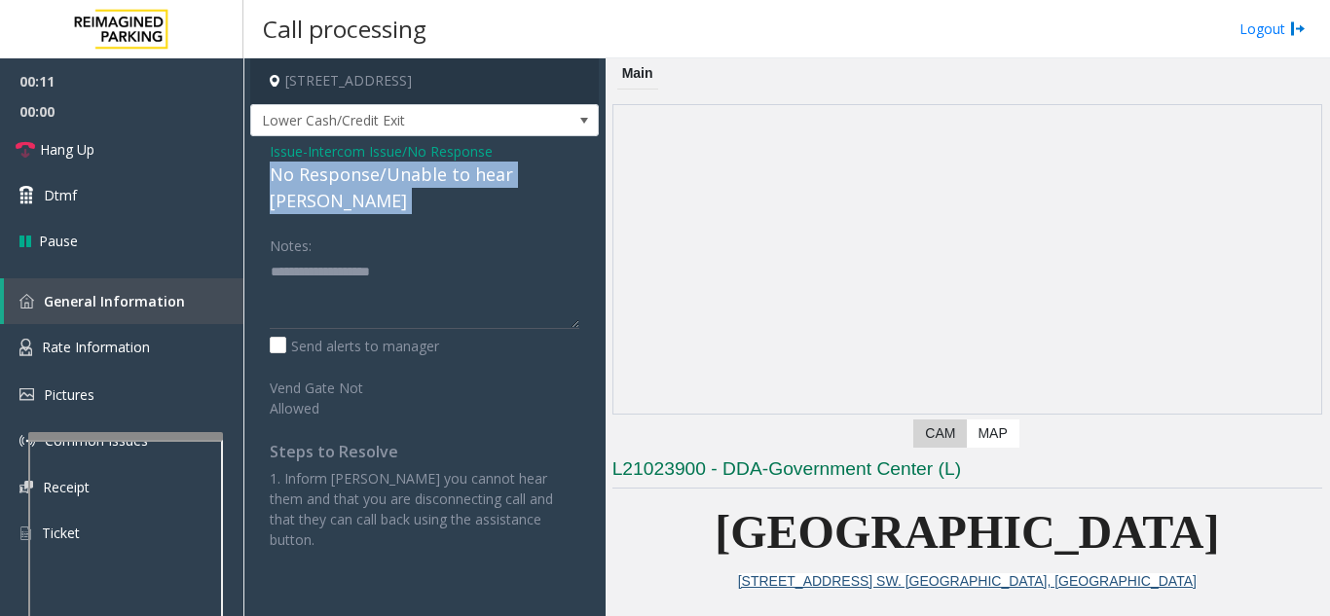
click at [404, 177] on div "No Response/Unable to hear [PERSON_NAME]" at bounding box center [425, 188] width 310 height 53
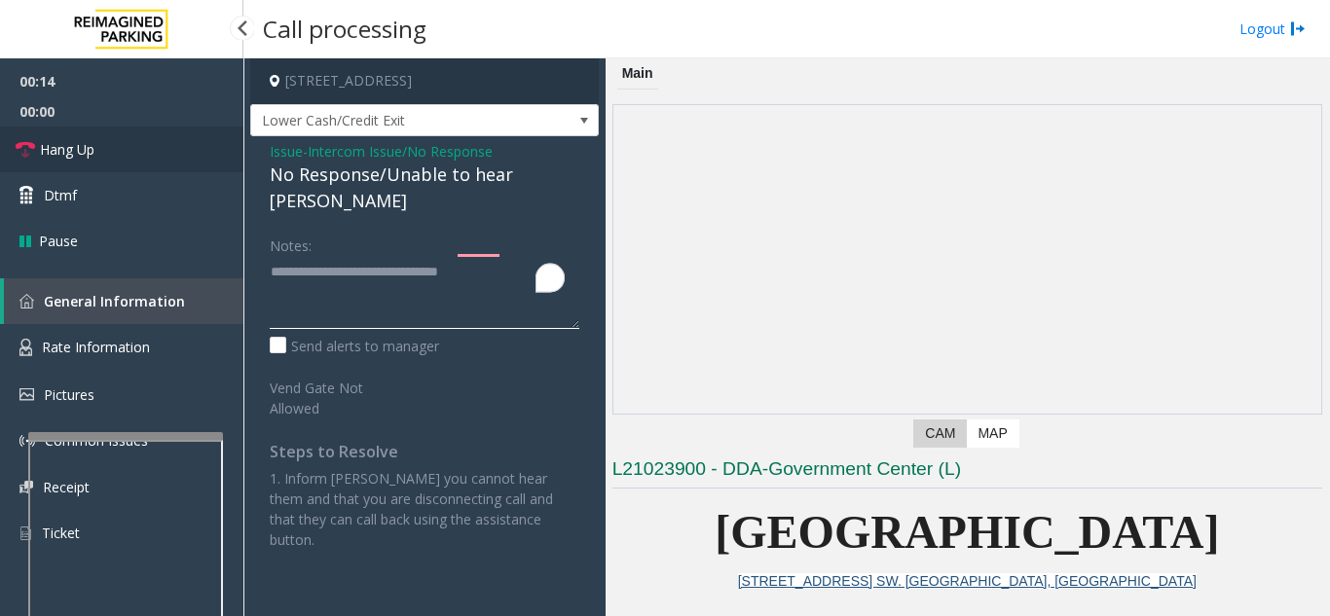
type textarea "**********"
click at [100, 147] on link "Hang Up" at bounding box center [121, 150] width 243 height 46
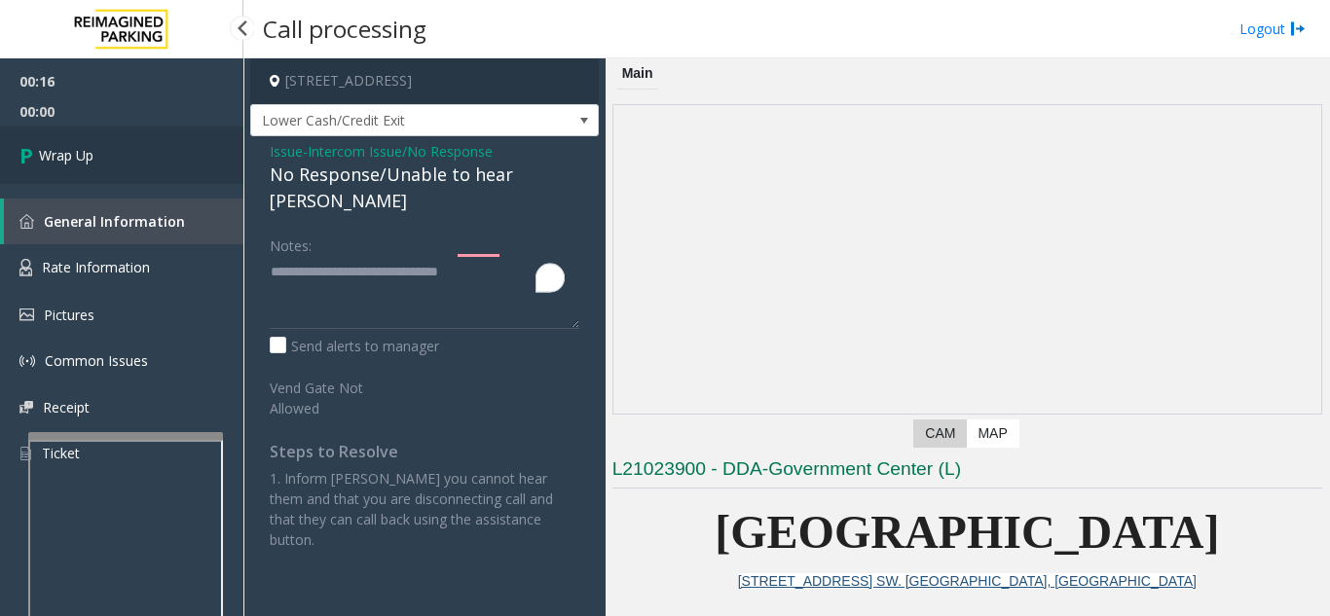
click at [100, 146] on link "Wrap Up" at bounding box center [121, 155] width 243 height 57
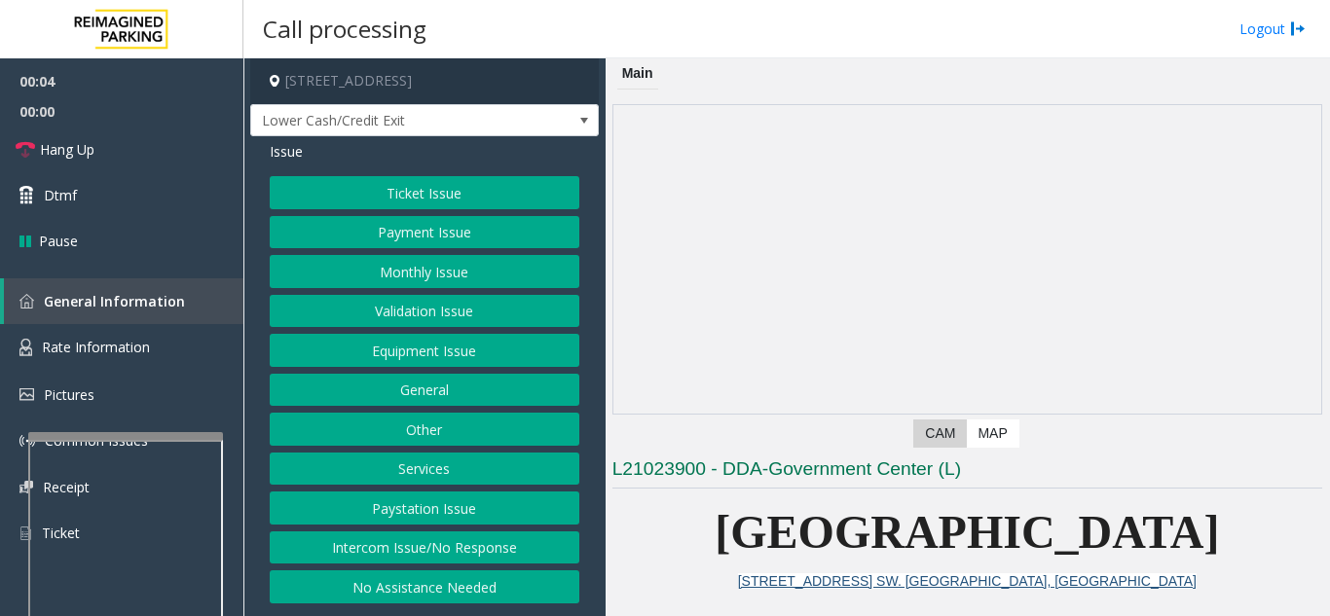
click at [450, 546] on button "Intercom Issue/No Response" at bounding box center [425, 548] width 310 height 33
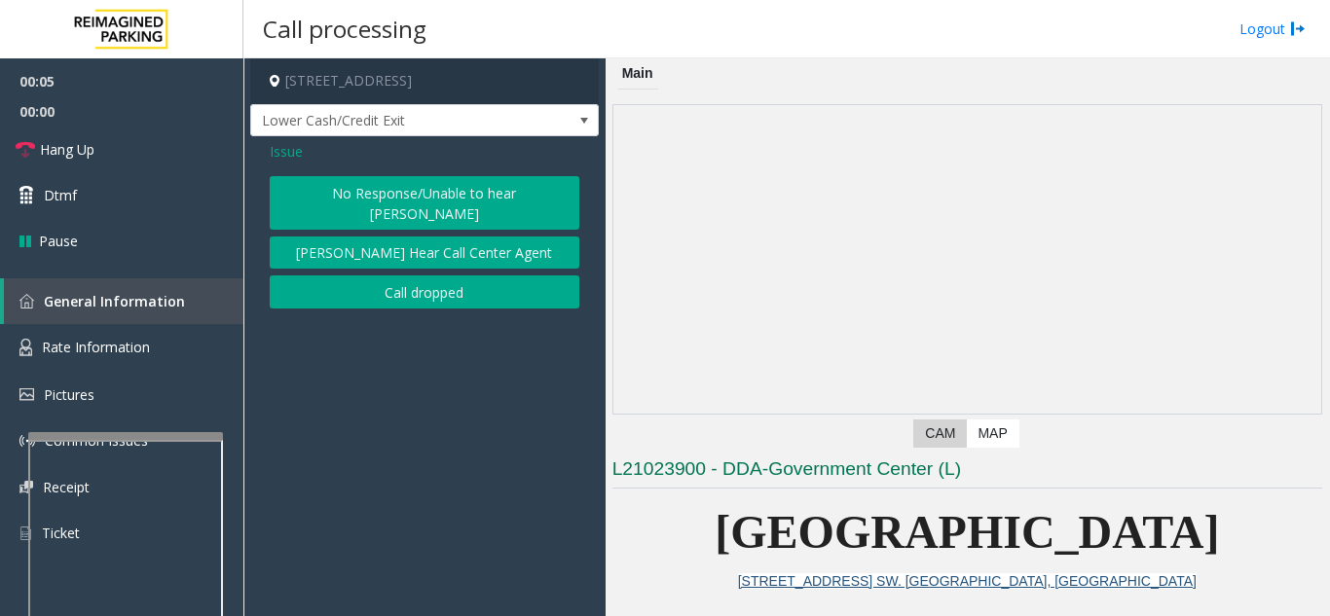
click at [420, 192] on button "No Response/Unable to hear [PERSON_NAME]" at bounding box center [425, 203] width 310 height 54
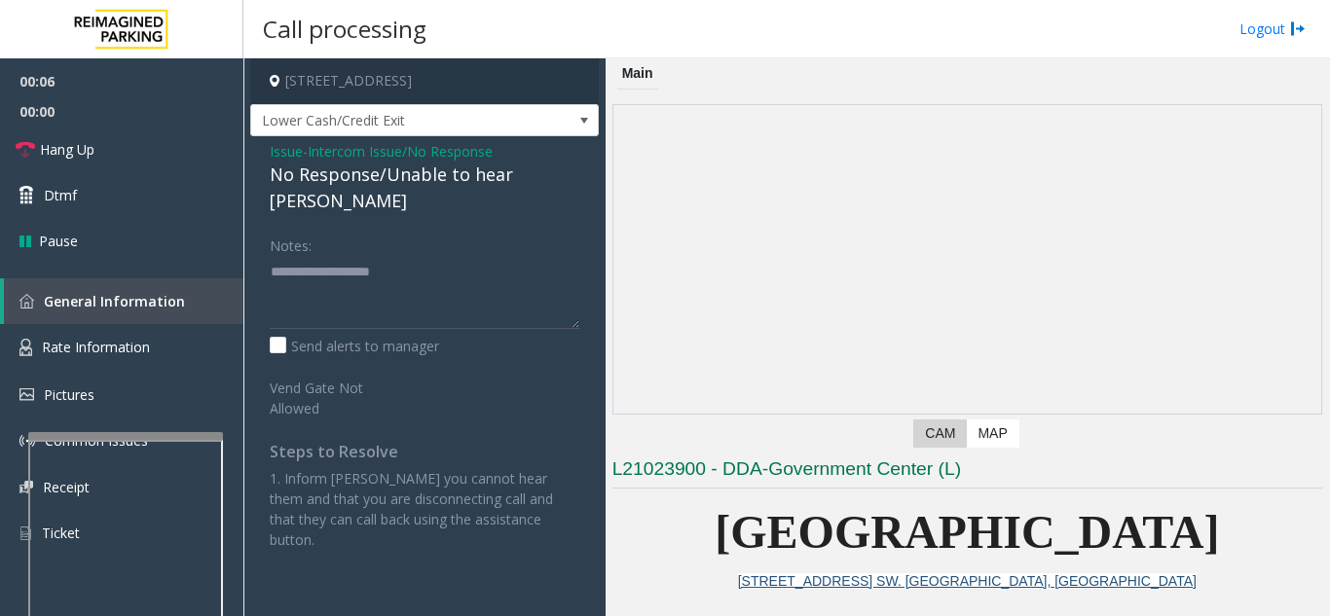
click at [421, 176] on div "No Response/Unable to hear [PERSON_NAME]" at bounding box center [425, 188] width 310 height 53
click at [423, 176] on div "No Response/Unable to hear [PERSON_NAME]" at bounding box center [425, 188] width 310 height 53
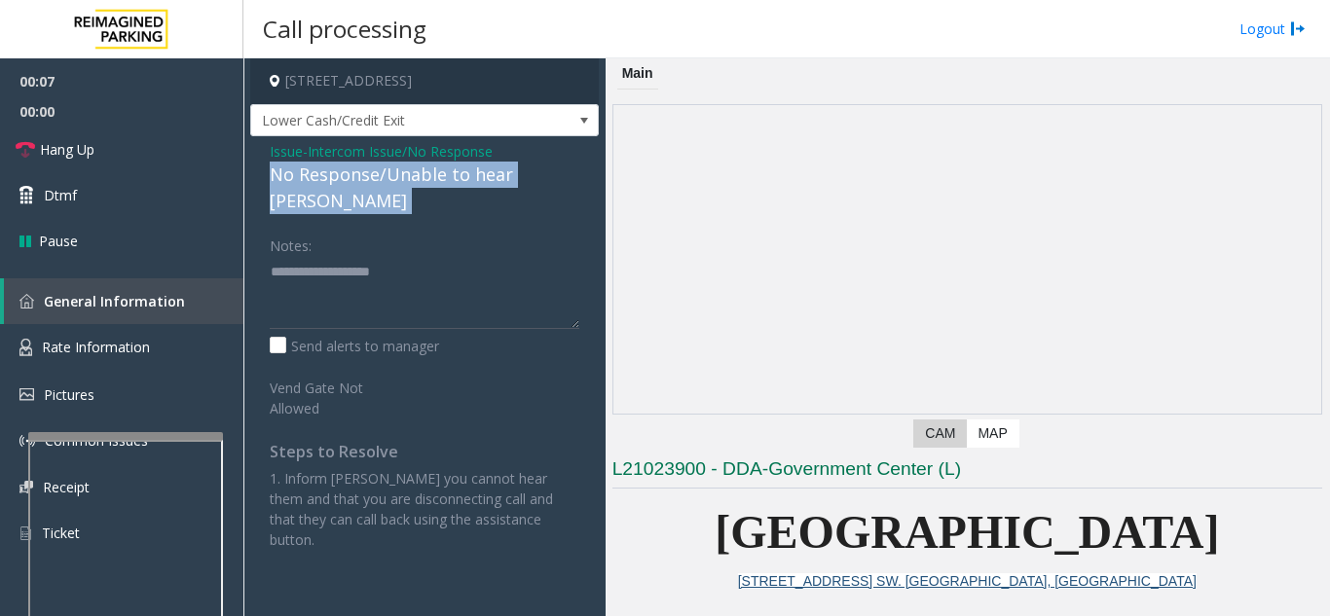
click at [423, 176] on div "No Response/Unable to hear [PERSON_NAME]" at bounding box center [425, 188] width 310 height 53
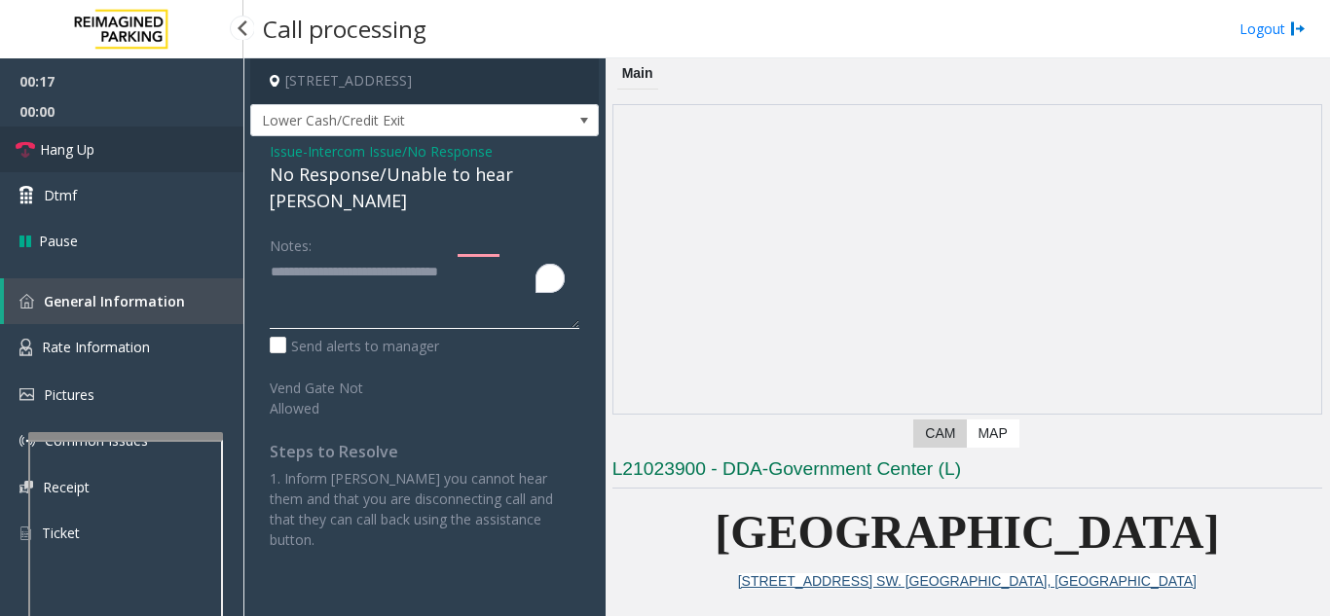
type textarea "**********"
click at [80, 151] on span "Hang Up" at bounding box center [67, 149] width 55 height 20
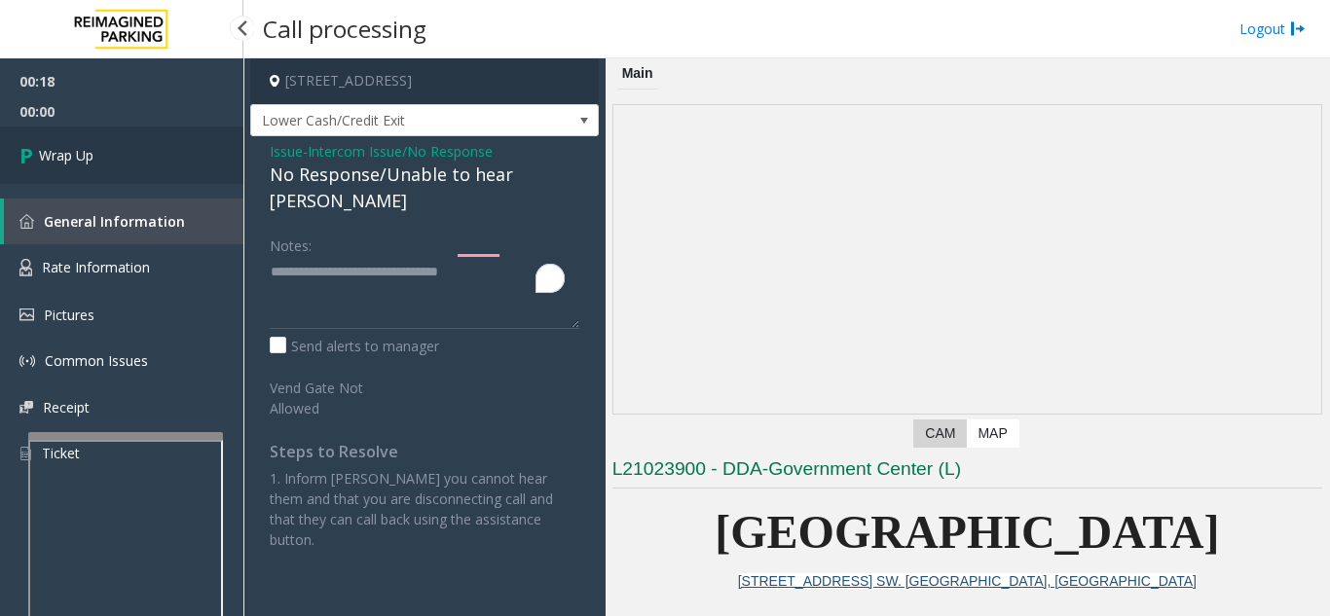
click at [80, 151] on span "Wrap Up" at bounding box center [66, 155] width 55 height 20
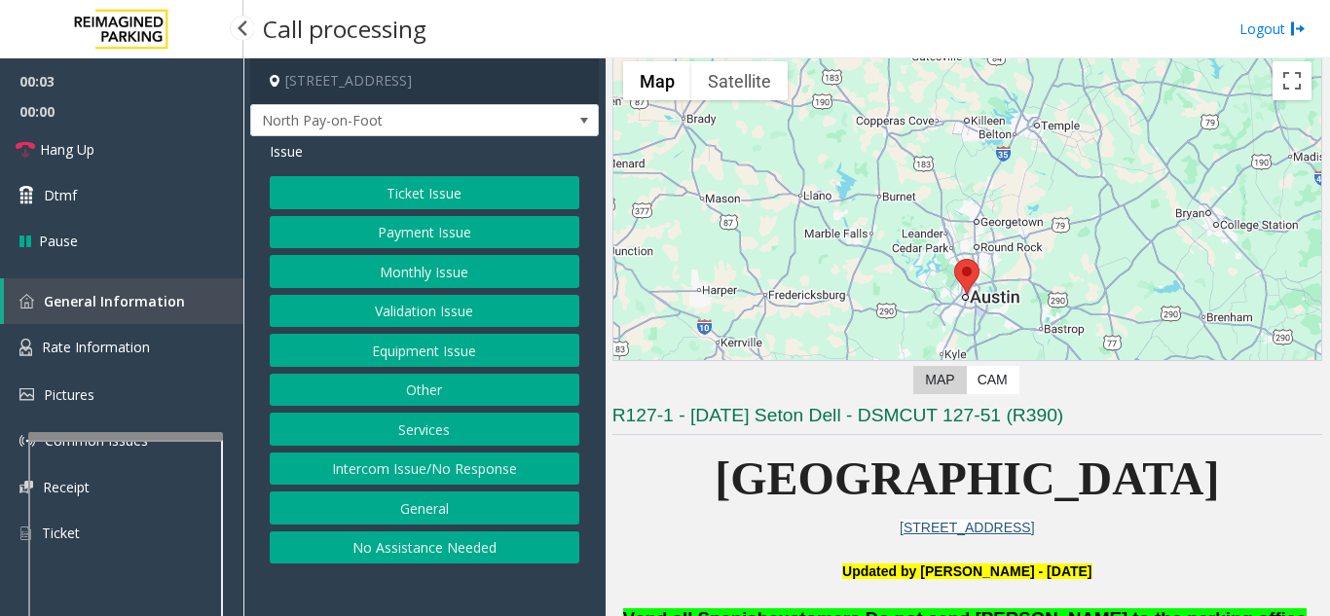
scroll to position [97, 0]
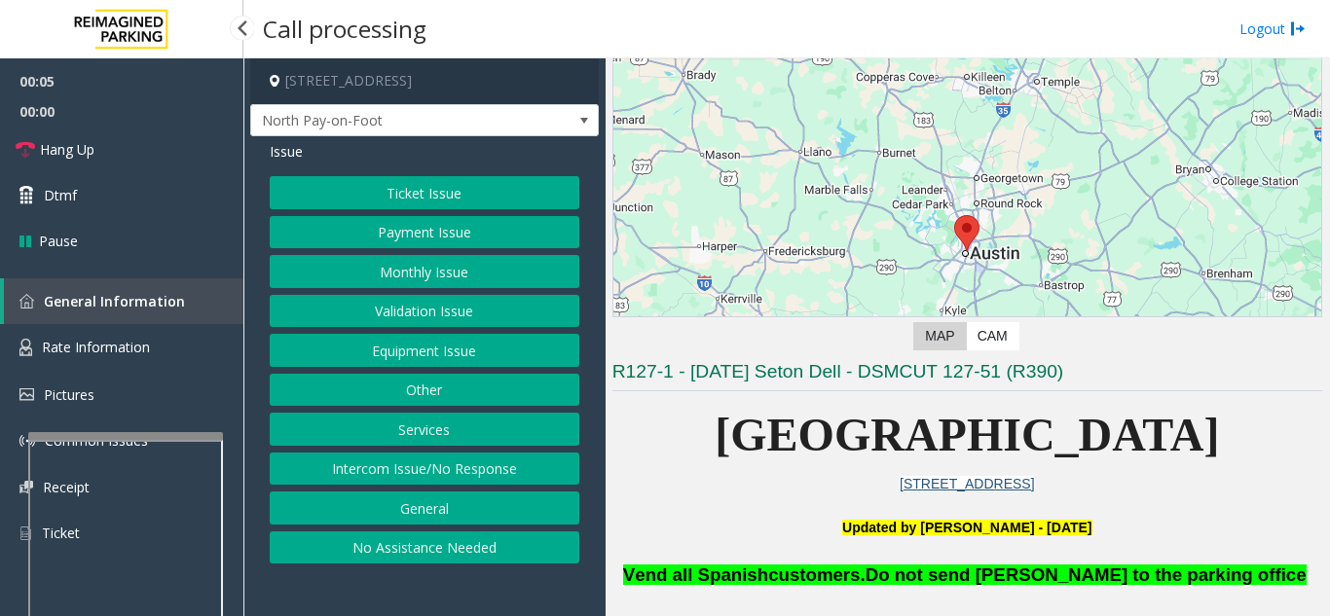
click at [435, 463] on button "Intercom Issue/No Response" at bounding box center [425, 469] width 310 height 33
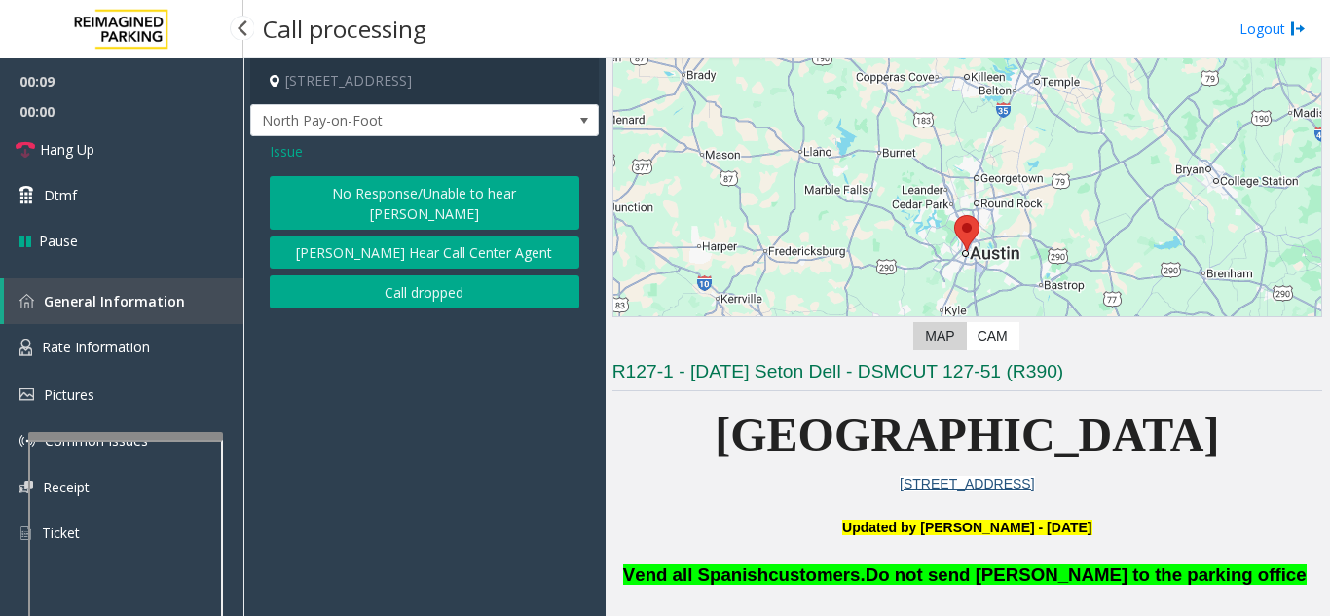
click at [418, 184] on button "No Response/Unable to hear [PERSON_NAME]" at bounding box center [425, 203] width 310 height 54
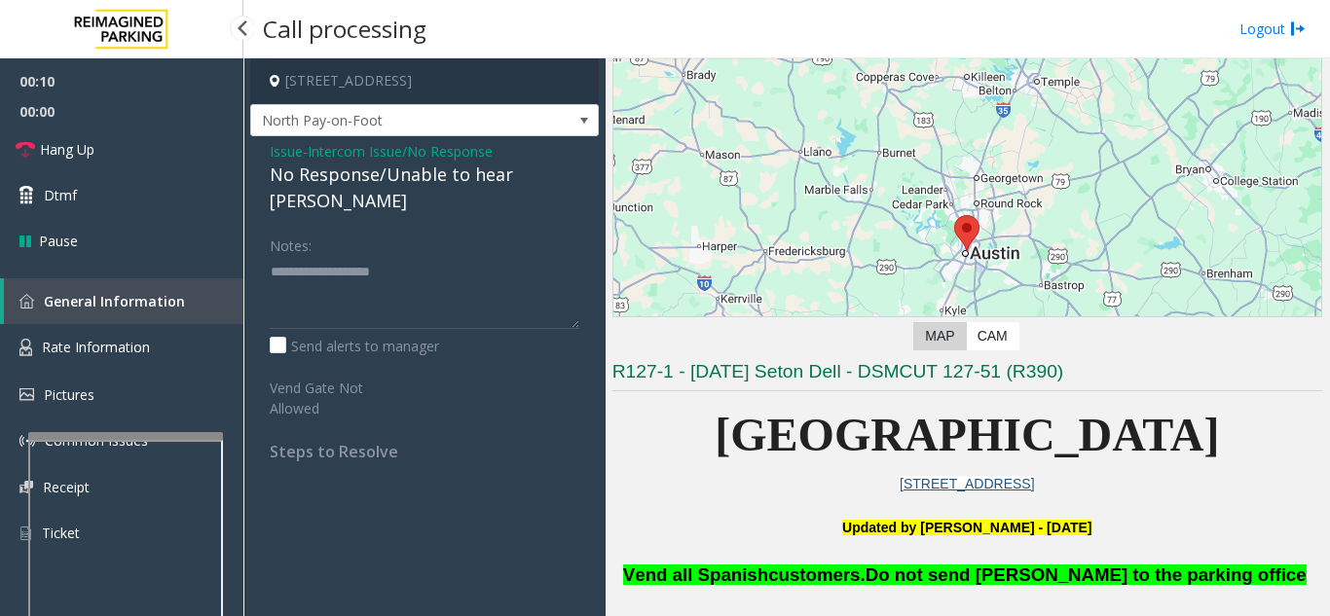
click at [417, 184] on div "No Response/Unable to hear [PERSON_NAME]" at bounding box center [425, 188] width 310 height 53
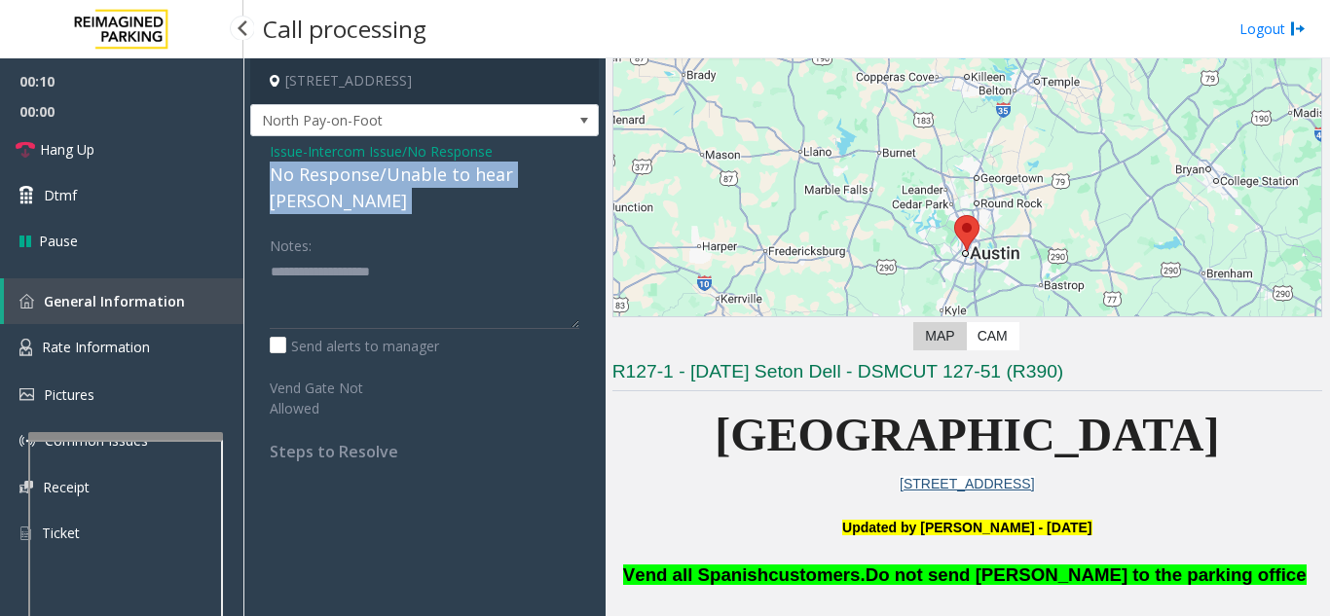
click at [417, 184] on div "No Response/Unable to hear [PERSON_NAME]" at bounding box center [425, 188] width 310 height 53
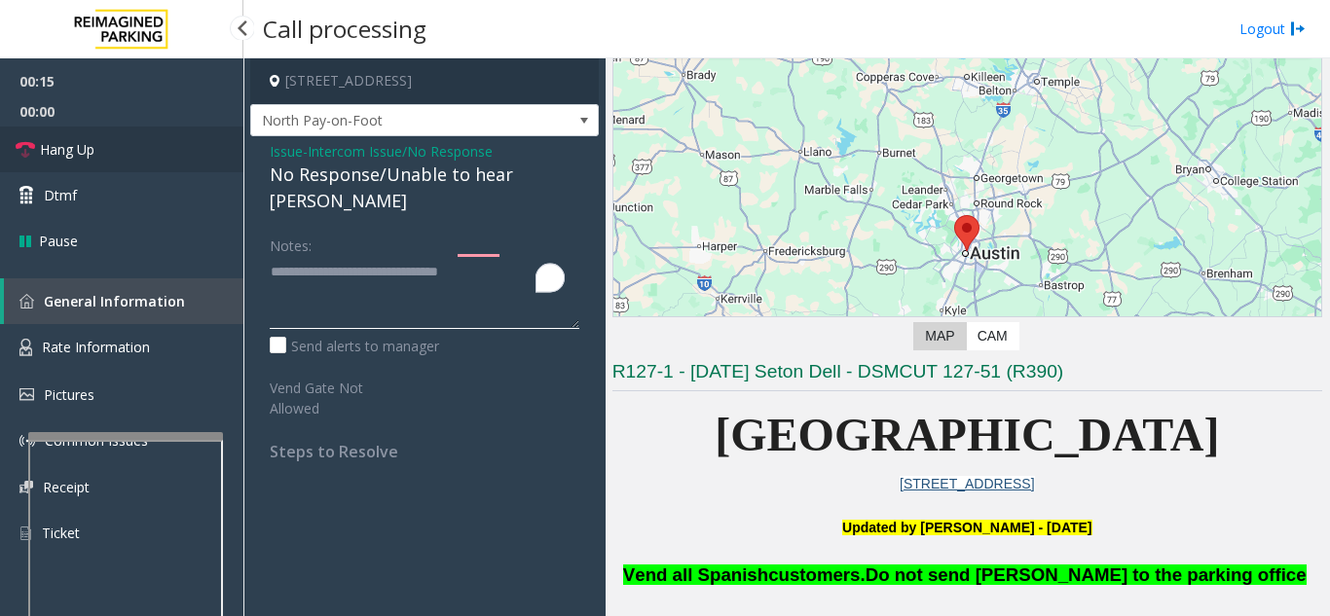
type textarea "**********"
click at [125, 146] on link "Hang Up" at bounding box center [121, 150] width 243 height 46
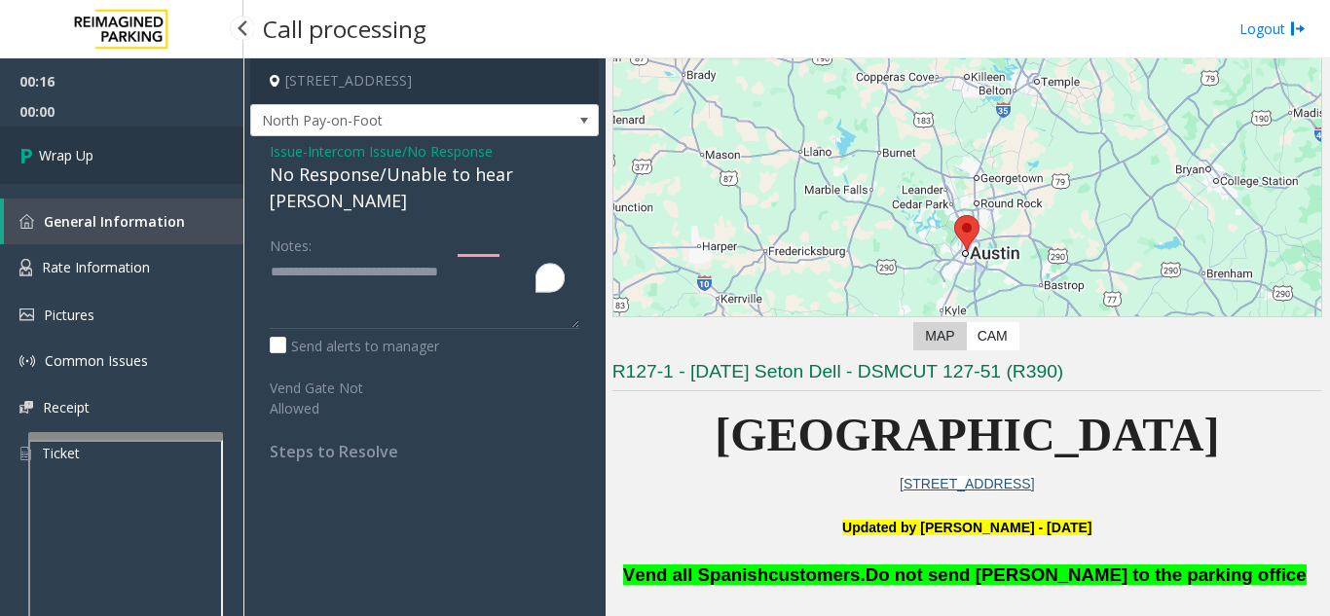
click at [123, 159] on link "Wrap Up" at bounding box center [121, 155] width 243 height 57
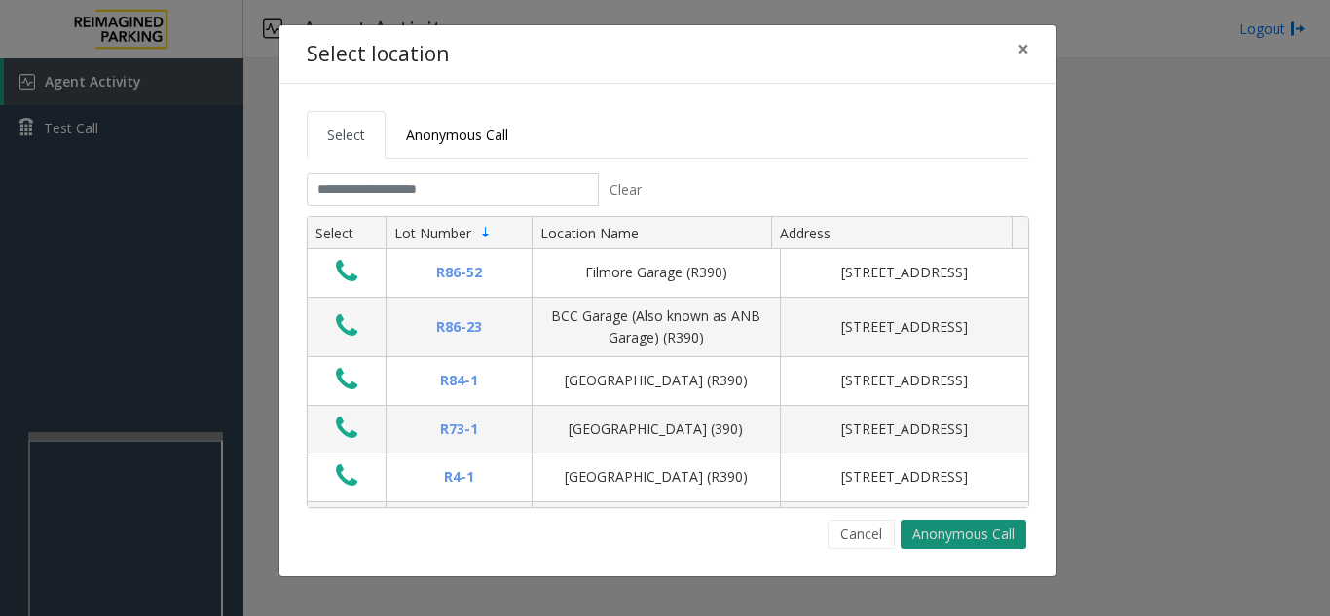
click at [957, 533] on button "Anonymous Call" at bounding box center [964, 534] width 126 height 29
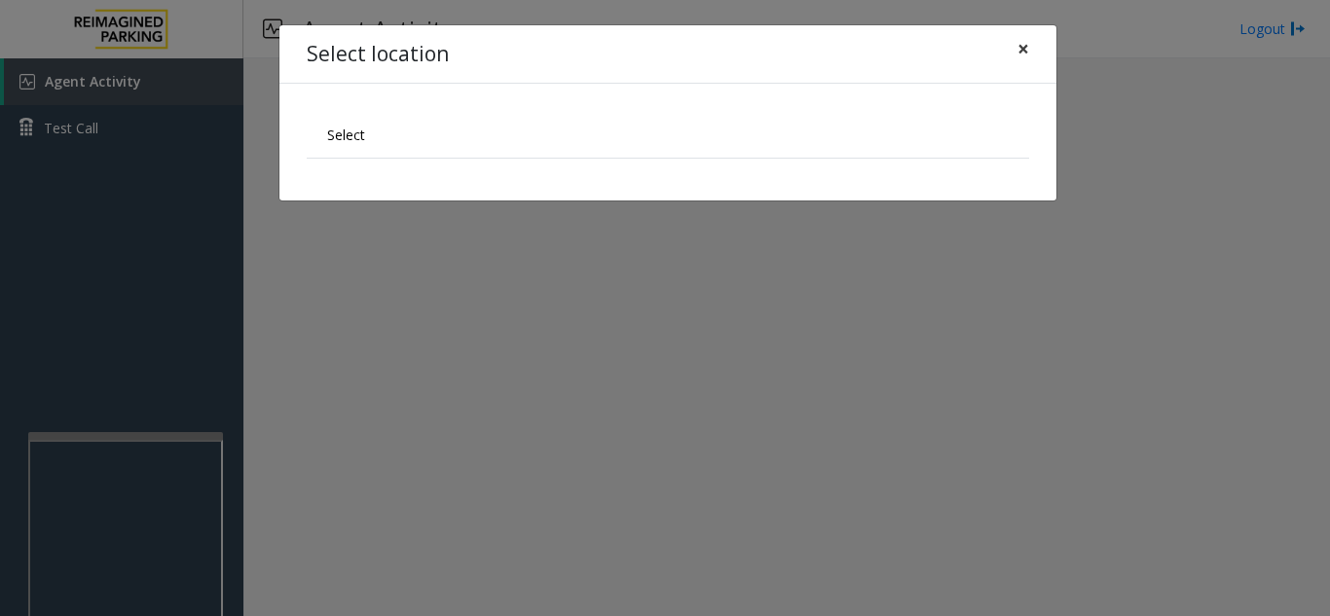
click at [1023, 46] on span "×" at bounding box center [1023, 48] width 12 height 27
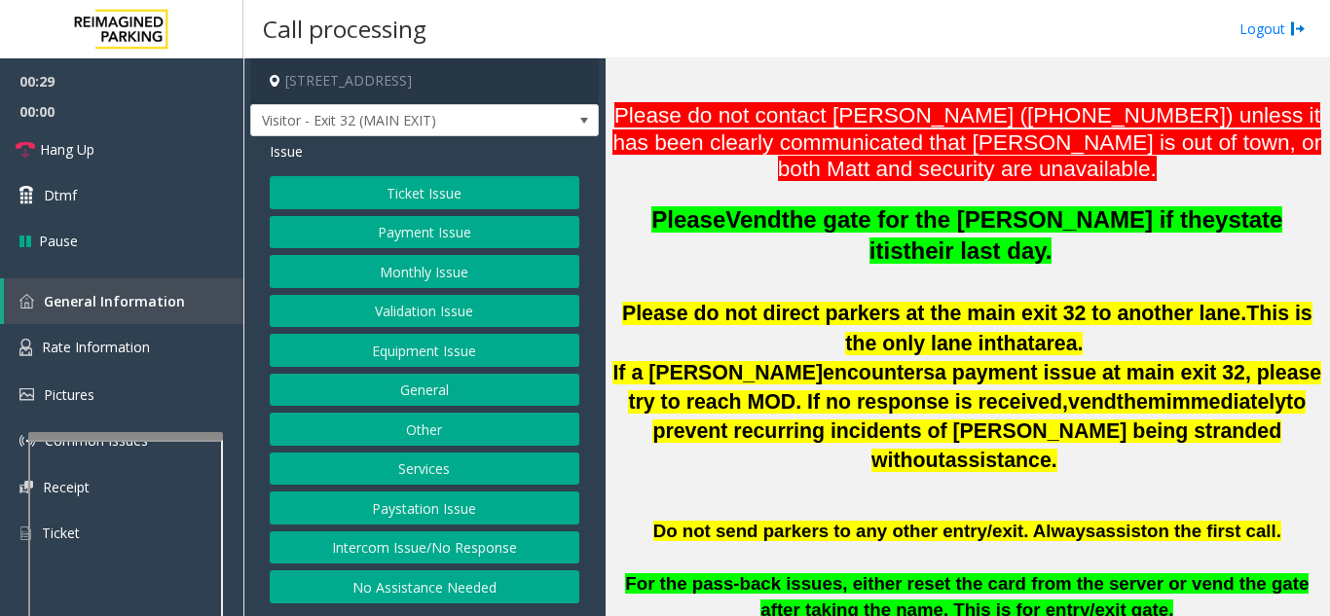
scroll to position [584, 0]
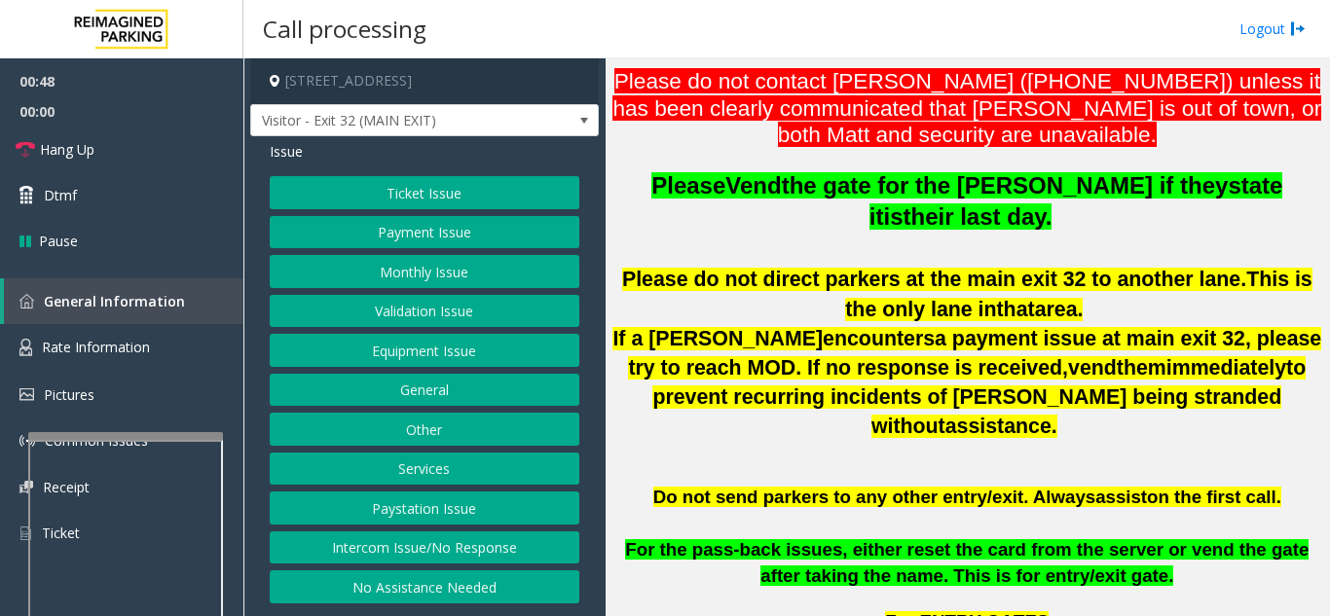
click at [422, 313] on button "Validation Issue" at bounding box center [425, 311] width 310 height 33
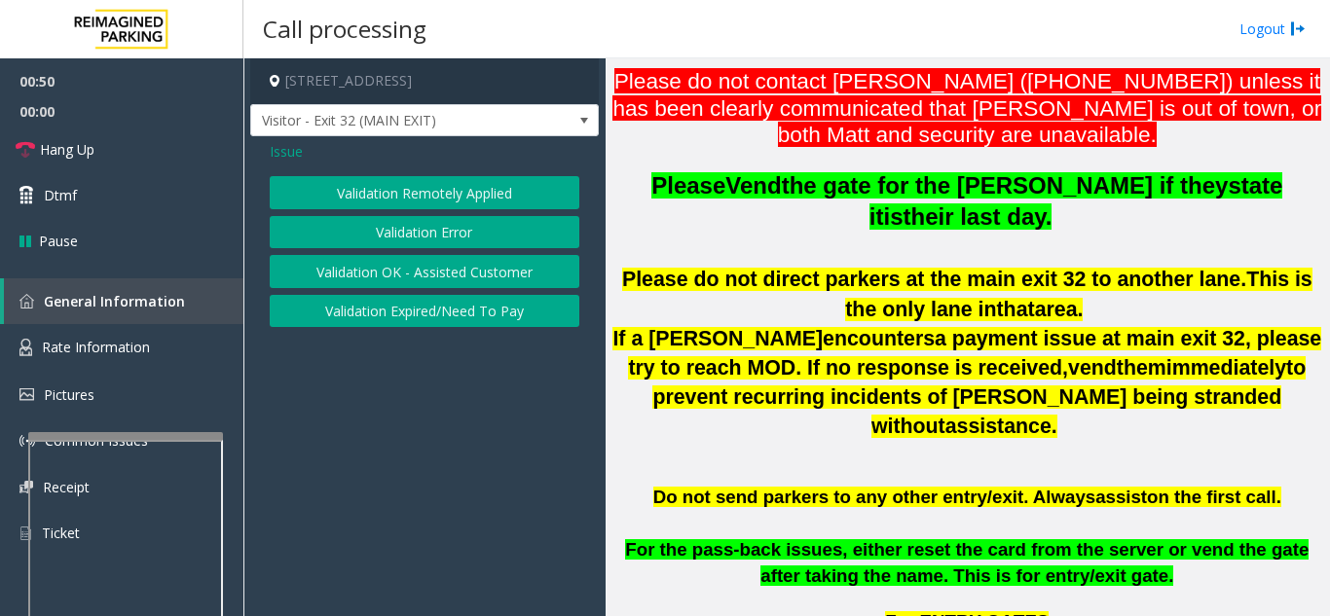
click at [412, 229] on button "Validation Error" at bounding box center [425, 232] width 310 height 33
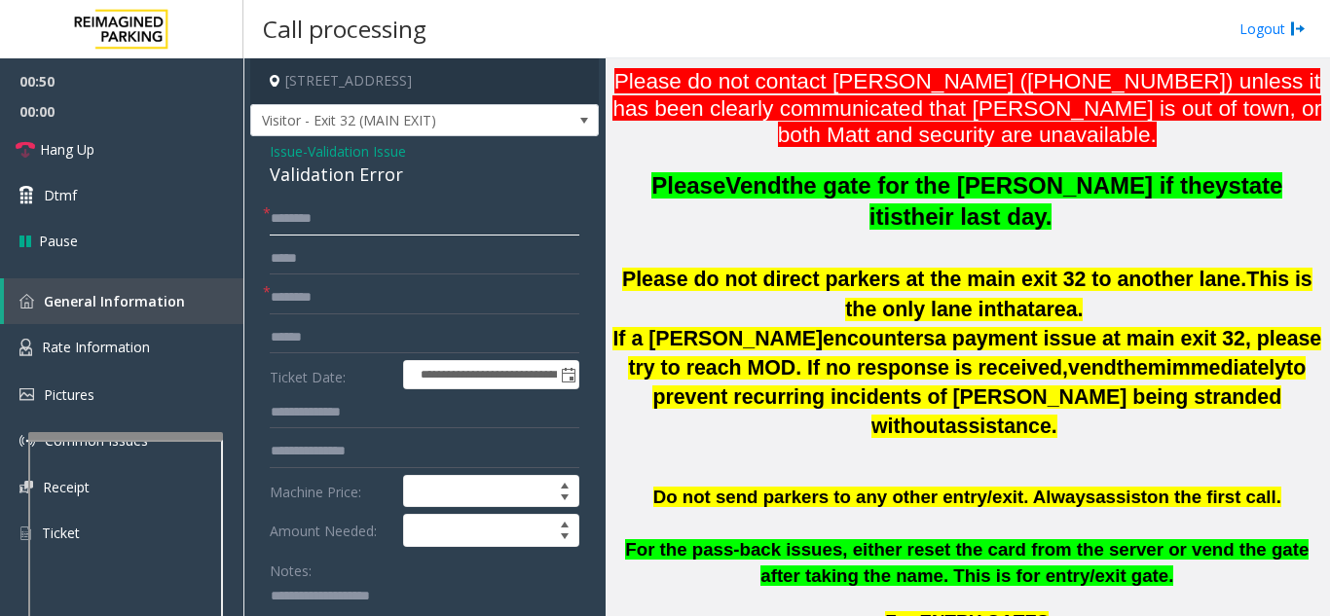
click at [354, 232] on input "text" at bounding box center [425, 219] width 310 height 33
type input "**"
click at [340, 303] on input "text" at bounding box center [425, 297] width 310 height 33
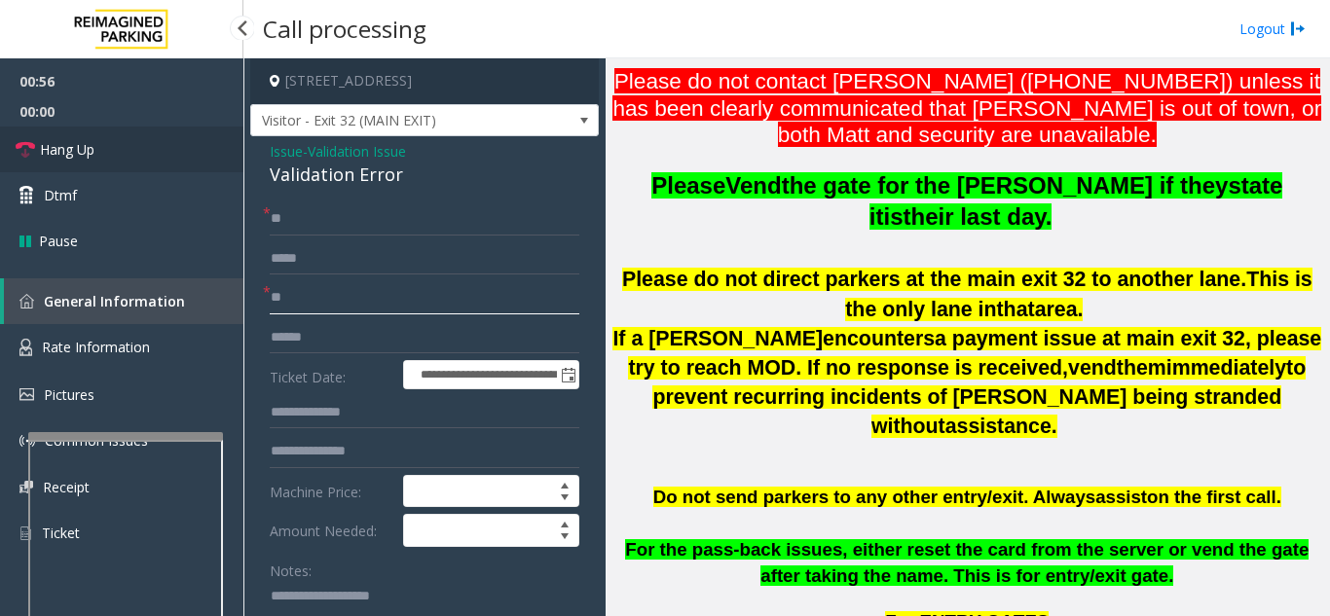
type input "**"
click at [116, 143] on link "Hang Up" at bounding box center [121, 150] width 243 height 46
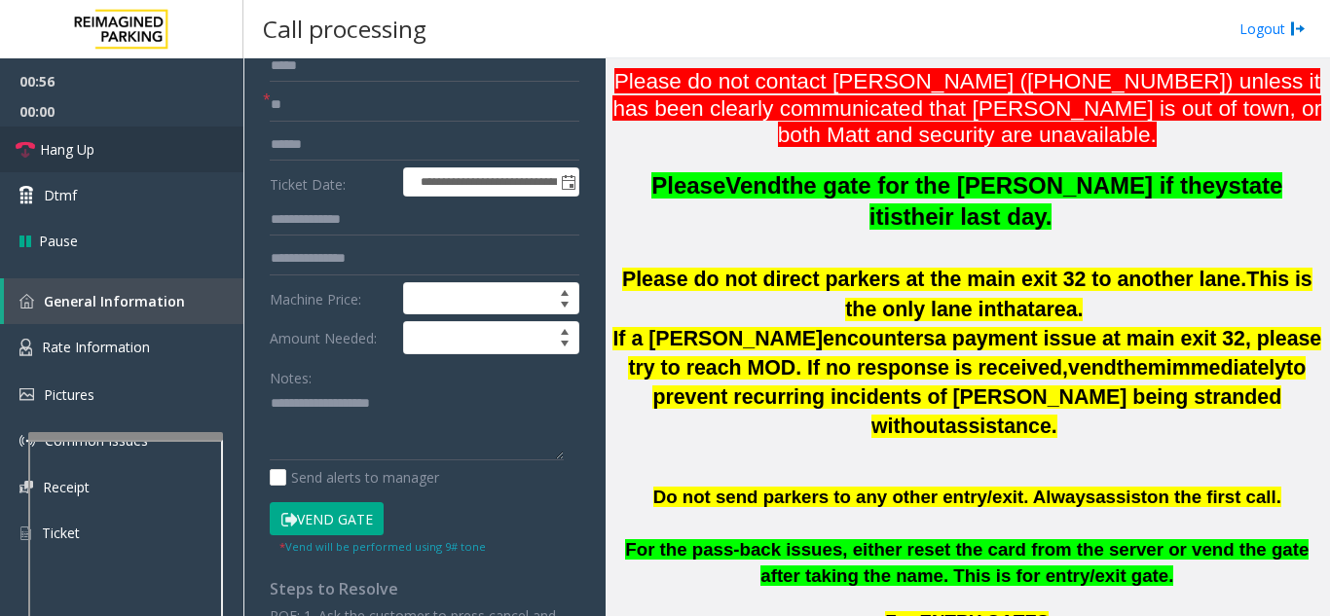
scroll to position [195, 0]
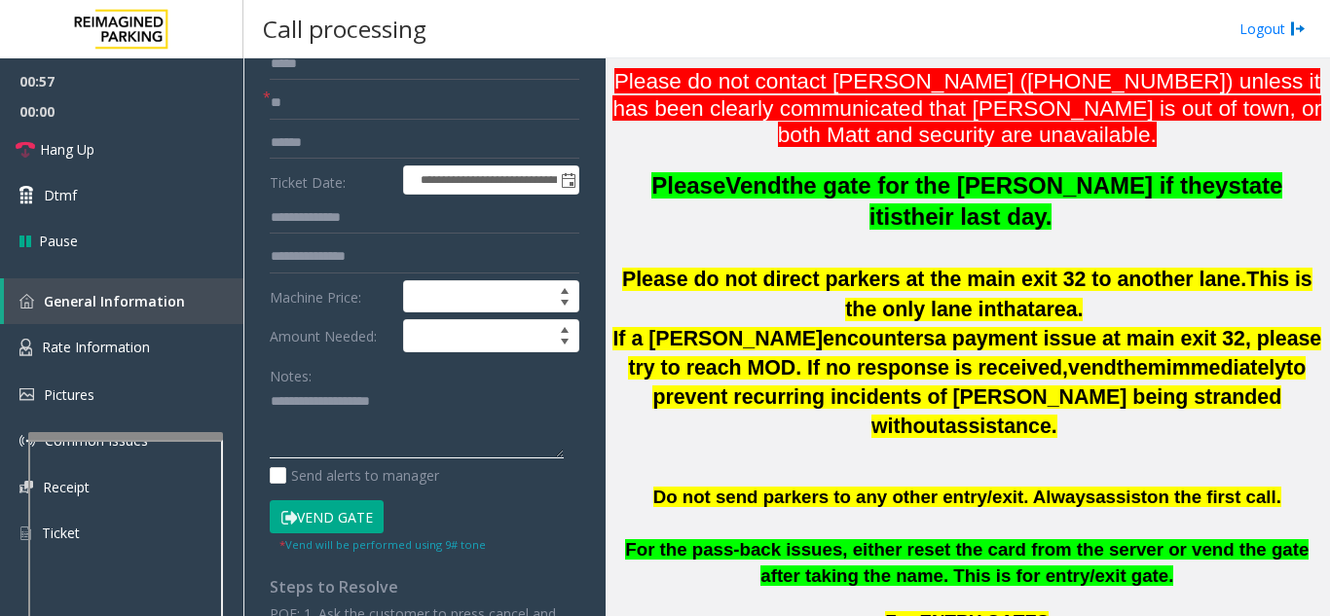
click at [294, 404] on textarea at bounding box center [417, 423] width 294 height 73
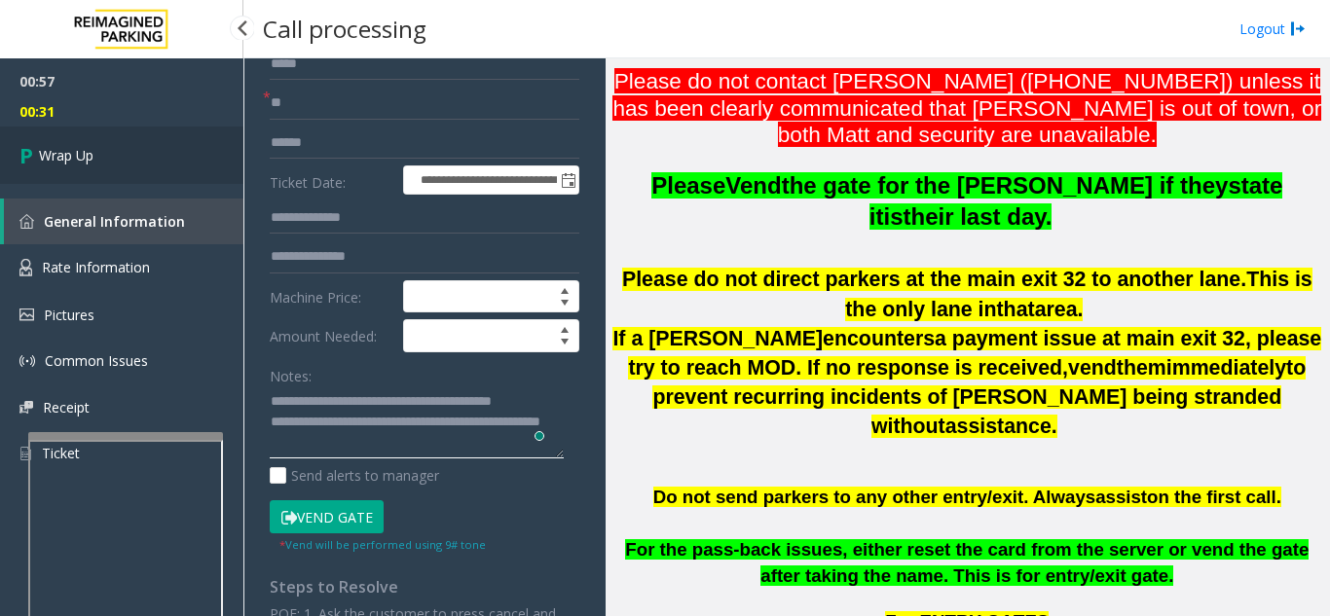
type textarea "**********"
click at [118, 141] on link "Wrap Up" at bounding box center [121, 155] width 243 height 57
